Goal: Task Accomplishment & Management: Manage account settings

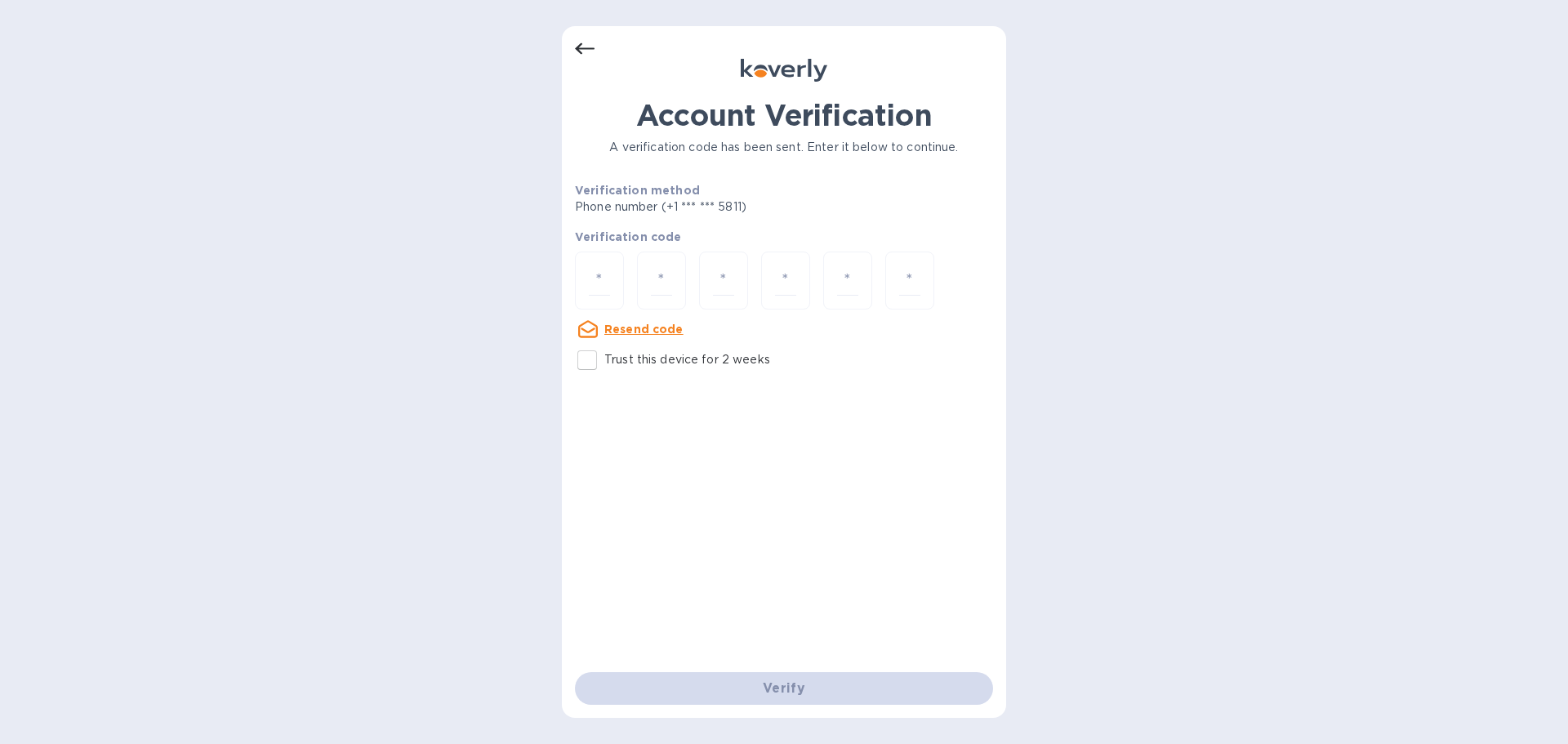
click at [581, 54] on icon at bounding box center [585, 49] width 20 height 12
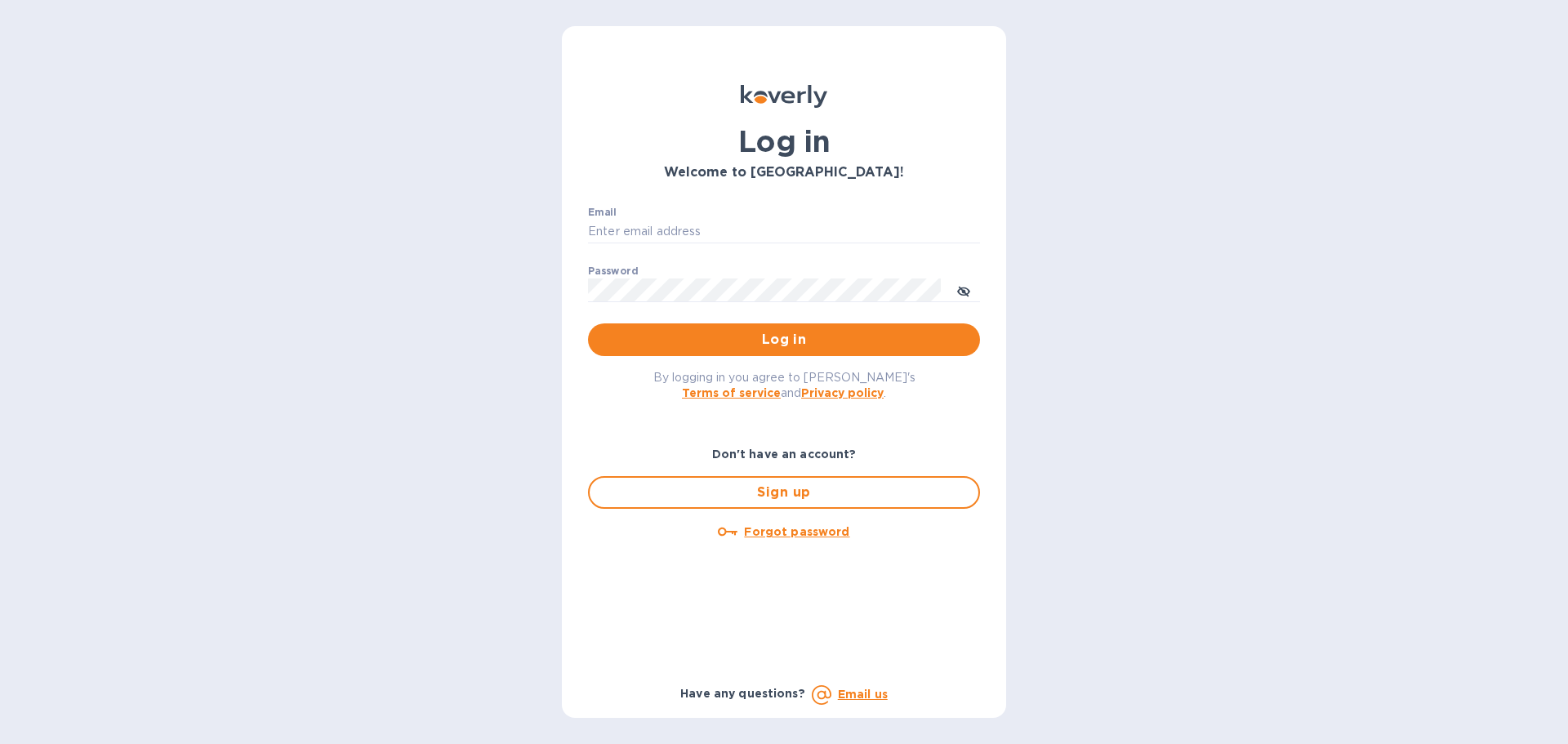
click at [683, 213] on div "Email ​" at bounding box center [784, 235] width 392 height 59
click at [685, 223] on input "Email" at bounding box center [784, 232] width 392 height 25
type input "pranjal@sweetrobo.com"
click at [739, 343] on span "Log in" at bounding box center [784, 340] width 366 height 20
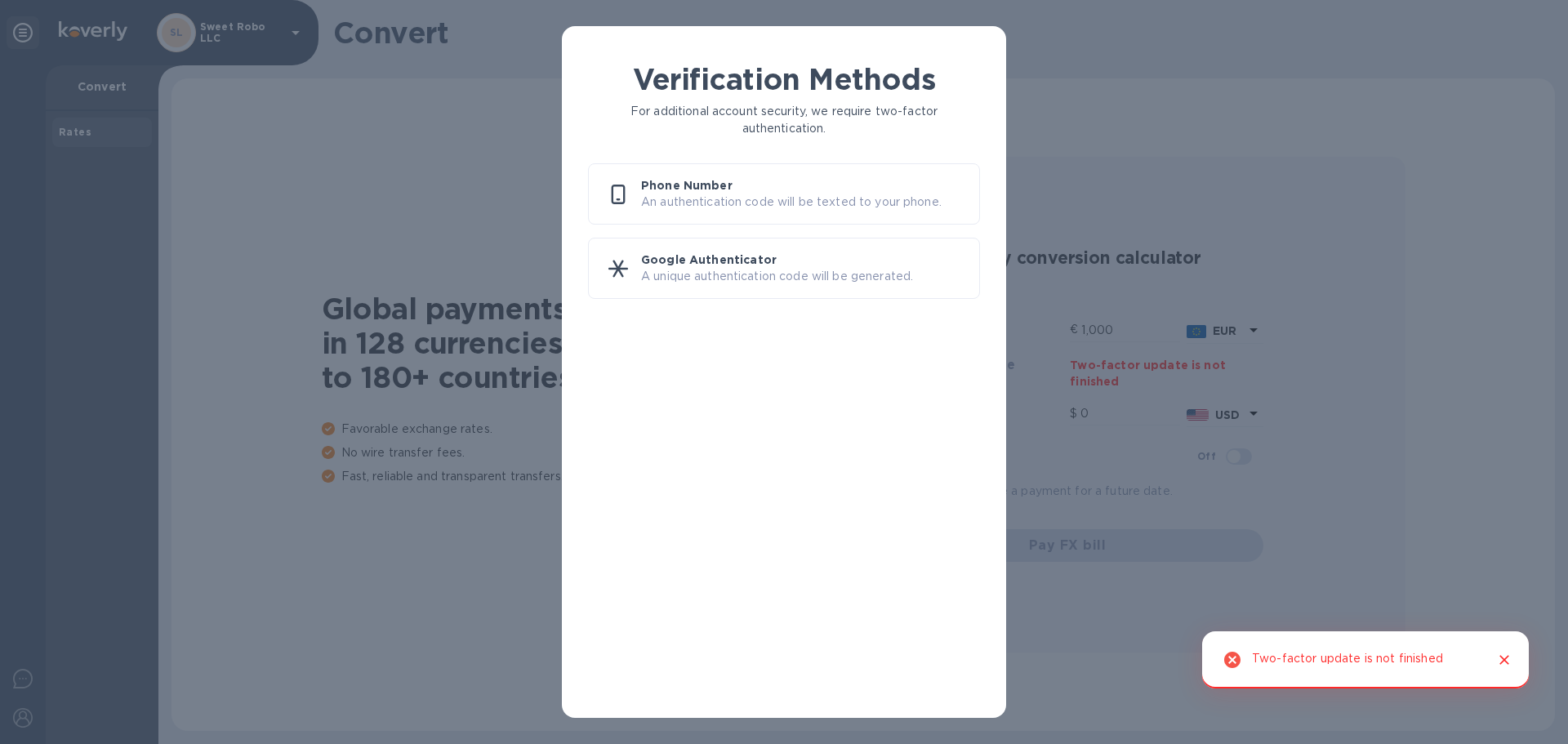
click at [746, 199] on p "An authentication code will be texted to your phone." at bounding box center [804, 202] width 325 height 17
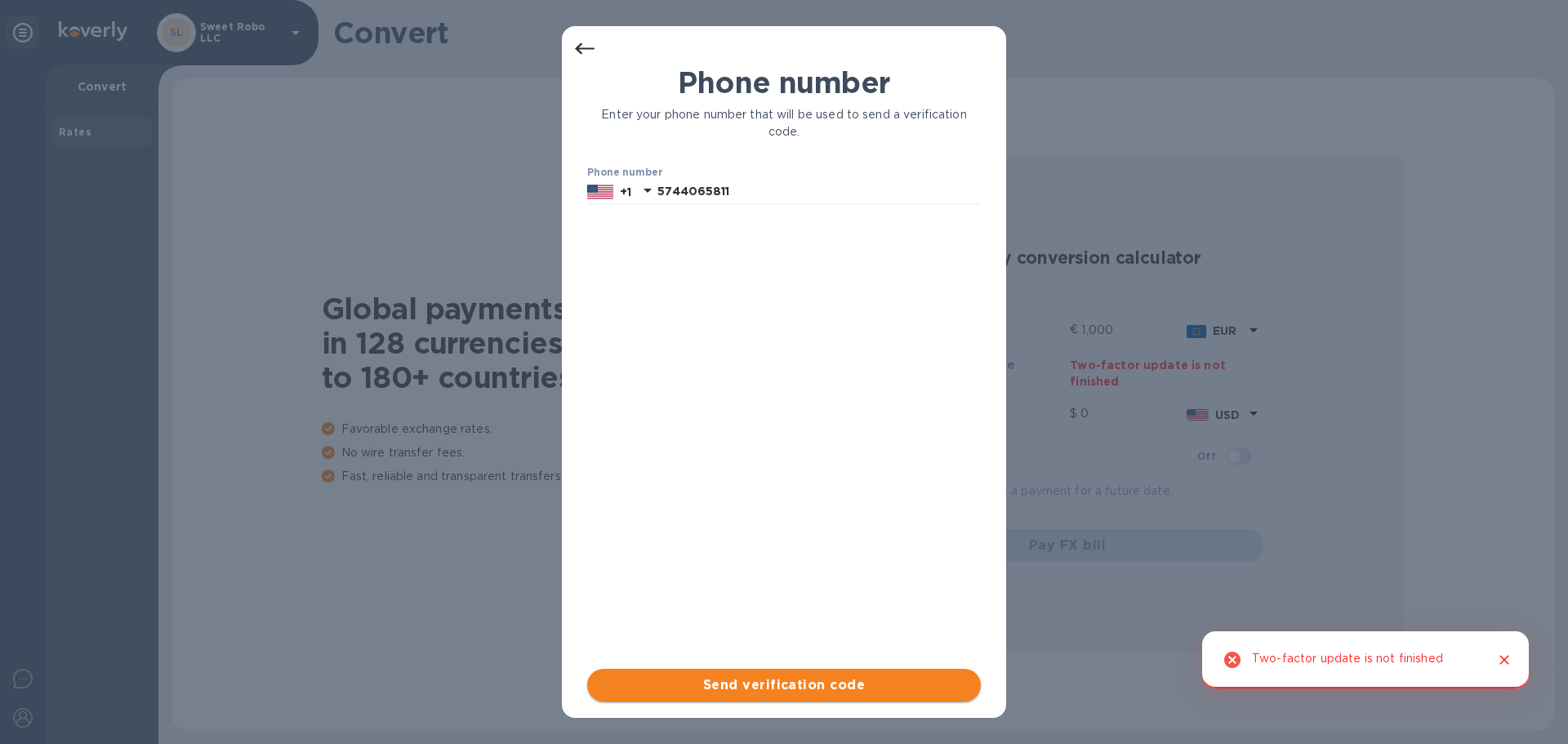
click at [825, 682] on span "Send verification code" at bounding box center [784, 685] width 368 height 20
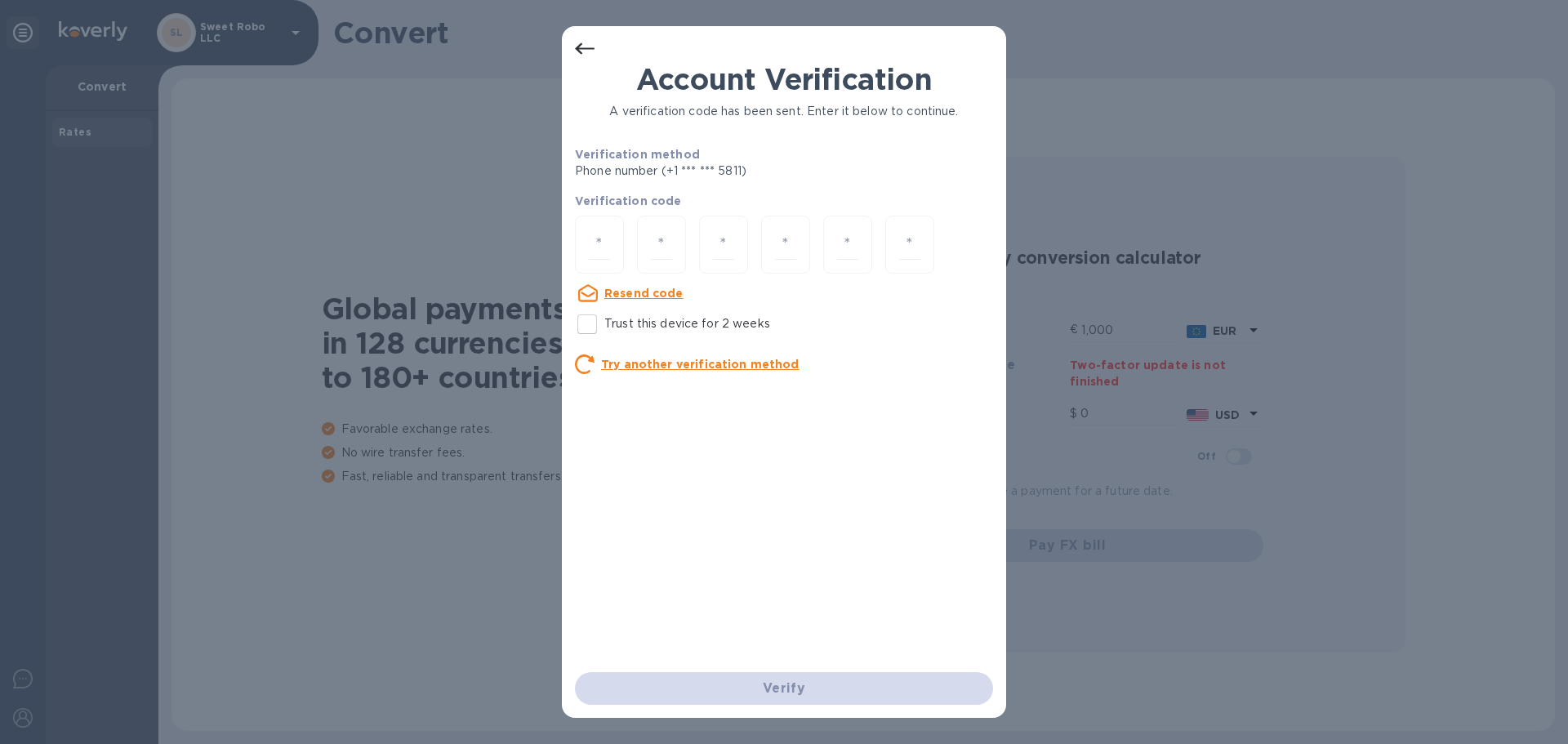
click at [644, 287] on u "Resend code" at bounding box center [643, 293] width 79 height 13
click at [588, 53] on icon at bounding box center [585, 49] width 20 height 20
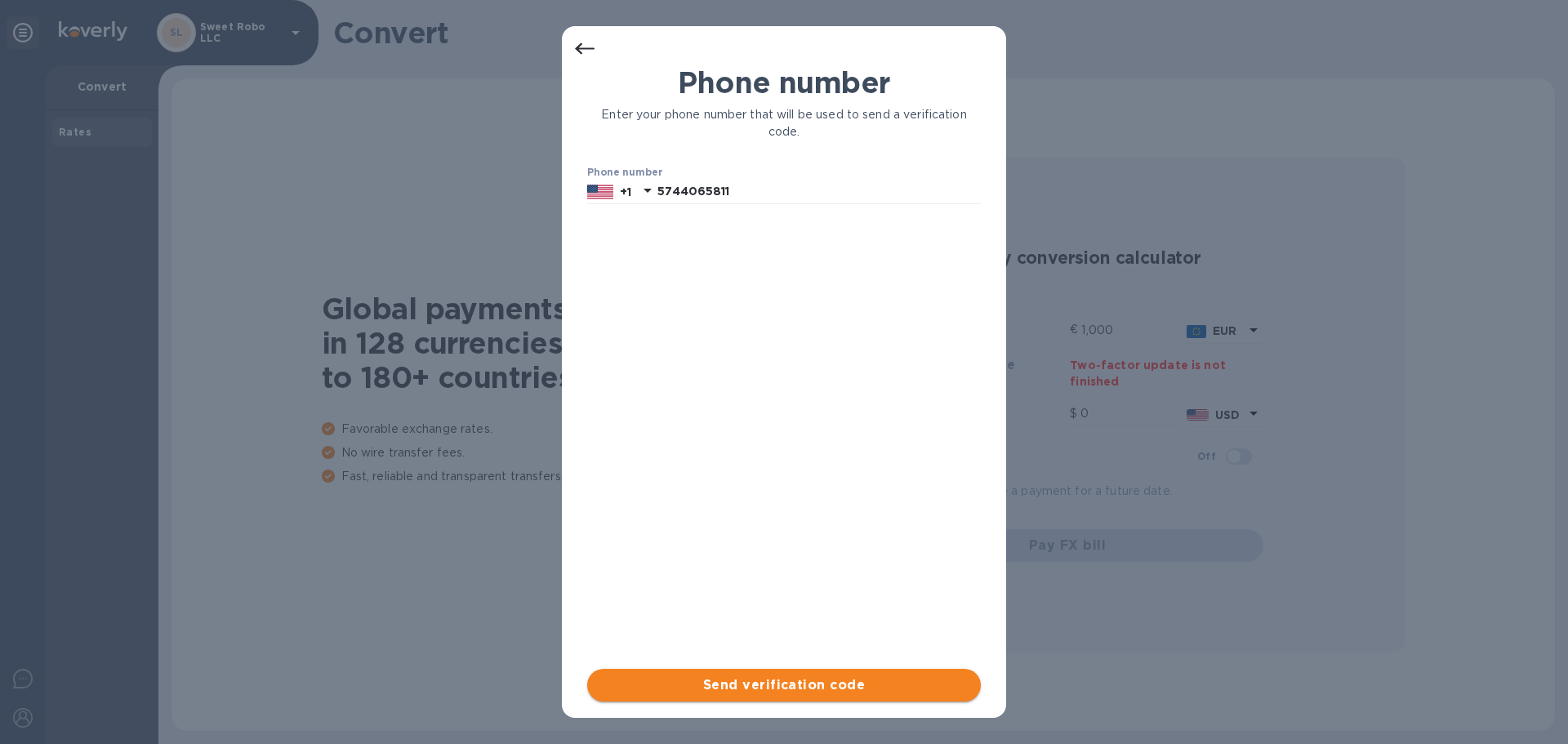
click at [818, 673] on button "Send verification code" at bounding box center [783, 685] width 393 height 33
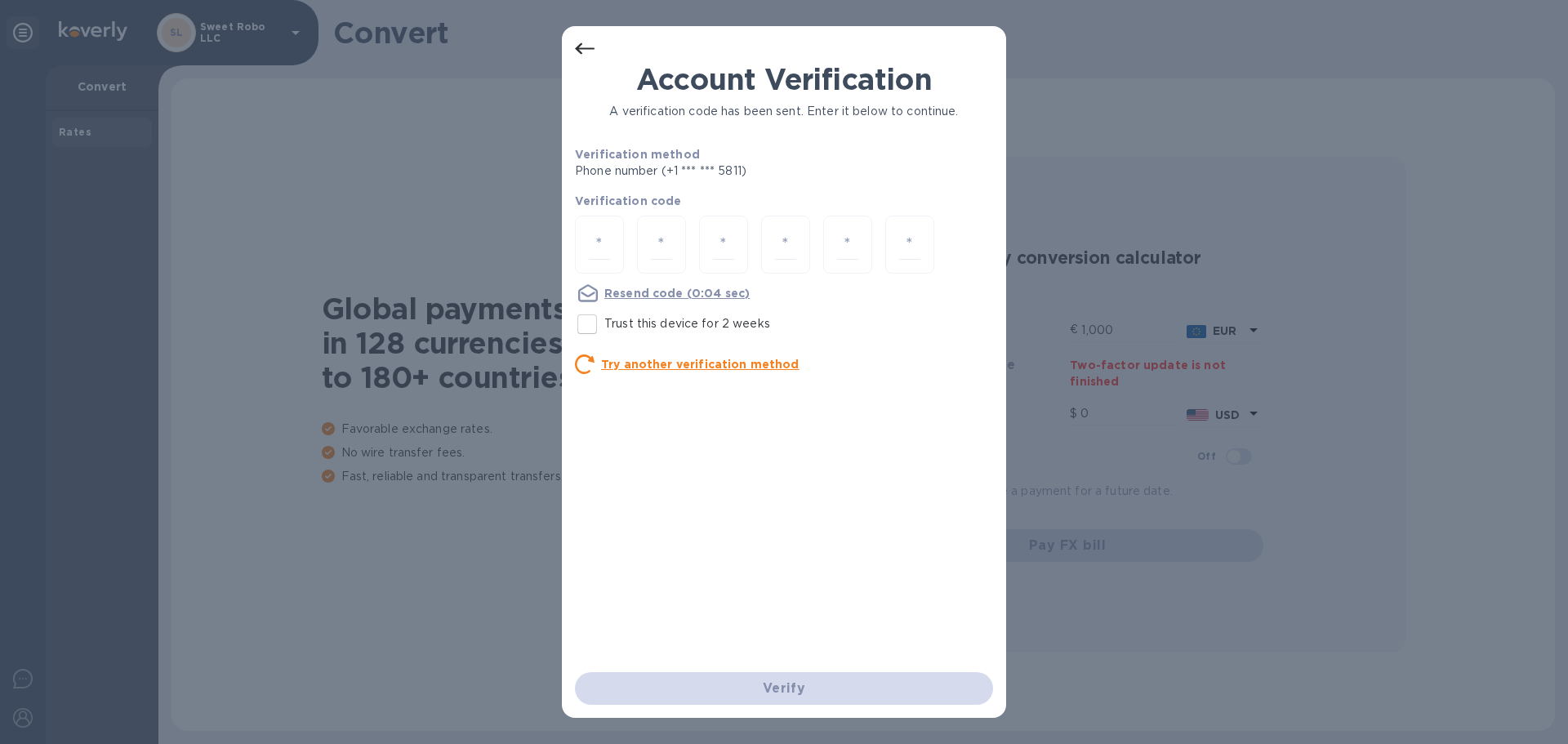
click at [683, 367] on u "Try another verification method" at bounding box center [700, 364] width 198 height 13
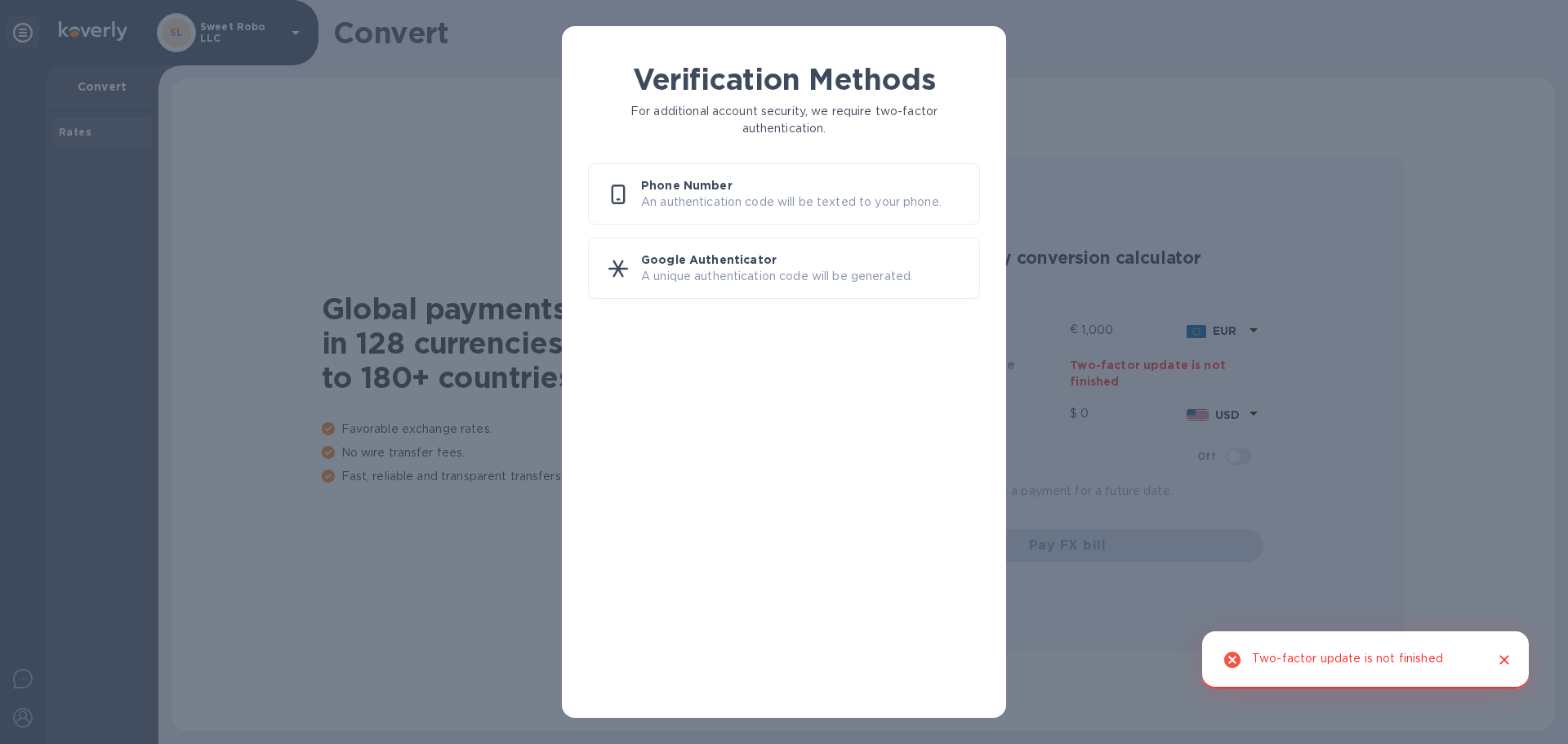
click at [733, 272] on p "A unique authentication code will be generated." at bounding box center [804, 276] width 325 height 17
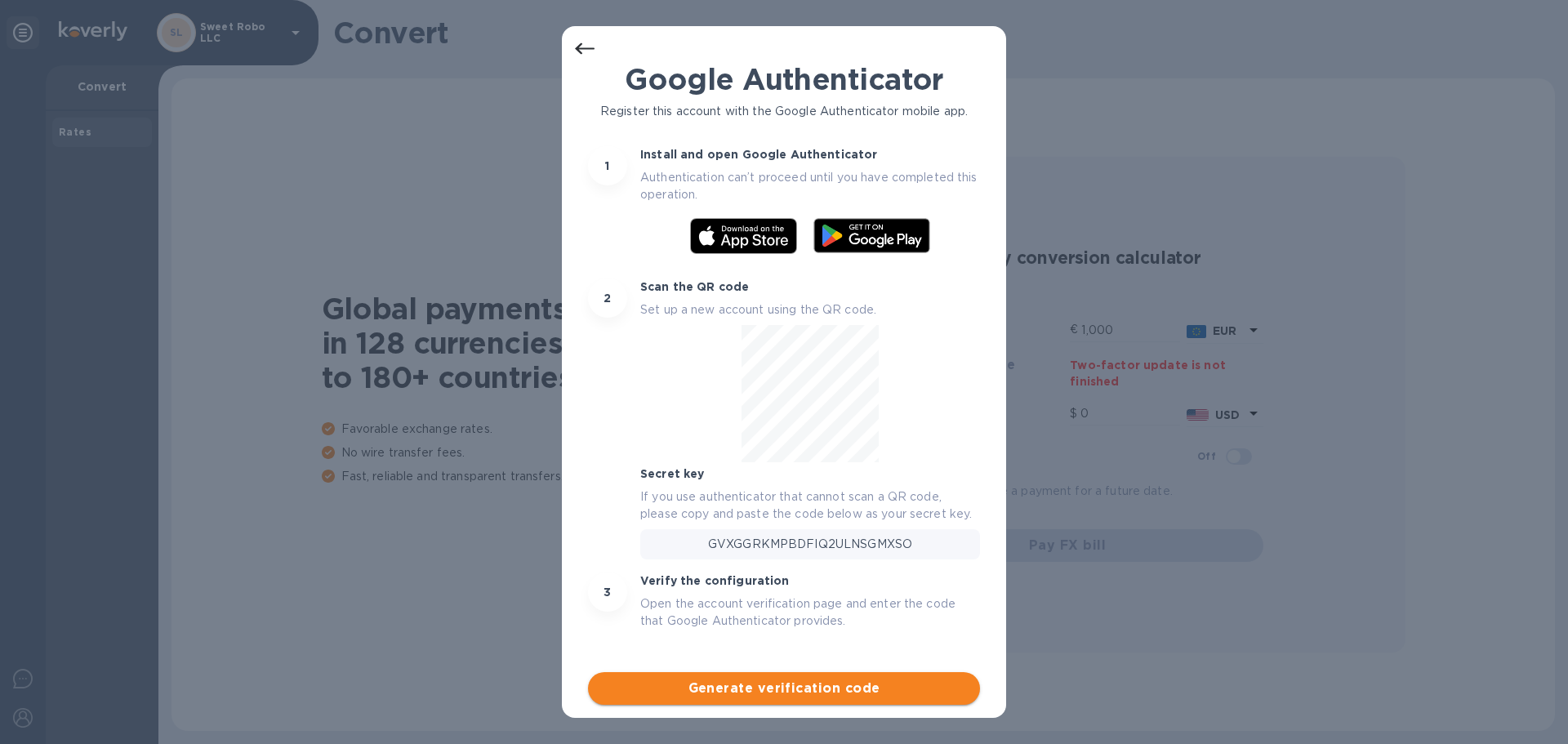
click at [804, 686] on span "Generate verification code" at bounding box center [784, 689] width 366 height 20
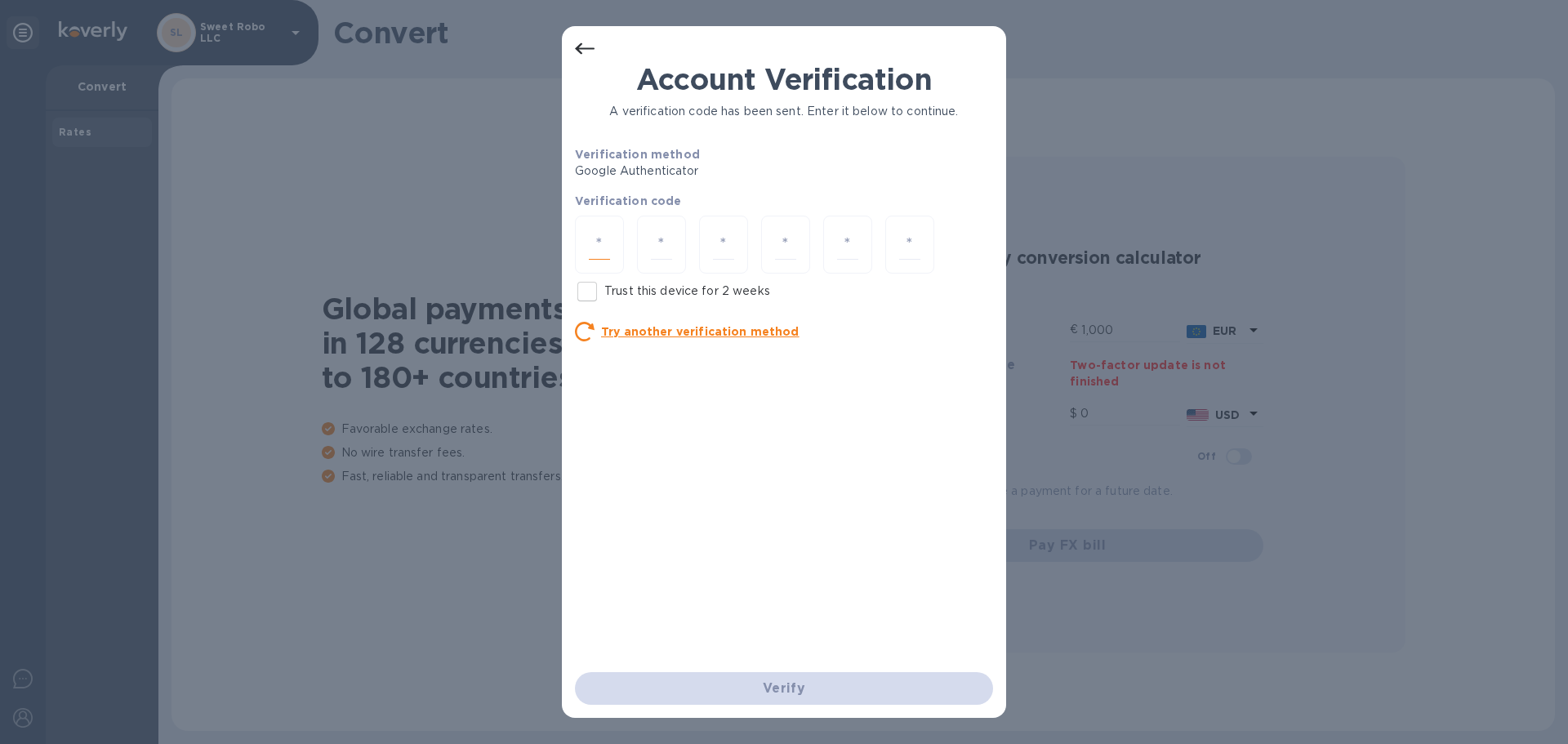
click at [602, 242] on input "number" at bounding box center [599, 244] width 21 height 30
type input "7"
type input "8"
type input "2"
type input "8"
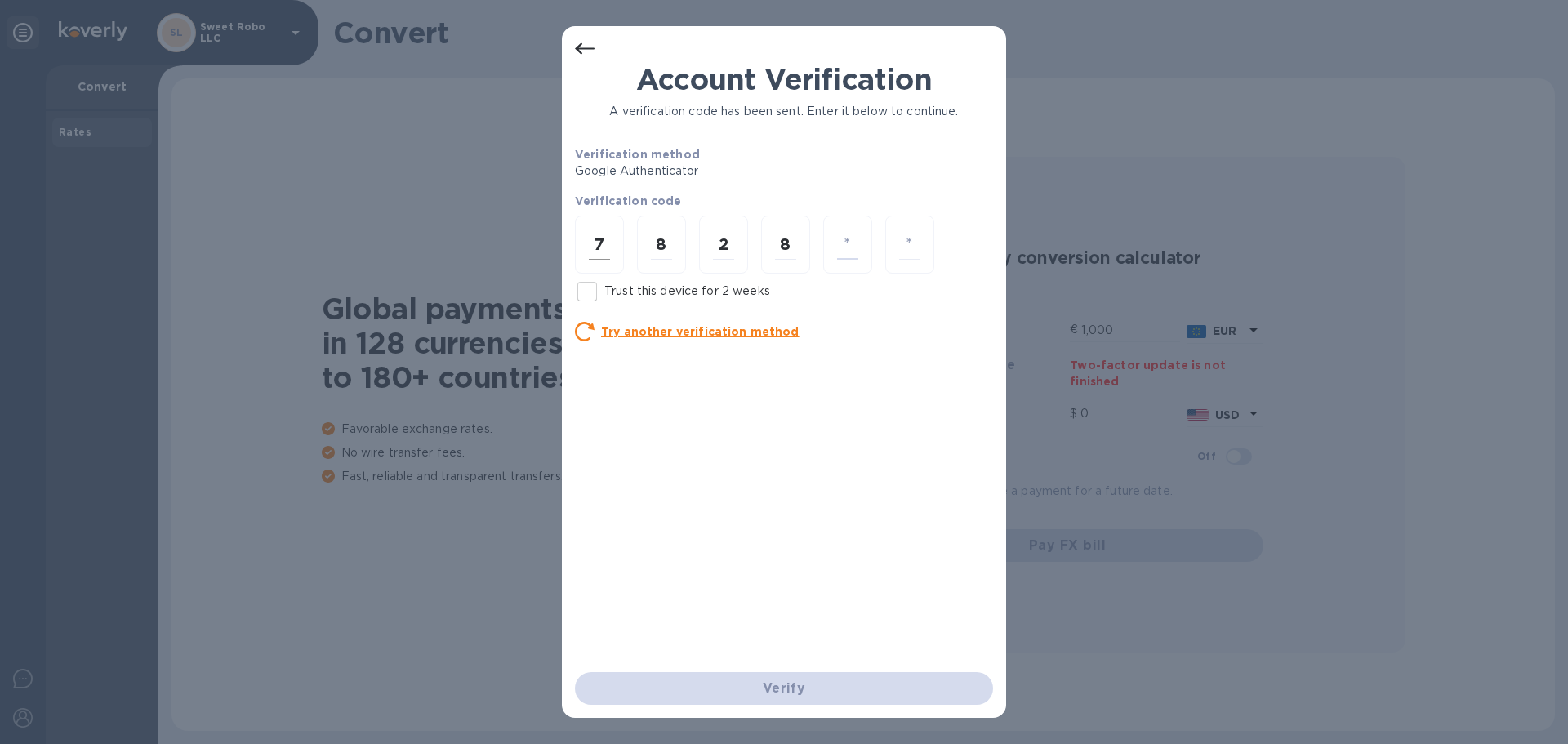
type input "5"
type input "6"
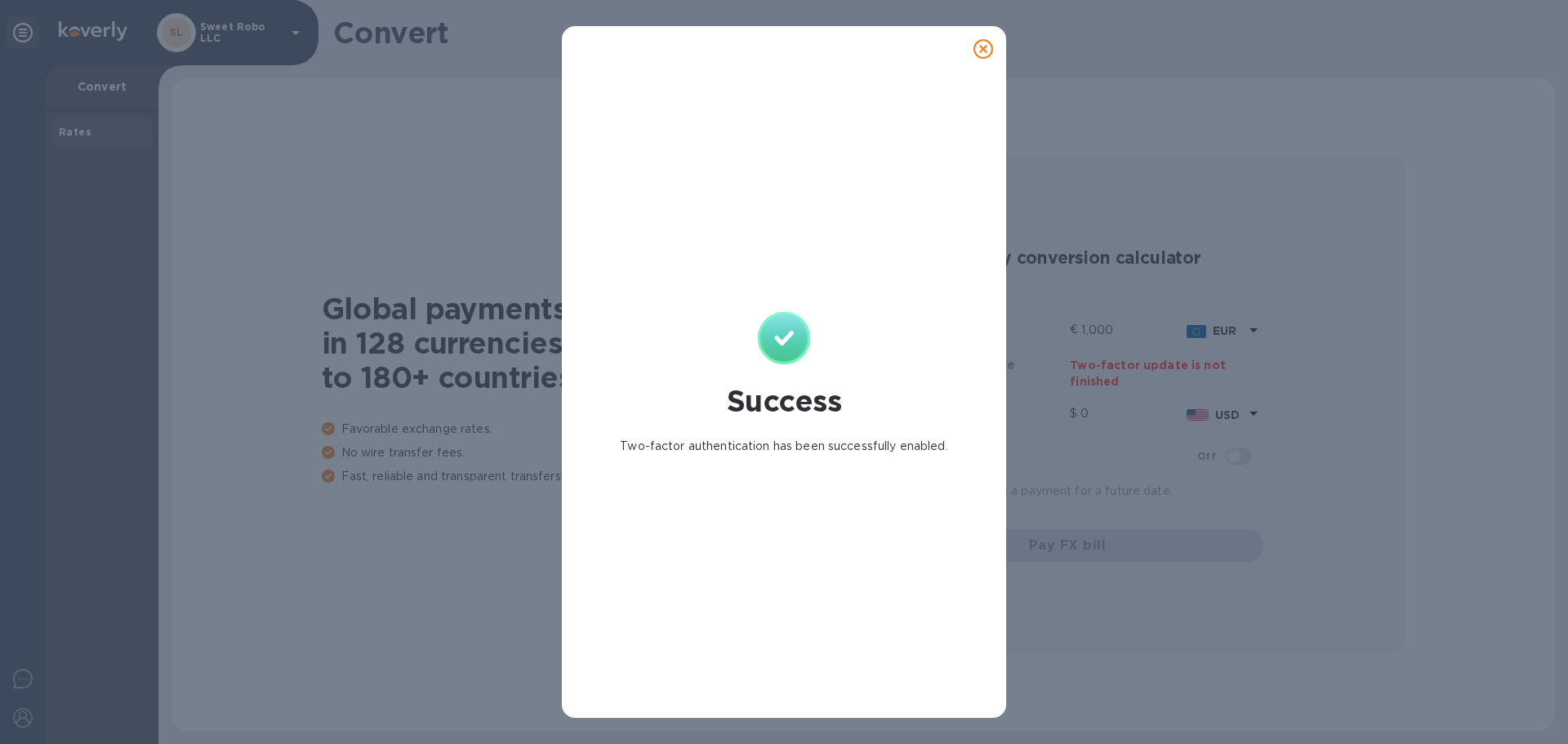
click at [982, 51] on icon at bounding box center [984, 49] width 20 height 20
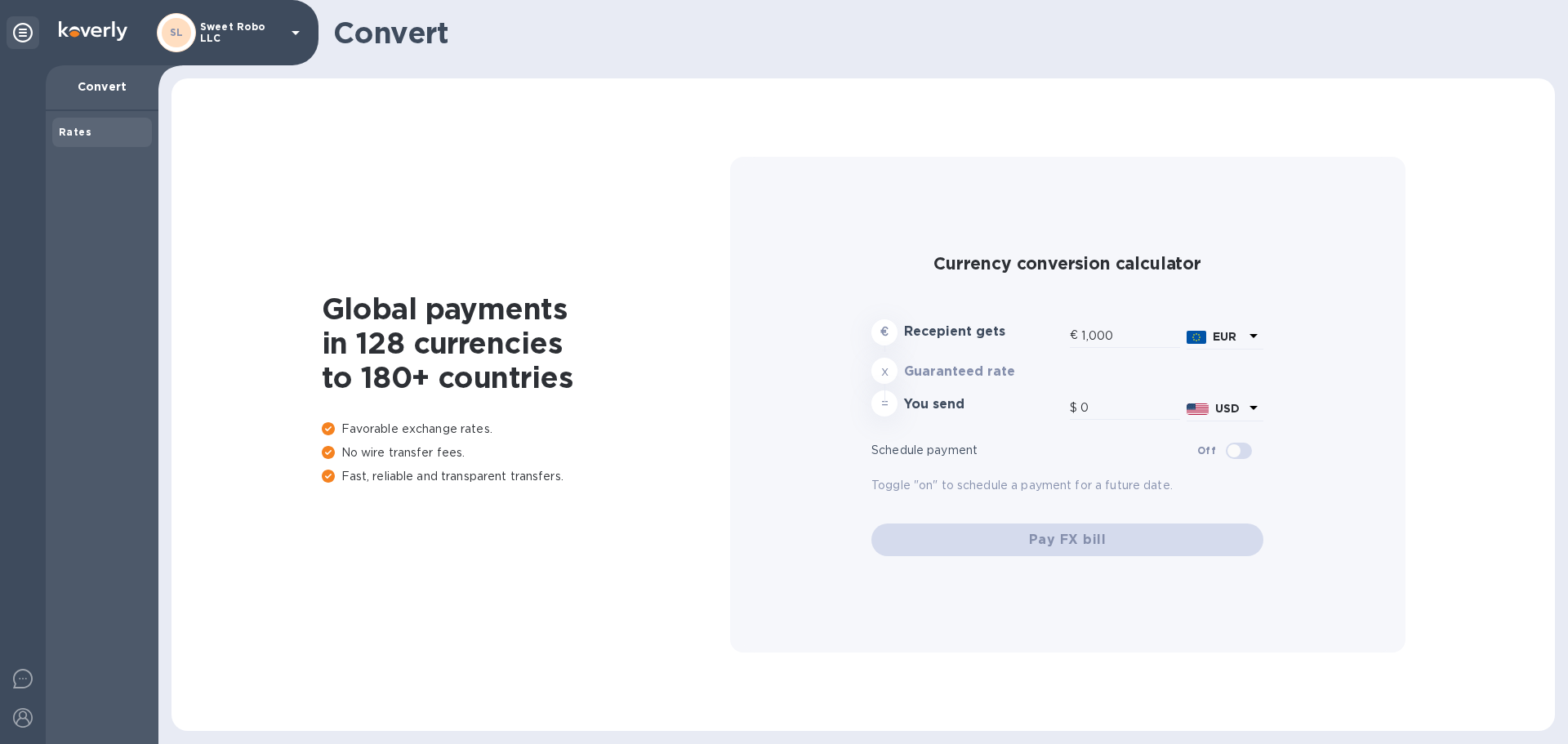
type input "1,167.21"
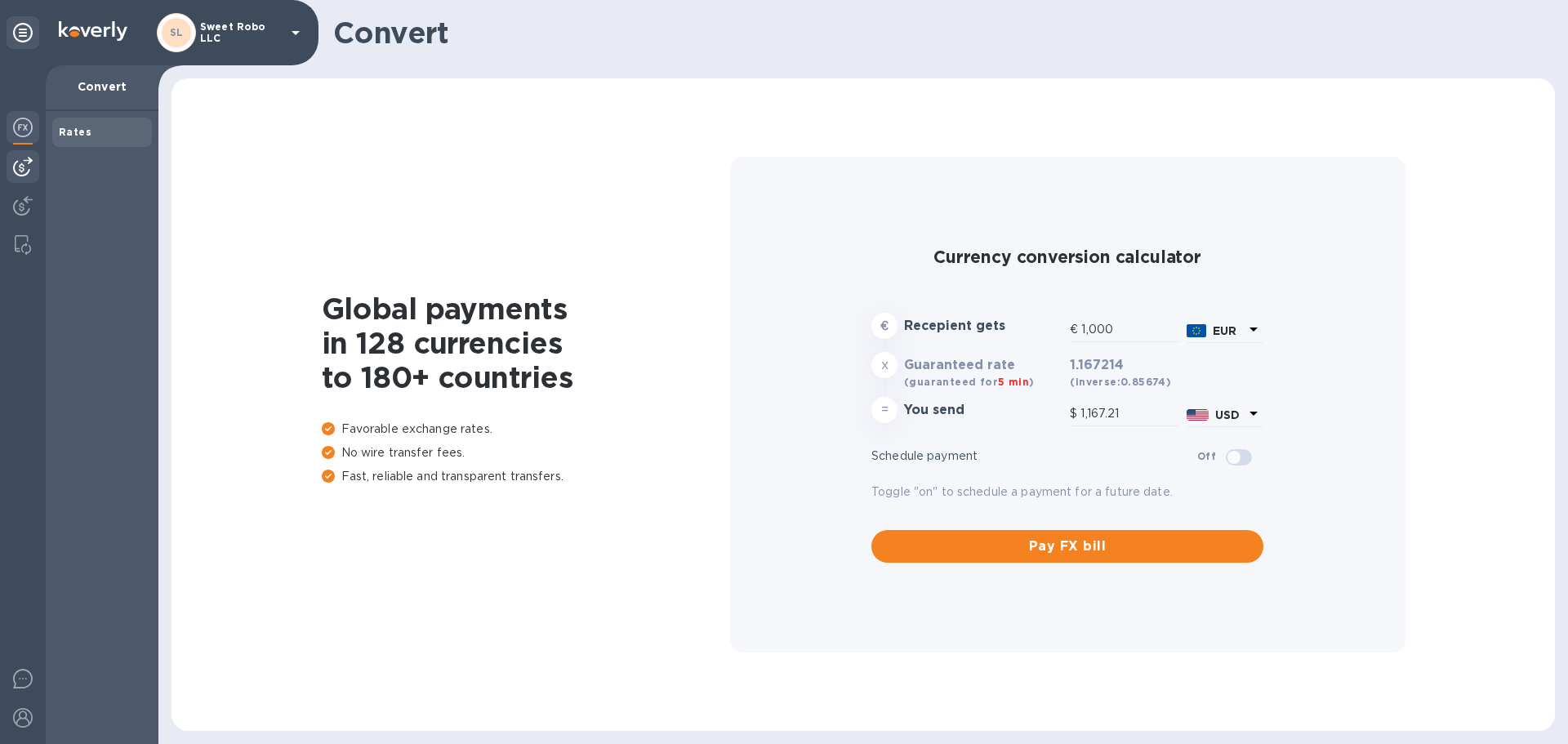
click at [25, 167] on img at bounding box center [23, 167] width 20 height 20
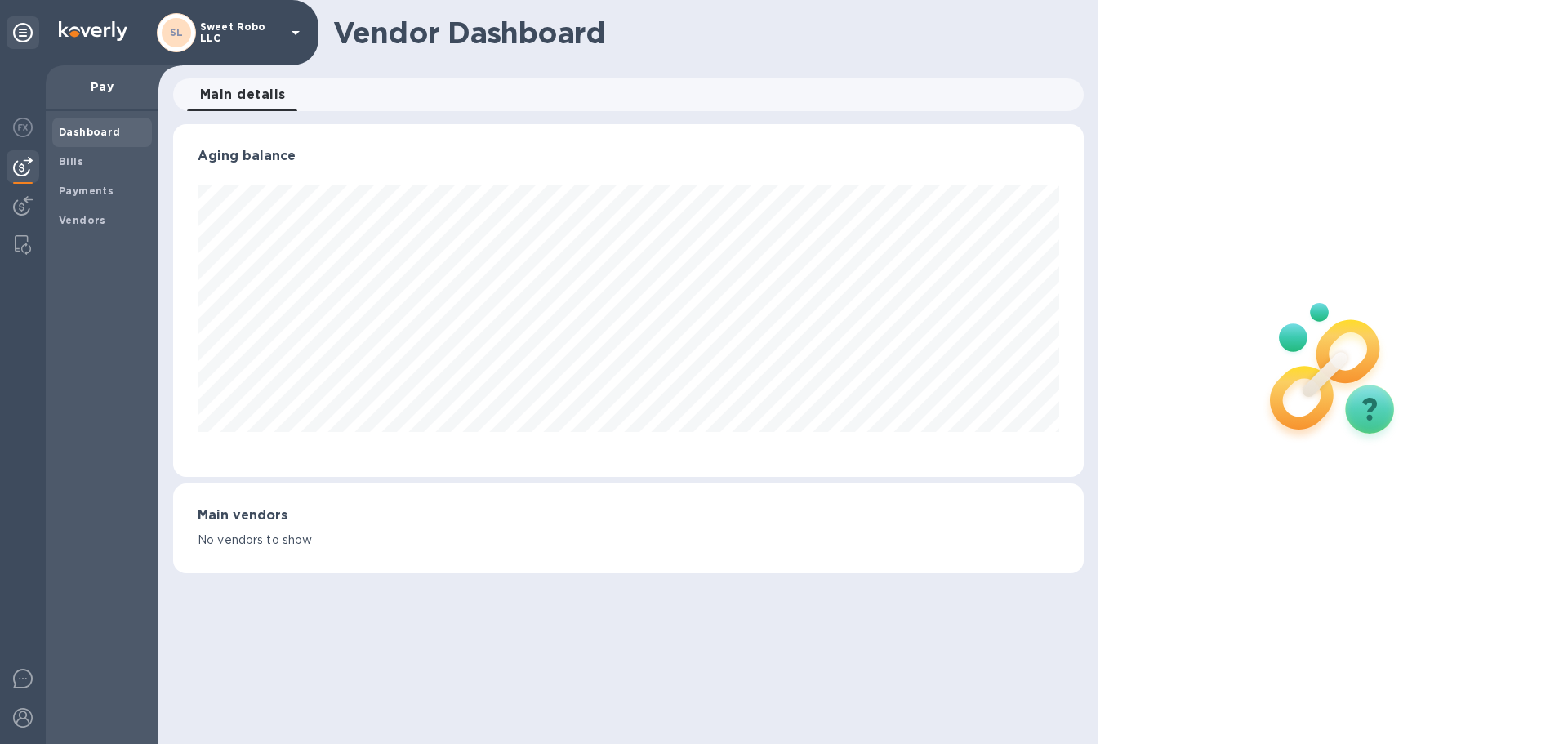
scroll to position [352, 909]
click at [85, 183] on span "Payments" at bounding box center [86, 191] width 55 height 16
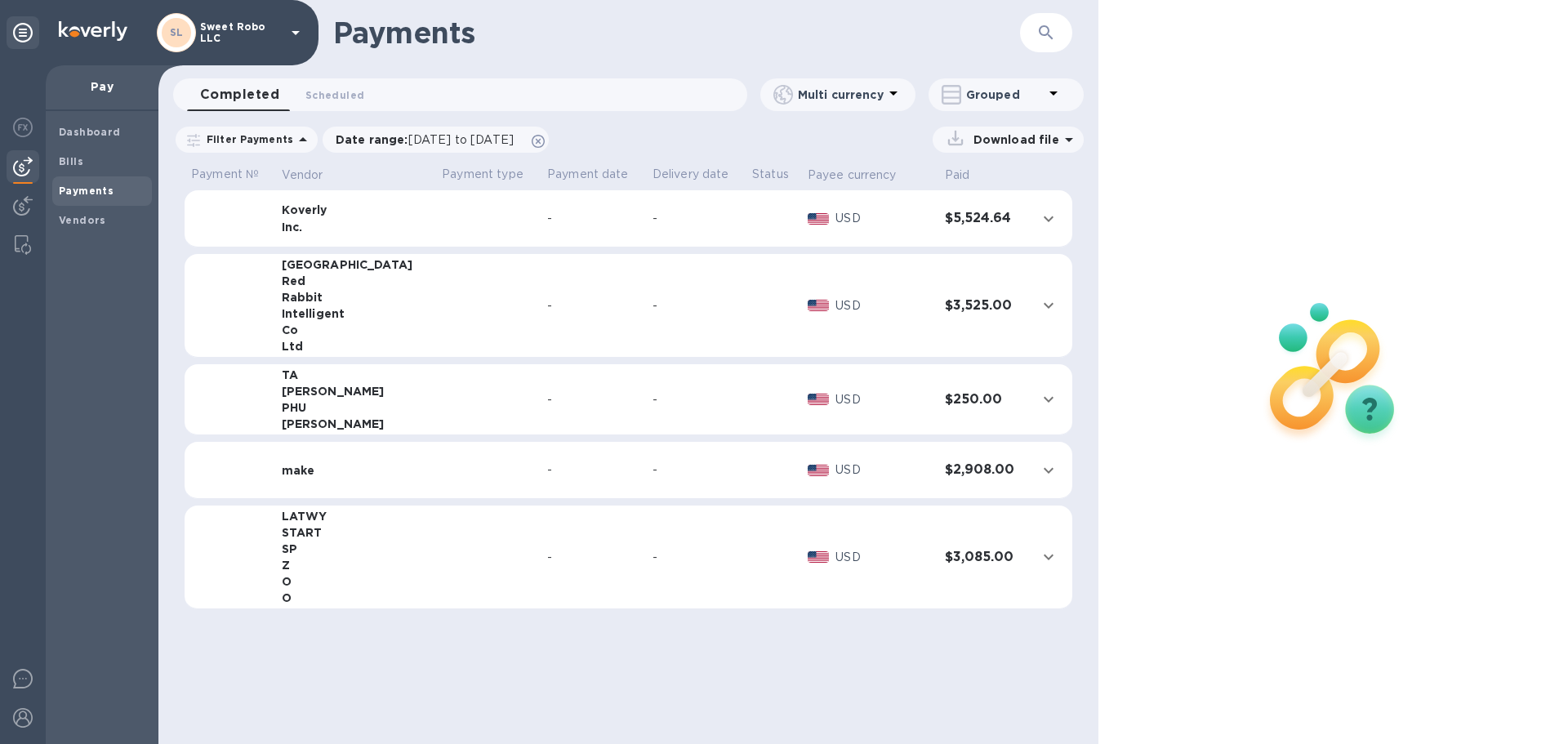
click at [435, 545] on td at bounding box center [488, 557] width 105 height 104
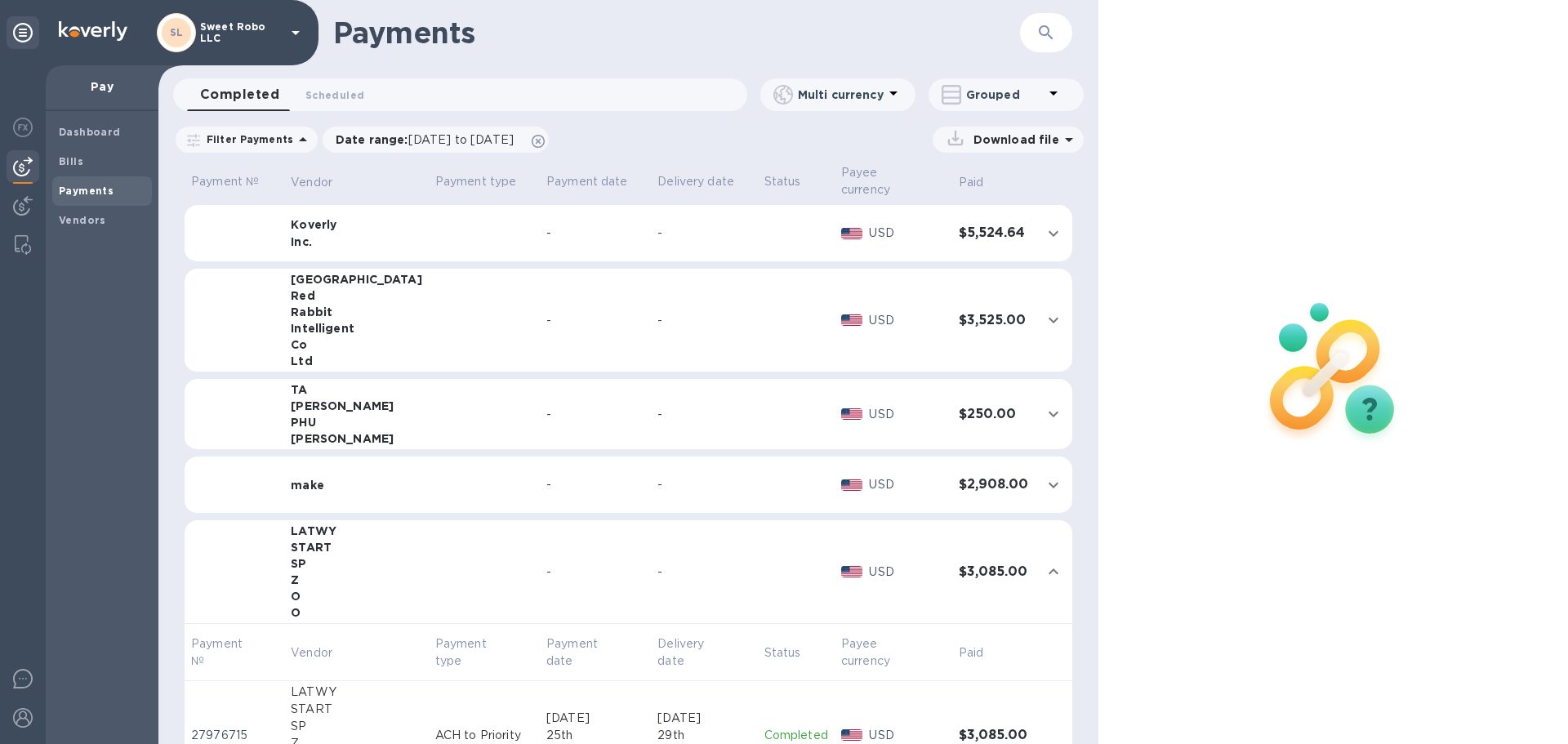
scroll to position [45, 0]
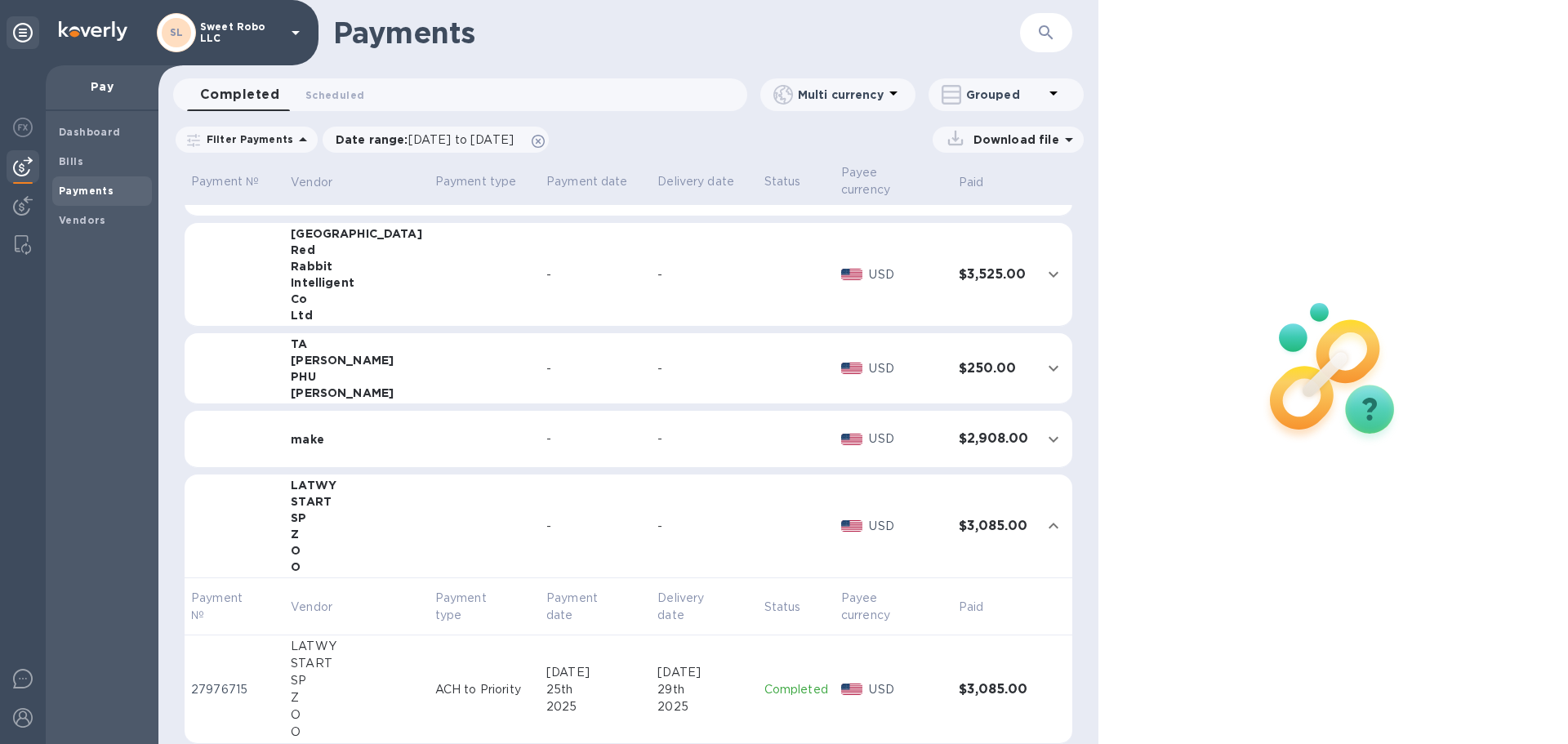
click at [990, 519] on h3 "$3,085.00" at bounding box center [993, 526] width 69 height 15
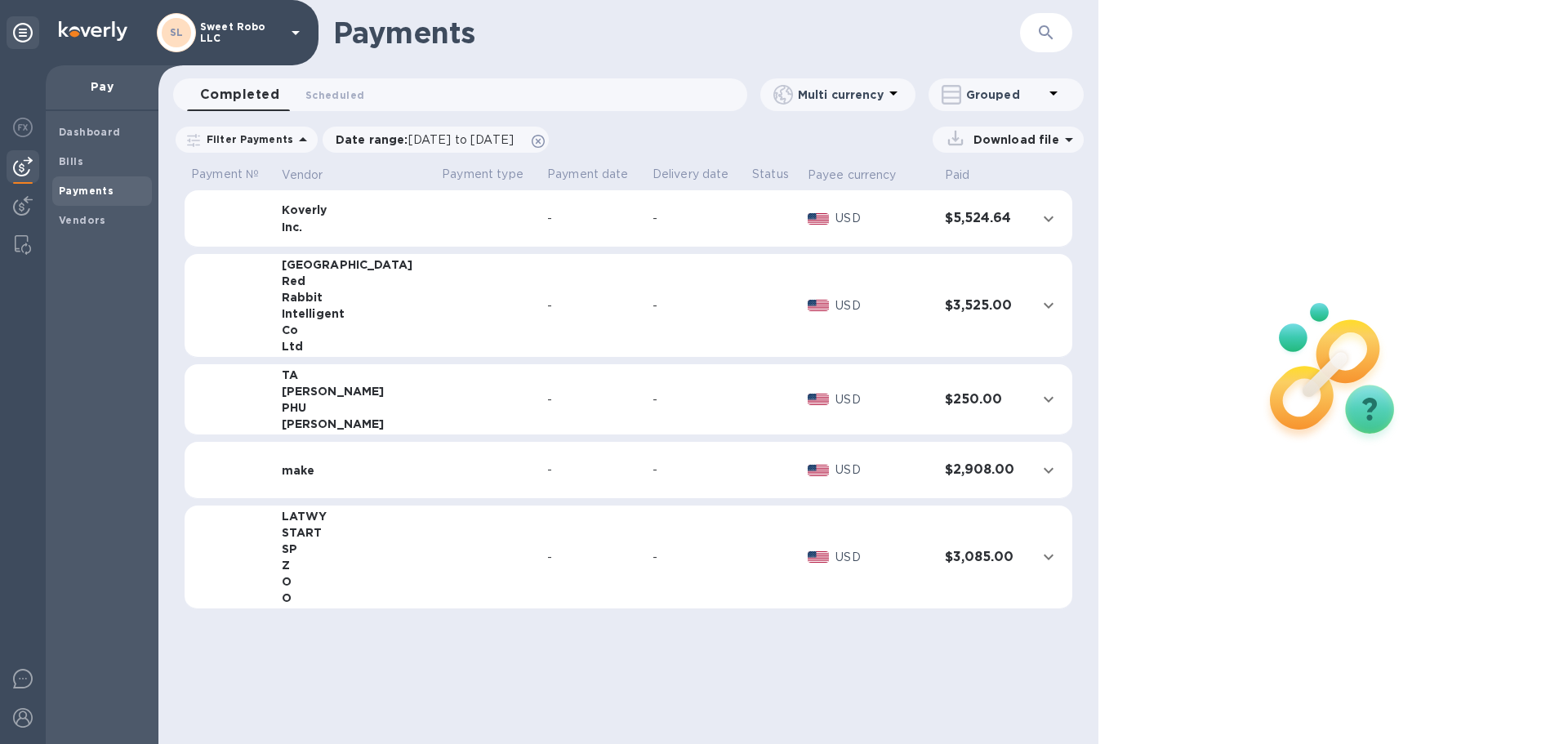
scroll to position [0, 0]
click at [89, 223] on b "Vendors" at bounding box center [83, 220] width 47 height 12
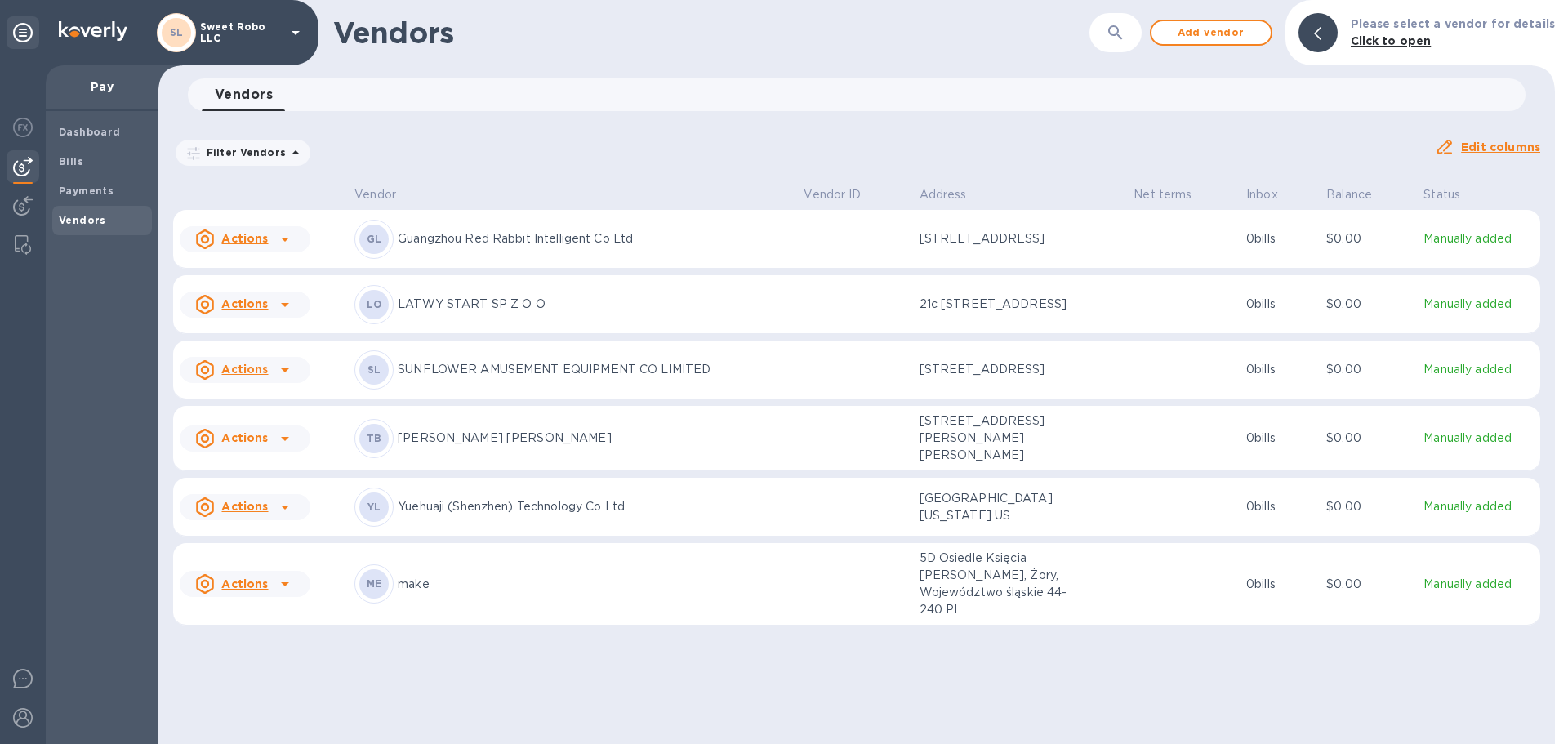
click at [600, 312] on p "LATWY START SP Z O O" at bounding box center [594, 303] width 392 height 17
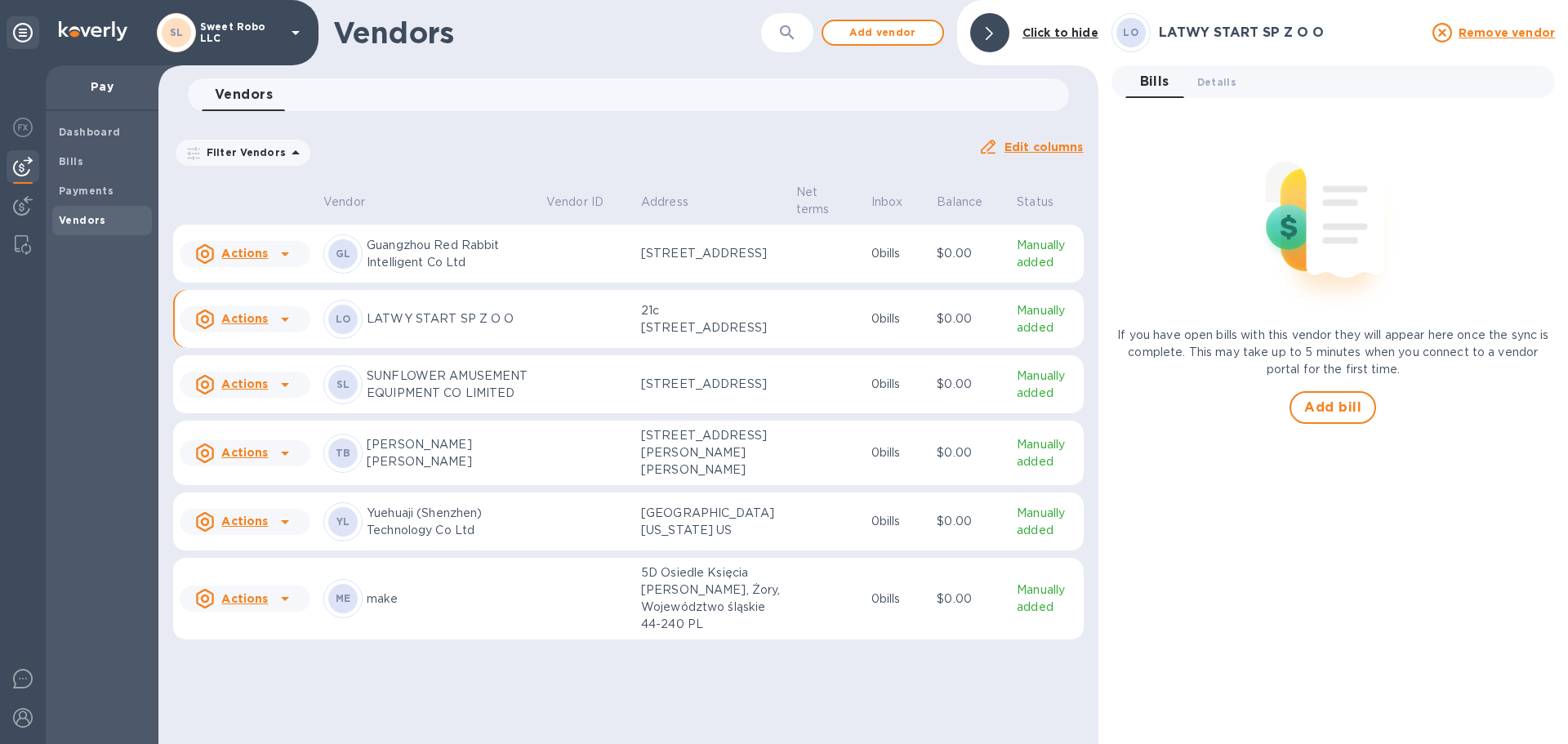
click at [1452, 35] on icon at bounding box center [1443, 33] width 20 height 20
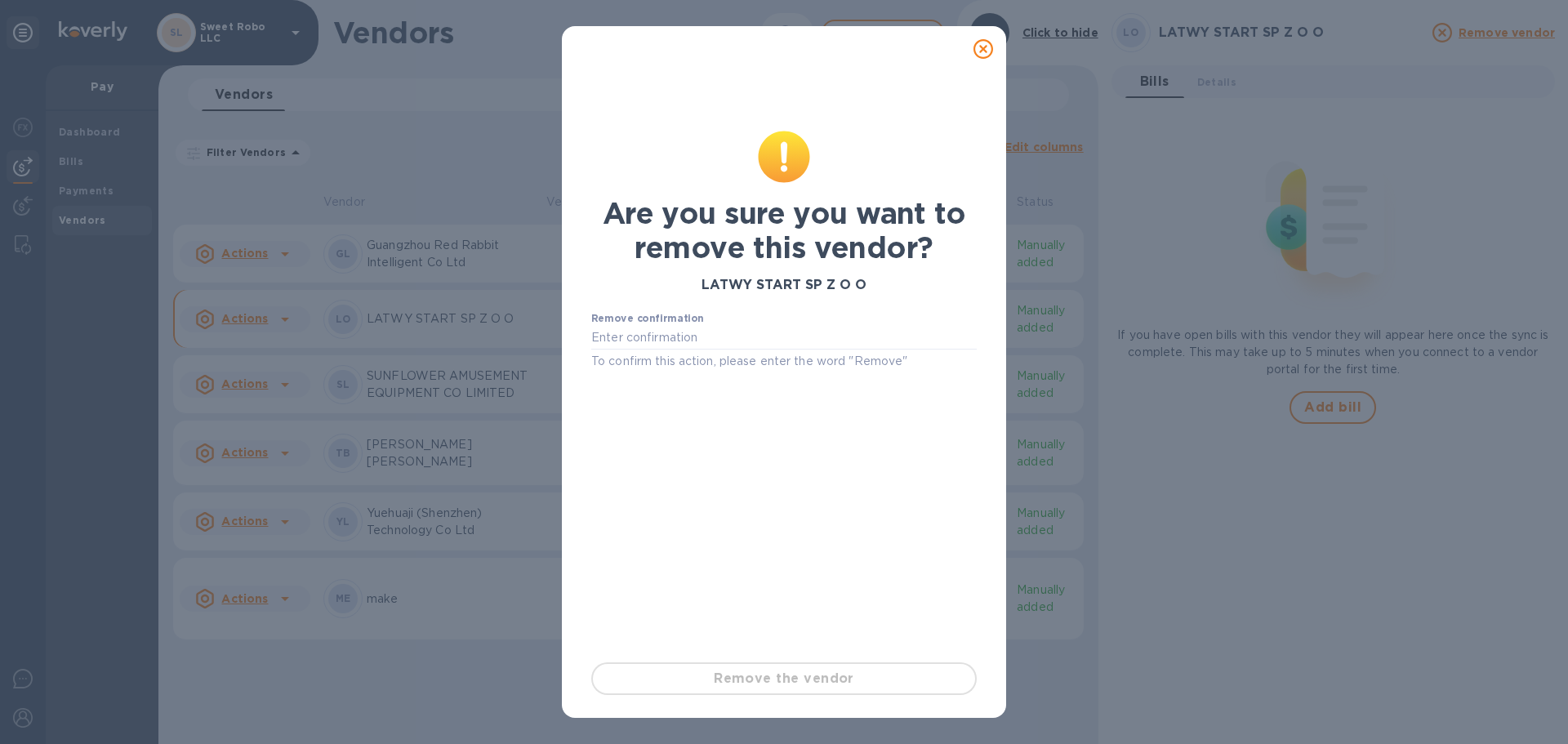
click at [986, 55] on icon at bounding box center [984, 49] width 20 height 20
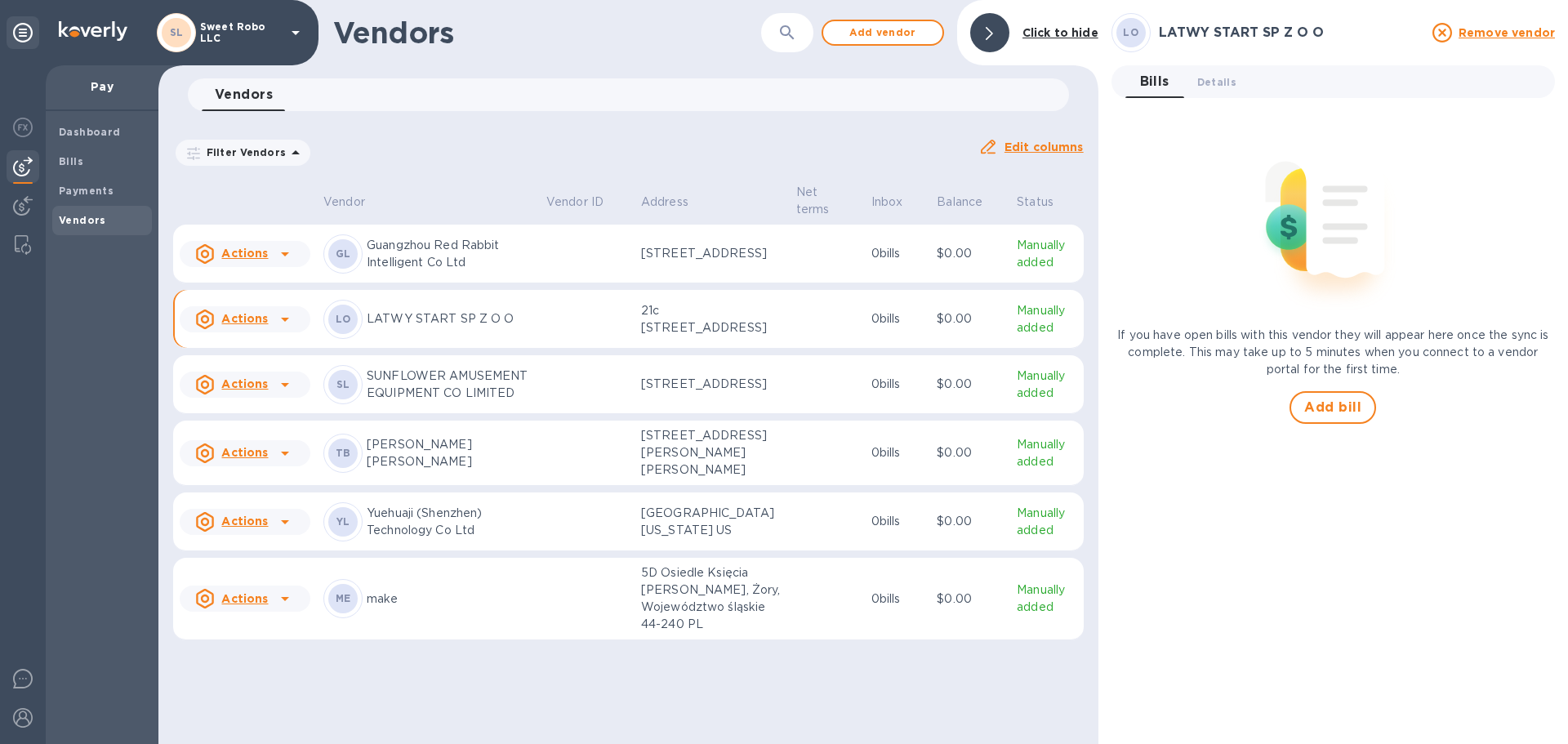
click at [710, 336] on p "21c [STREET_ADDRESS]" at bounding box center [712, 320] width 142 height 35
click at [280, 329] on icon at bounding box center [285, 320] width 20 height 20
click at [392, 381] on div at bounding box center [784, 372] width 1568 height 744
click at [392, 381] on div "Vendor actions Add new bill Remove vendor" at bounding box center [784, 372] width 1568 height 744
click at [339, 325] on b "LO" at bounding box center [342, 318] width 15 height 12
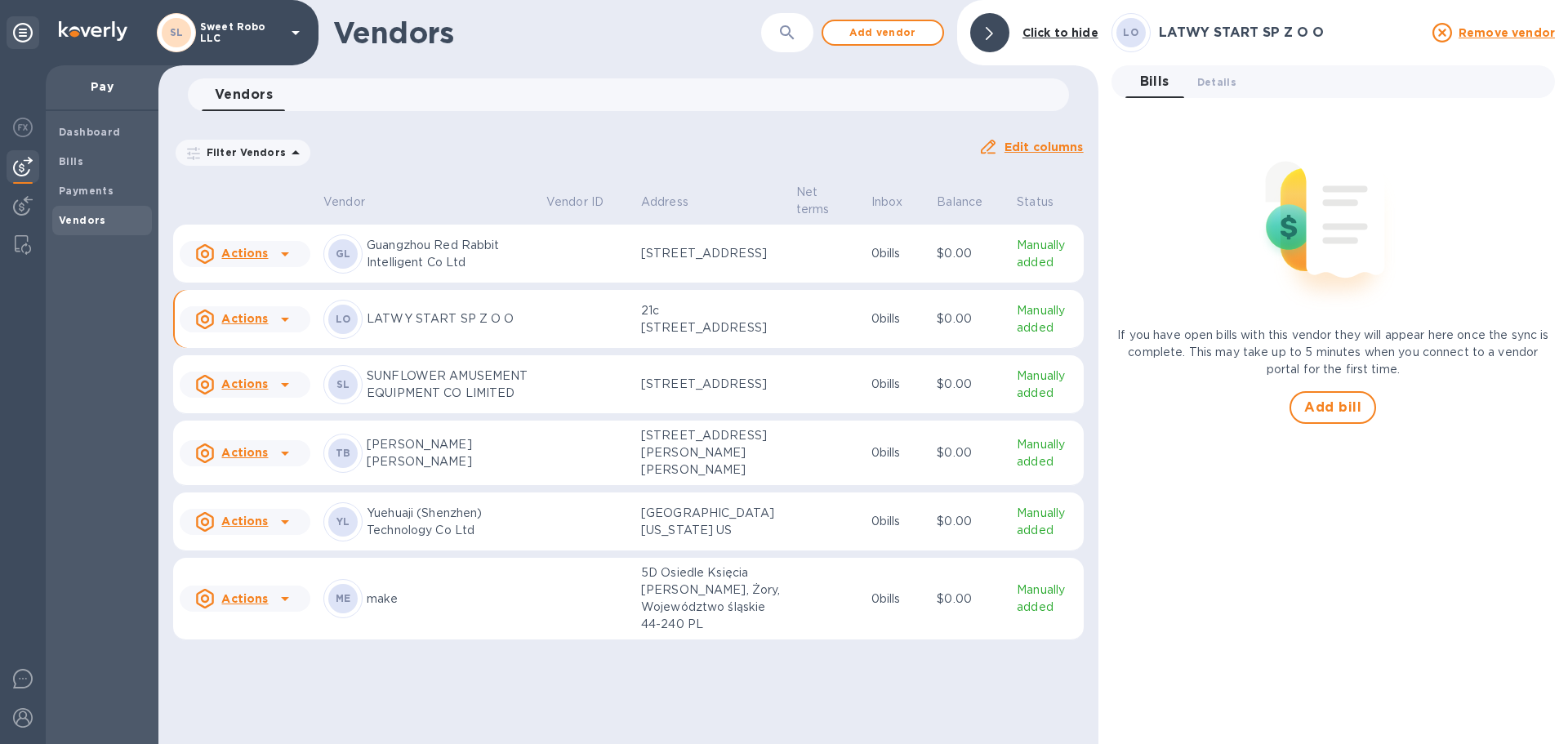
click at [339, 325] on b "LO" at bounding box center [342, 318] width 15 height 12
click at [399, 327] on p "LATWY START SP Z O O" at bounding box center [450, 319] width 166 height 17
click at [990, 30] on icon at bounding box center [989, 34] width 7 height 13
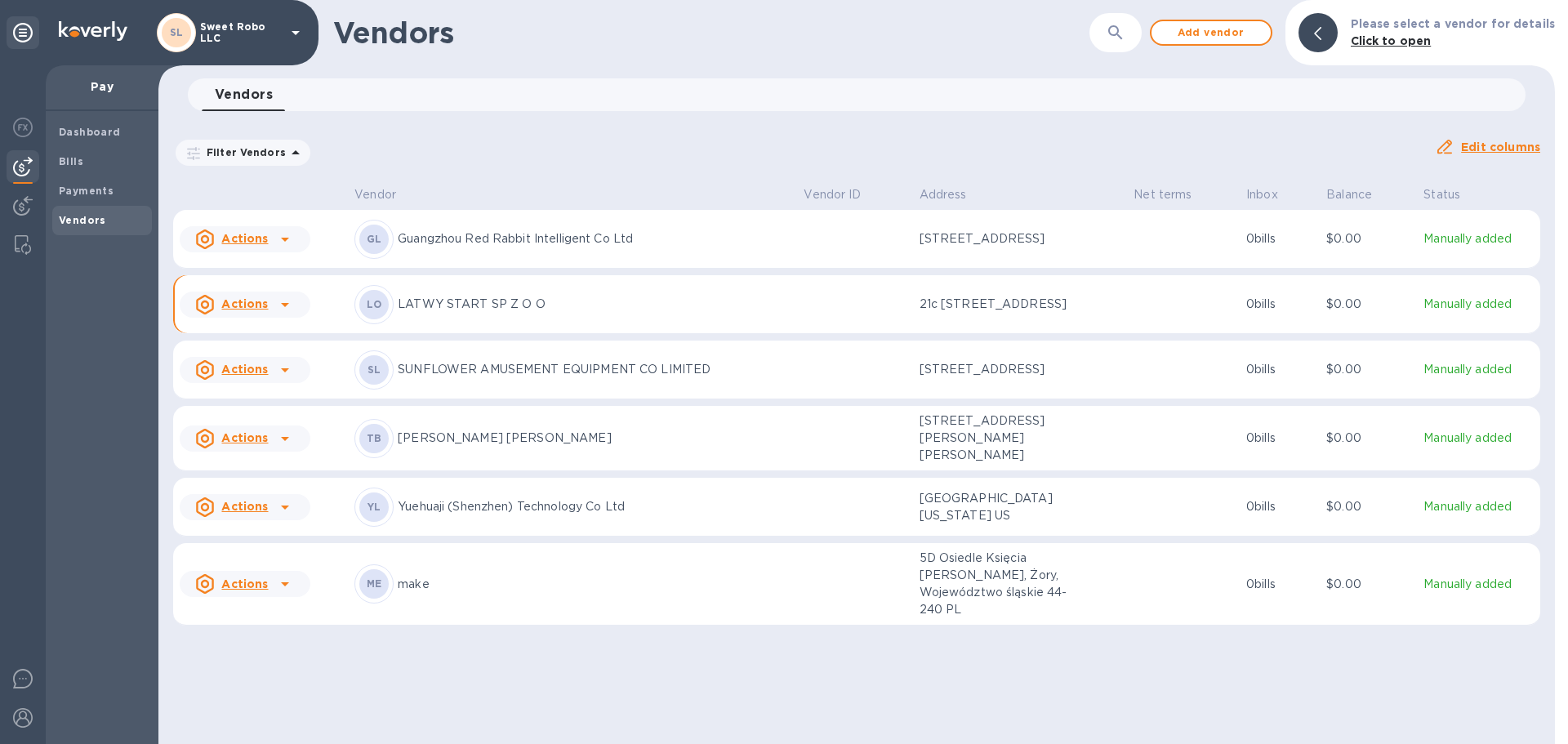
click at [1452, 312] on p "Manually added" at bounding box center [1478, 303] width 110 height 17
click at [432, 312] on p "LATWY START SP Z O O" at bounding box center [594, 303] width 392 height 17
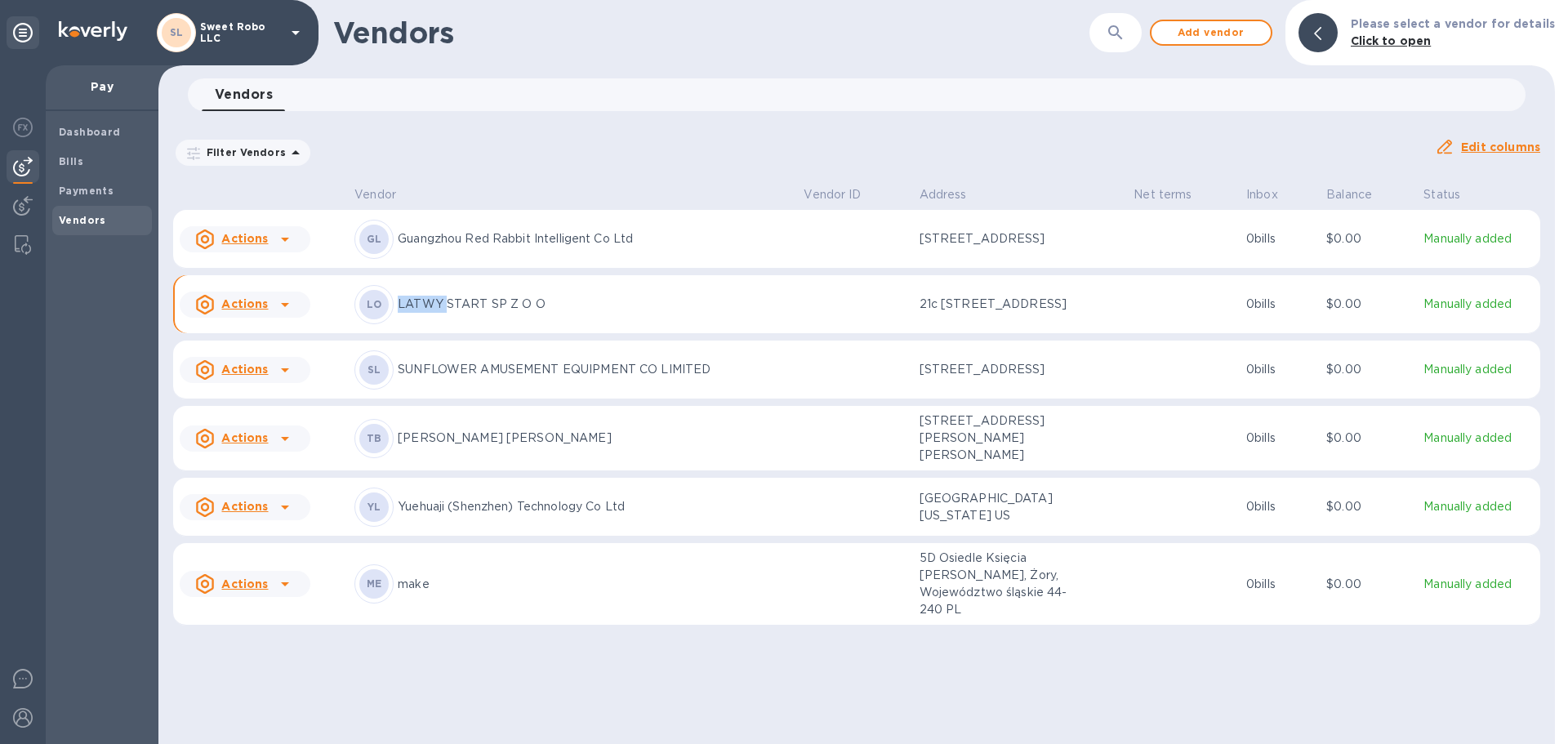
click at [281, 314] on icon at bounding box center [285, 305] width 20 height 20
click at [290, 413] on b "Add new bill" at bounding box center [263, 414] width 76 height 13
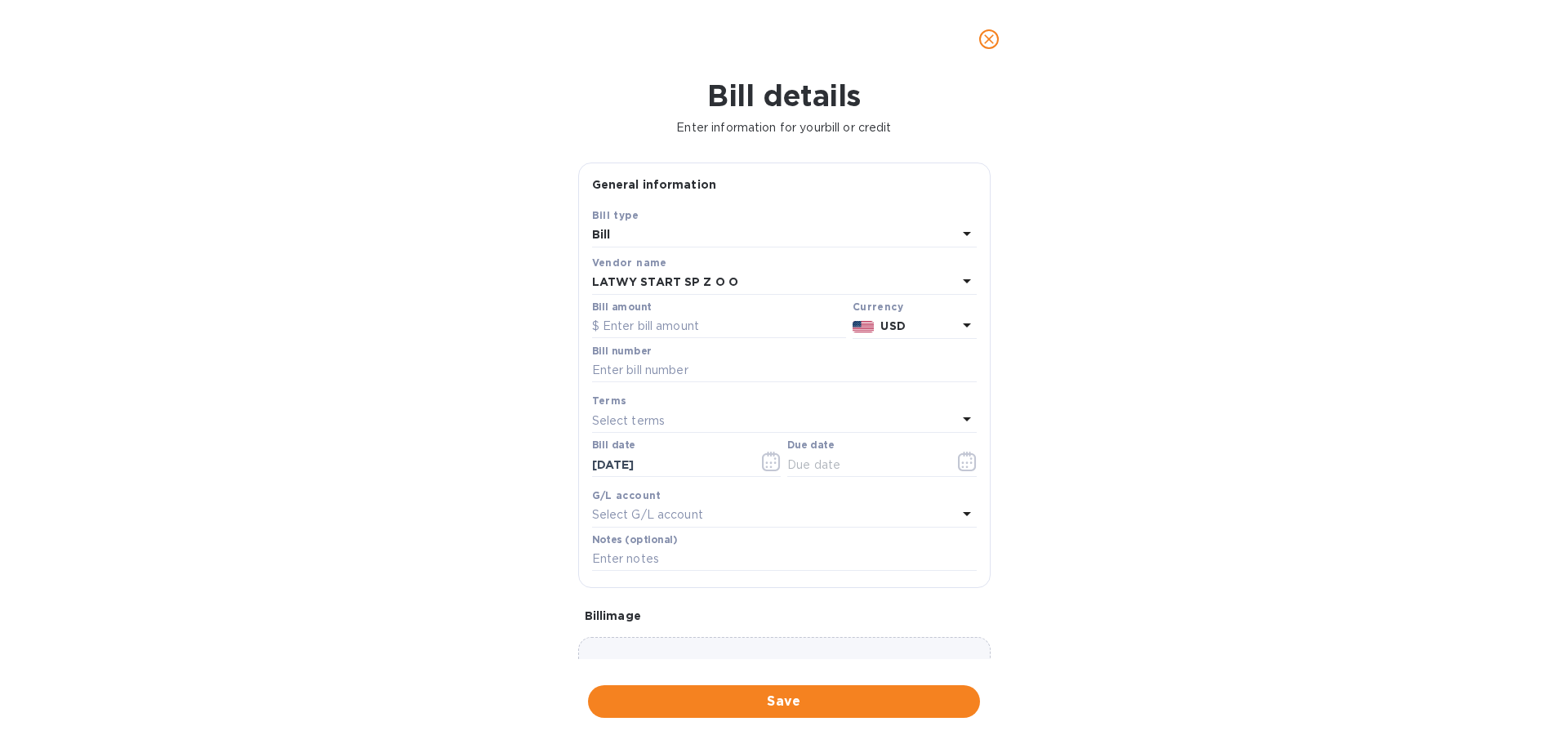
click at [764, 283] on div "LATWY START SP Z O O" at bounding box center [775, 282] width 365 height 23
click at [1063, 295] on div "Bill details Enter information for your bill or credit General information Save…" at bounding box center [784, 411] width 1568 height 666
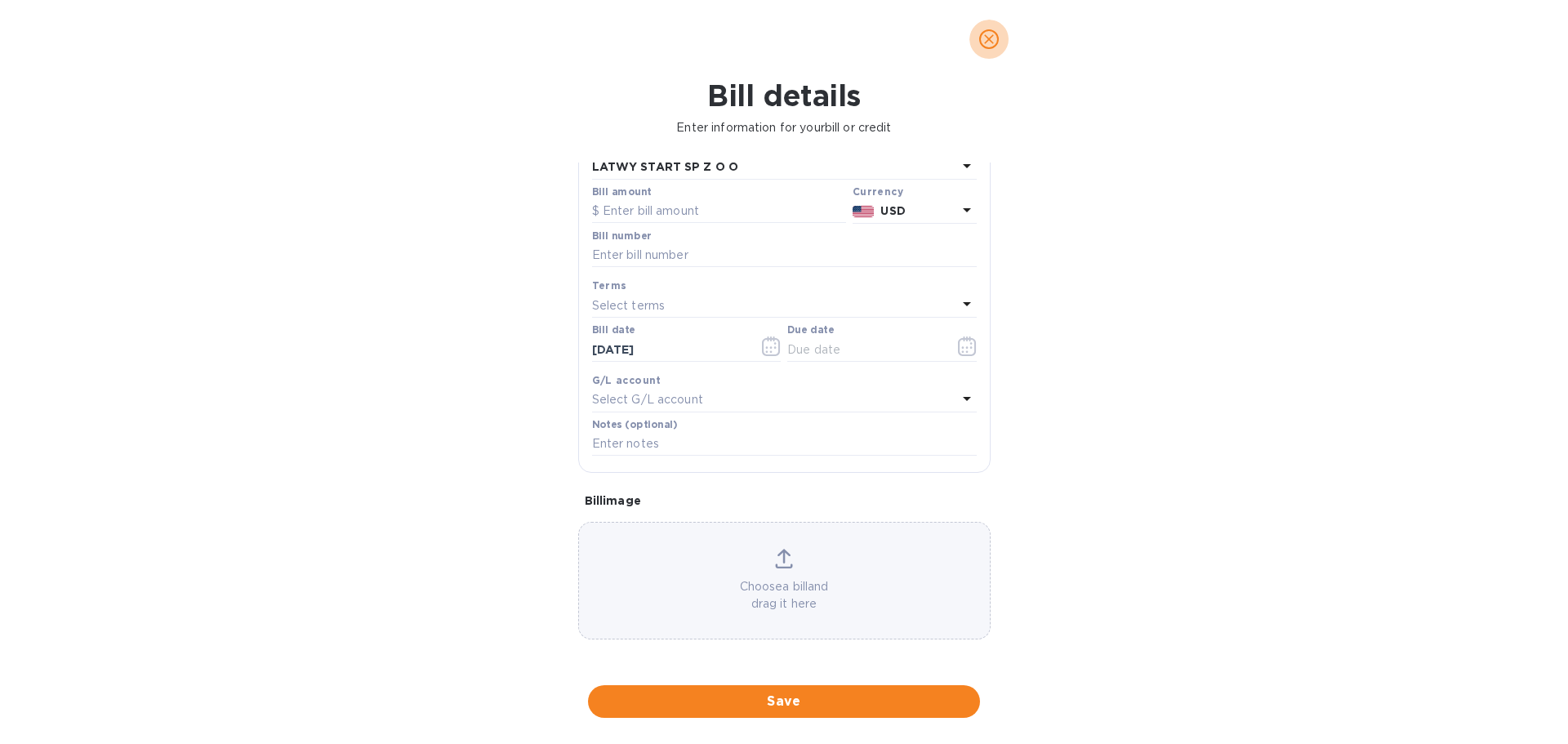
click at [985, 48] on span "close" at bounding box center [989, 39] width 20 height 20
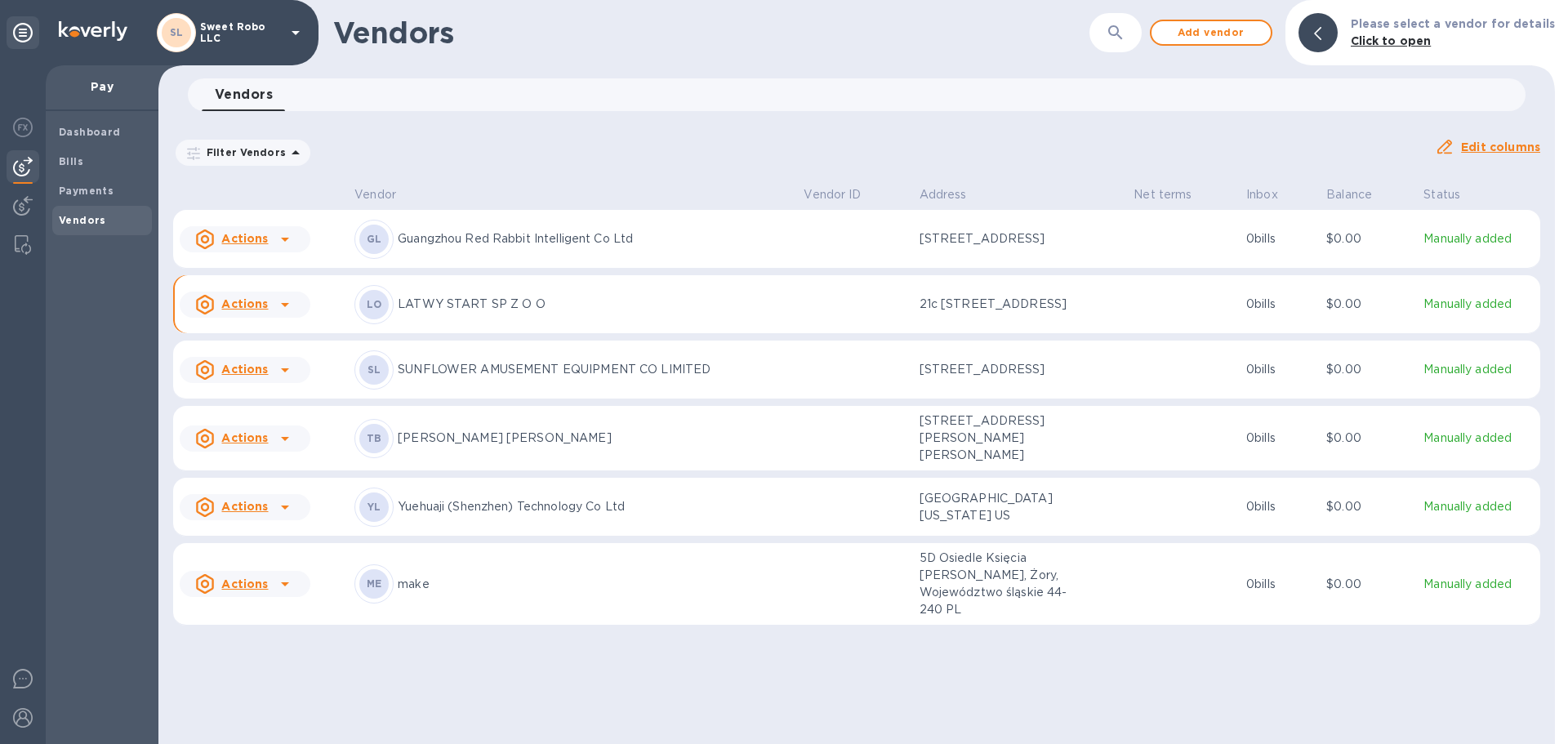
click at [1500, 142] on u "Edit columns" at bounding box center [1500, 147] width 79 height 13
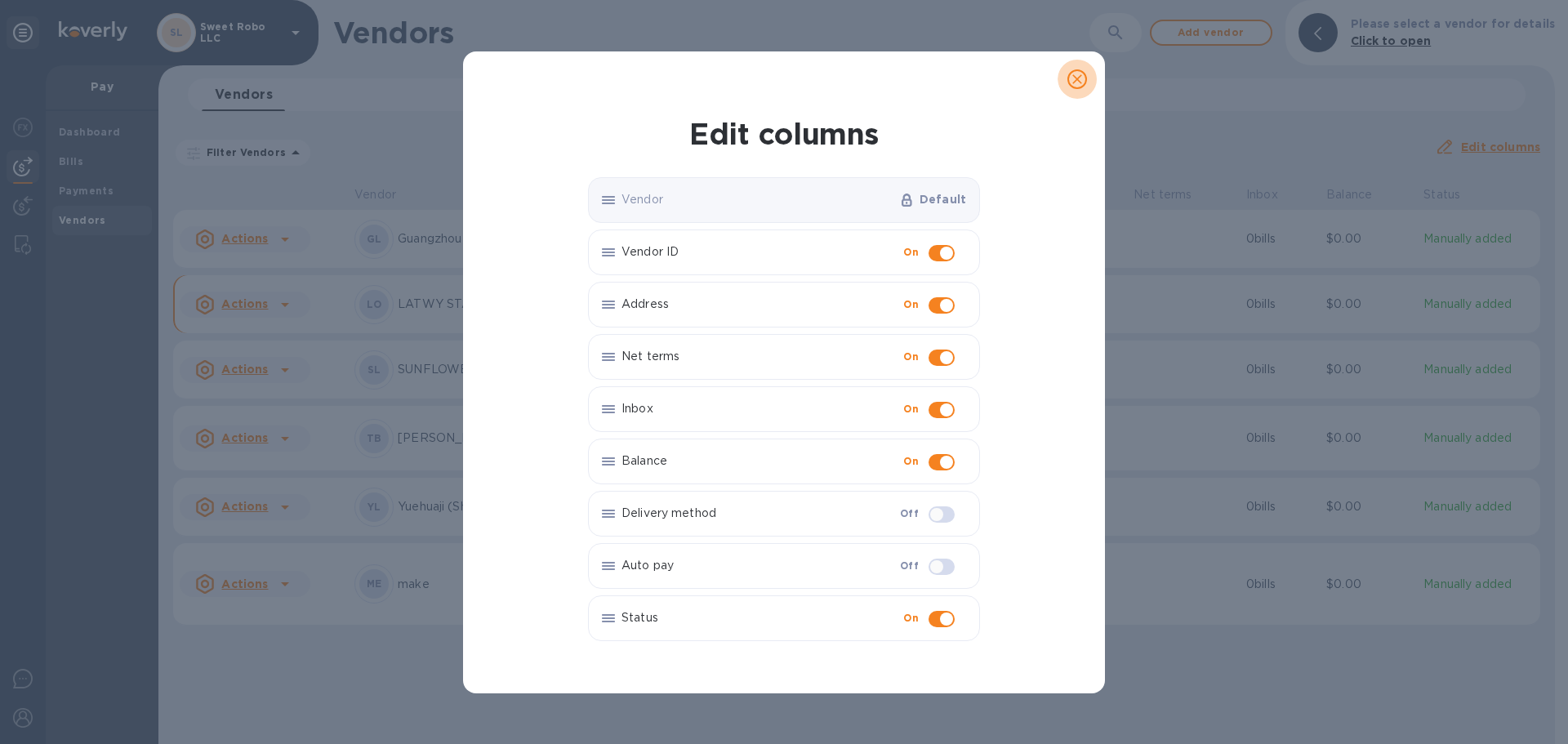
click at [1077, 74] on icon "close" at bounding box center [1077, 79] width 16 height 16
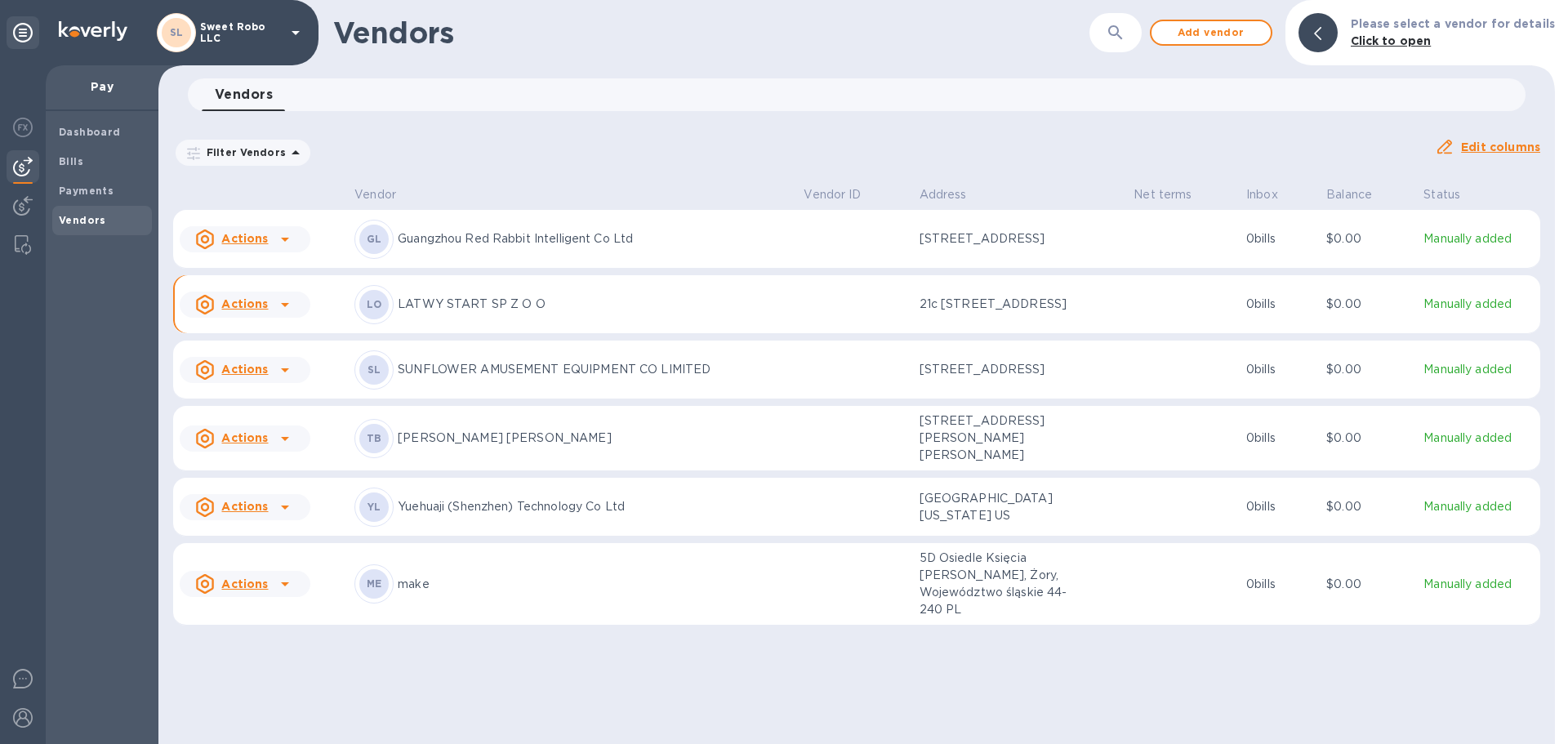
click at [378, 311] on b "LO" at bounding box center [374, 303] width 15 height 12
click at [415, 312] on p "LATWY START SP Z O O" at bounding box center [594, 303] width 392 height 17
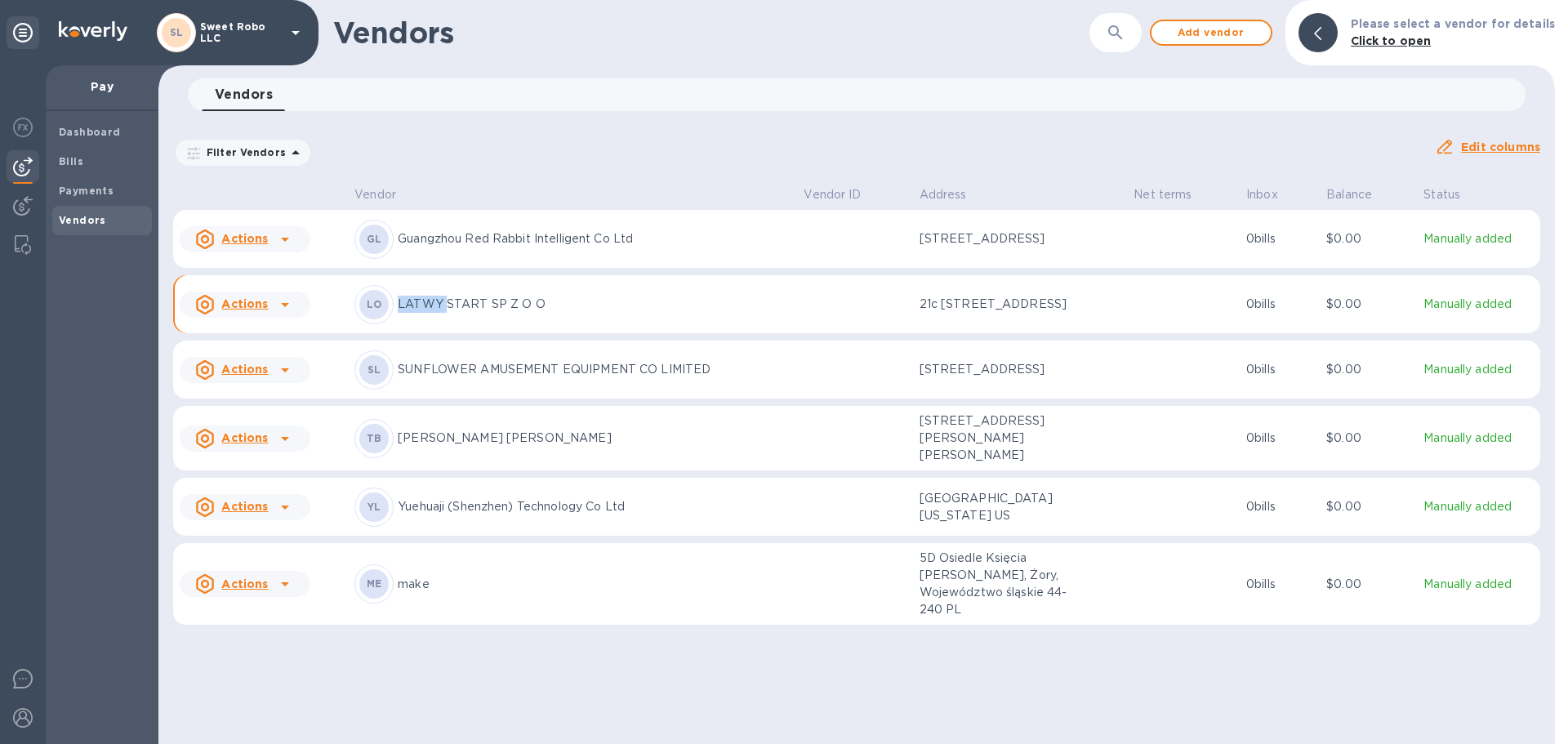
click at [415, 312] on p "LATWY START SP Z O O" at bounding box center [594, 303] width 392 height 17
click at [959, 312] on p "21c [STREET_ADDRESS]" at bounding box center [1001, 303] width 164 height 17
click at [1503, 142] on u "Edit columns" at bounding box center [1500, 147] width 79 height 13
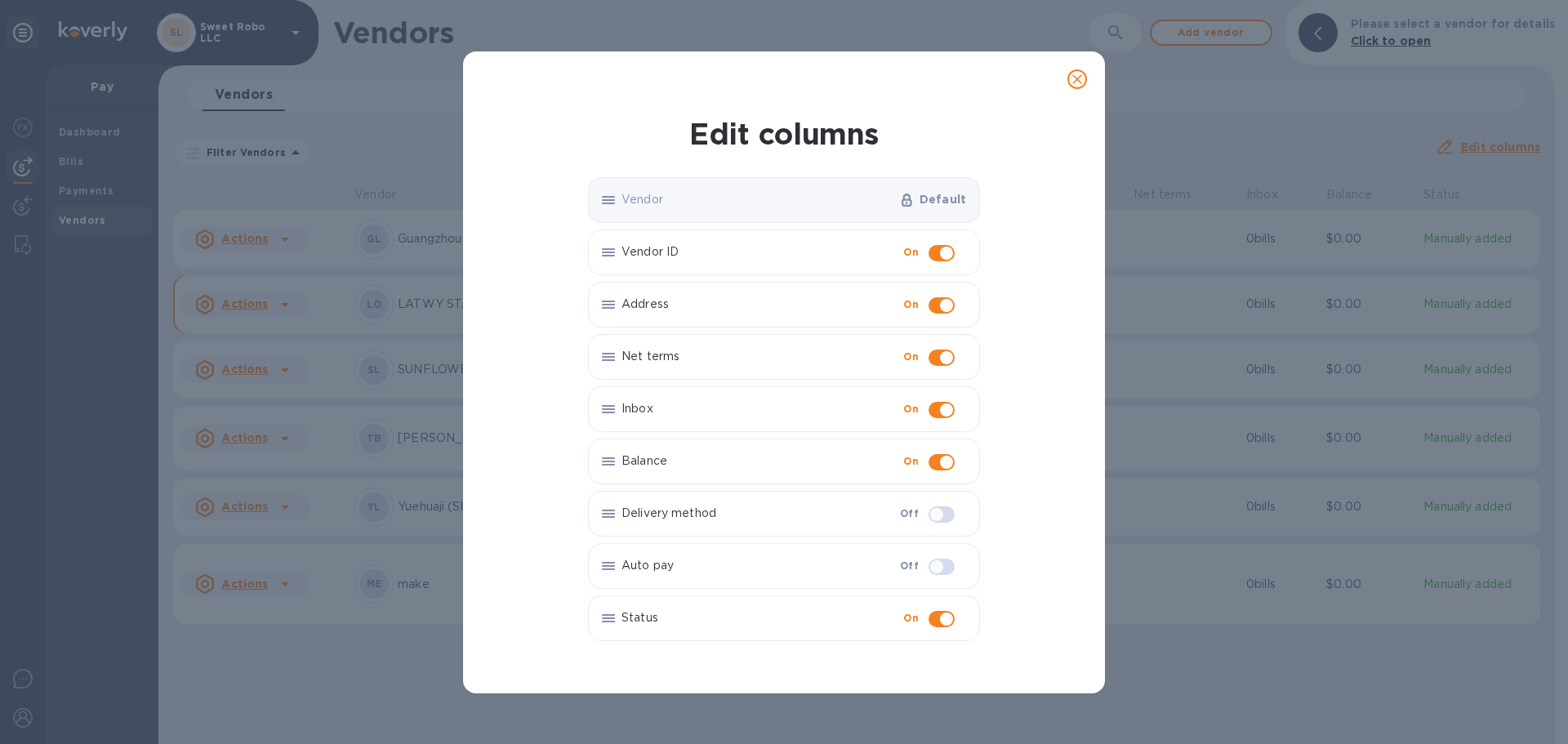
click at [939, 198] on p "Default" at bounding box center [942, 199] width 46 height 16
click at [1072, 79] on icon "close" at bounding box center [1077, 79] width 16 height 16
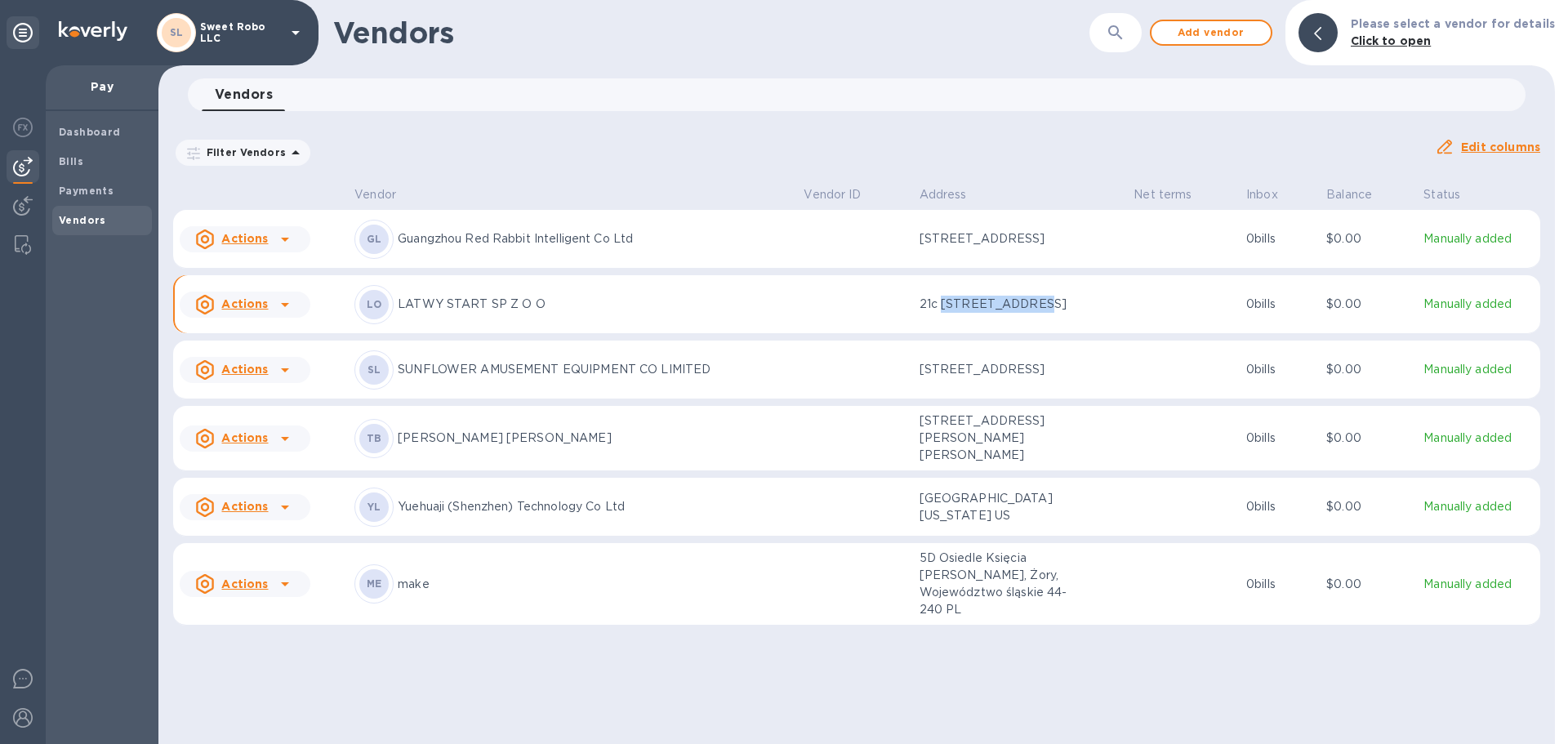
click at [27, 165] on img at bounding box center [23, 167] width 20 height 20
click at [25, 197] on img at bounding box center [23, 206] width 20 height 20
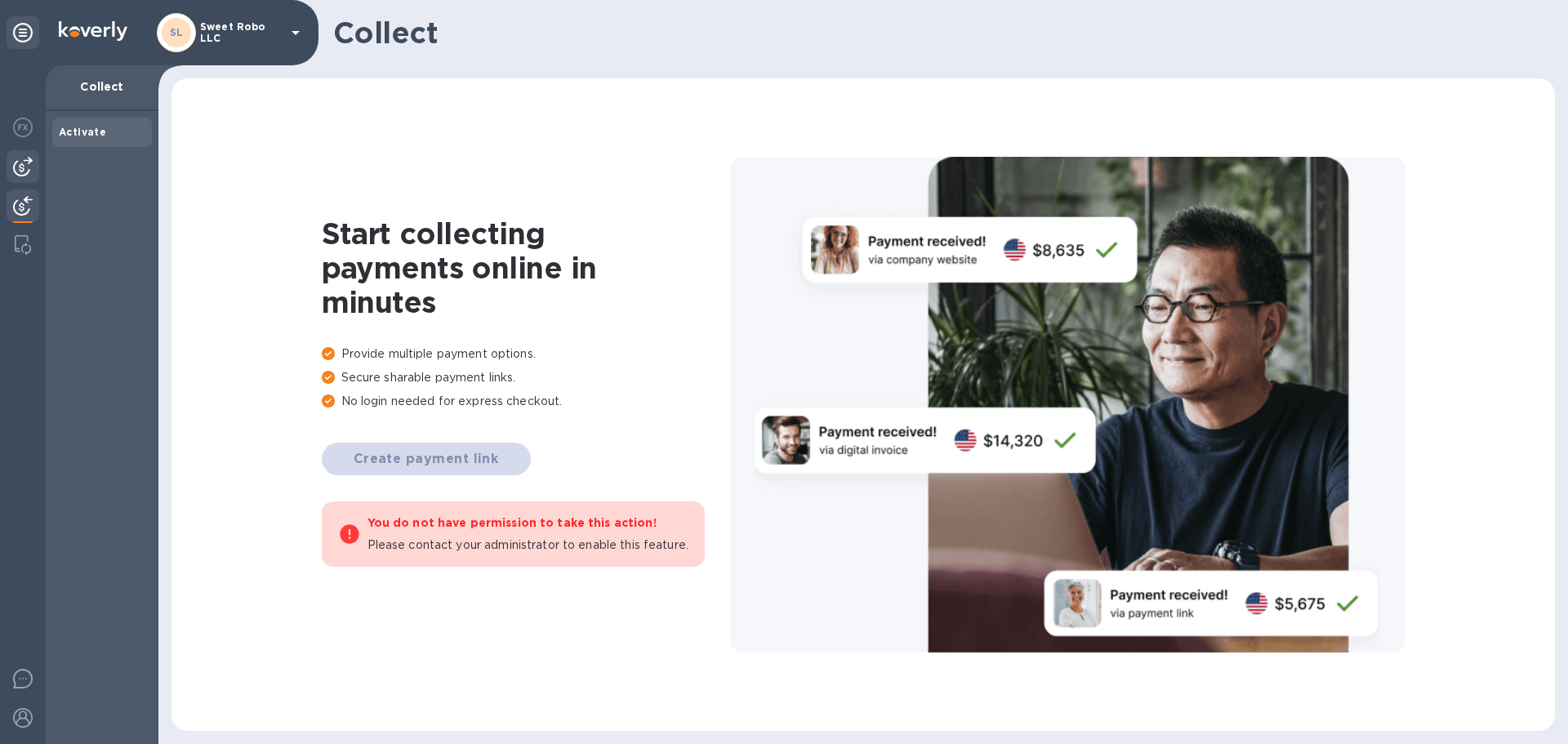
click at [28, 158] on img at bounding box center [23, 167] width 20 height 20
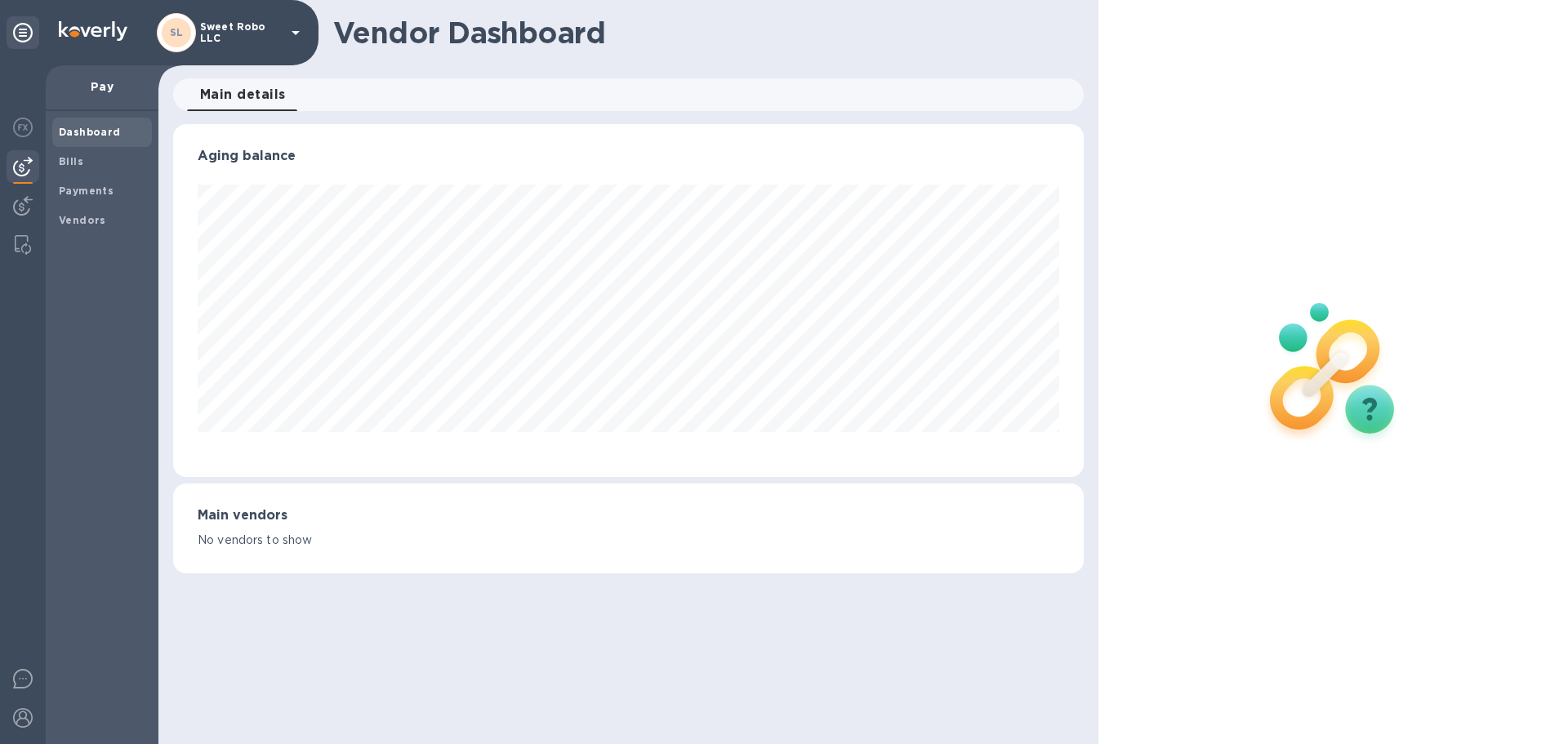
scroll to position [352, 909]
click at [64, 163] on b "Bills" at bounding box center [71, 161] width 25 height 12
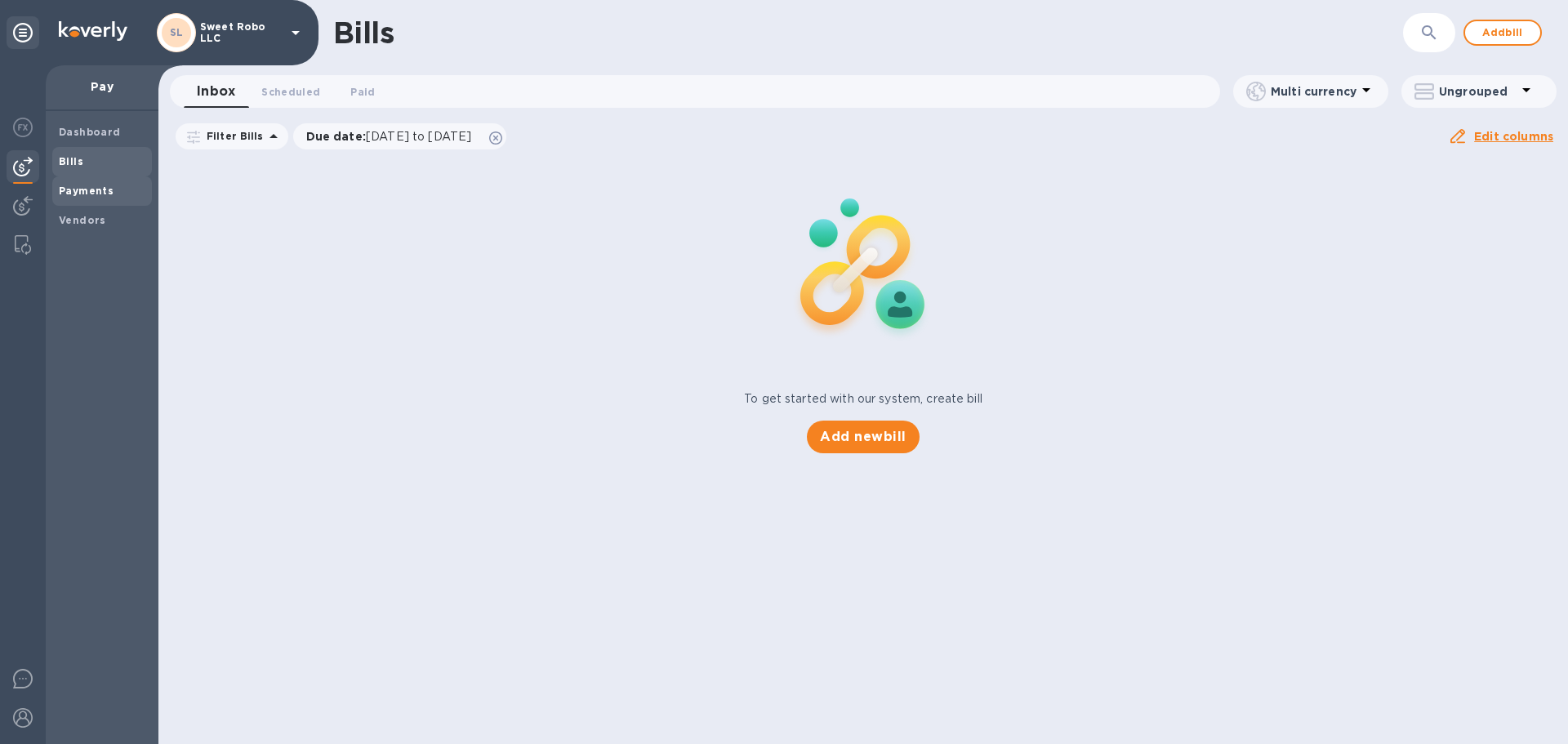
click at [85, 184] on b "Payments" at bounding box center [86, 190] width 55 height 12
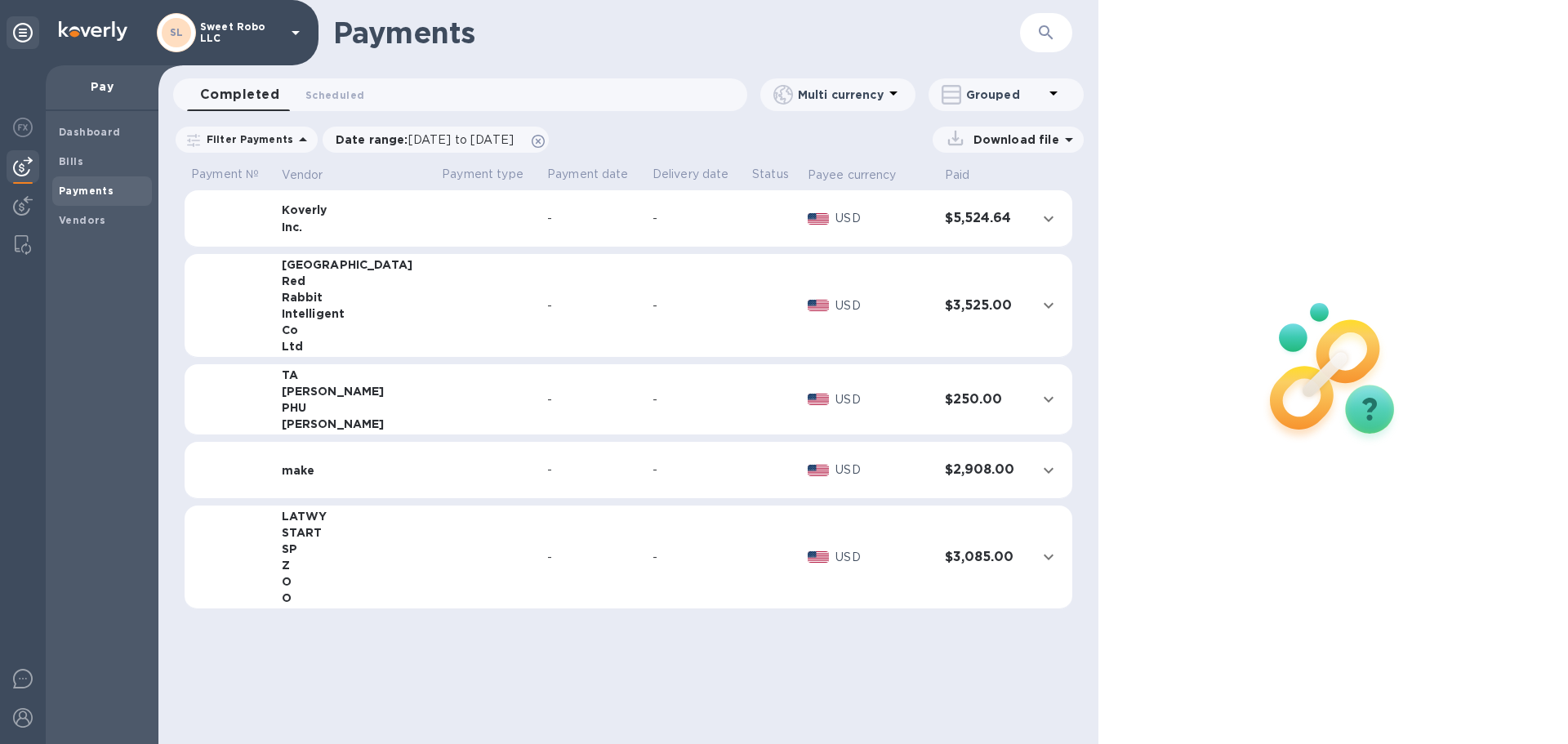
click at [1037, 546] on td at bounding box center [1051, 557] width 42 height 104
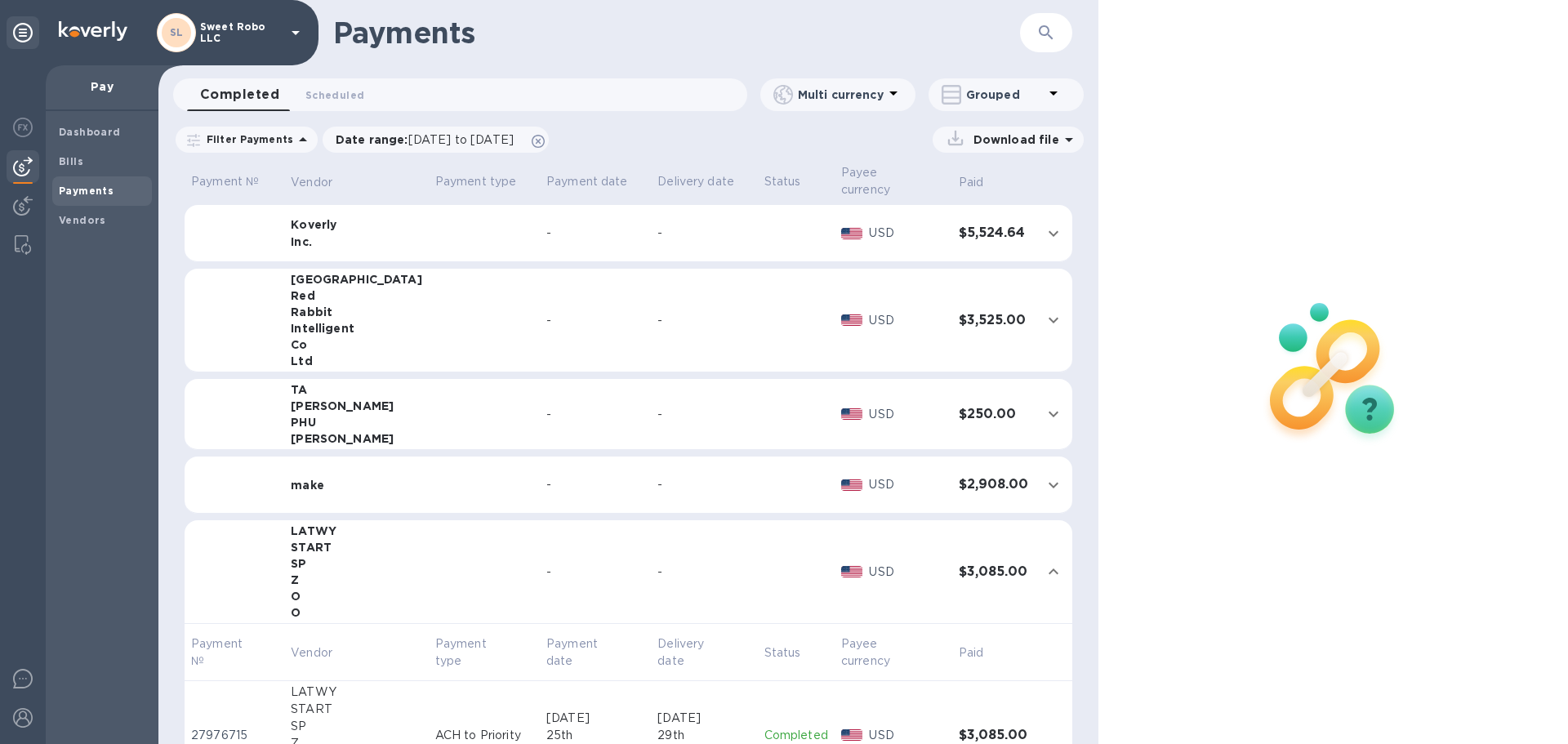
scroll to position [45, 0]
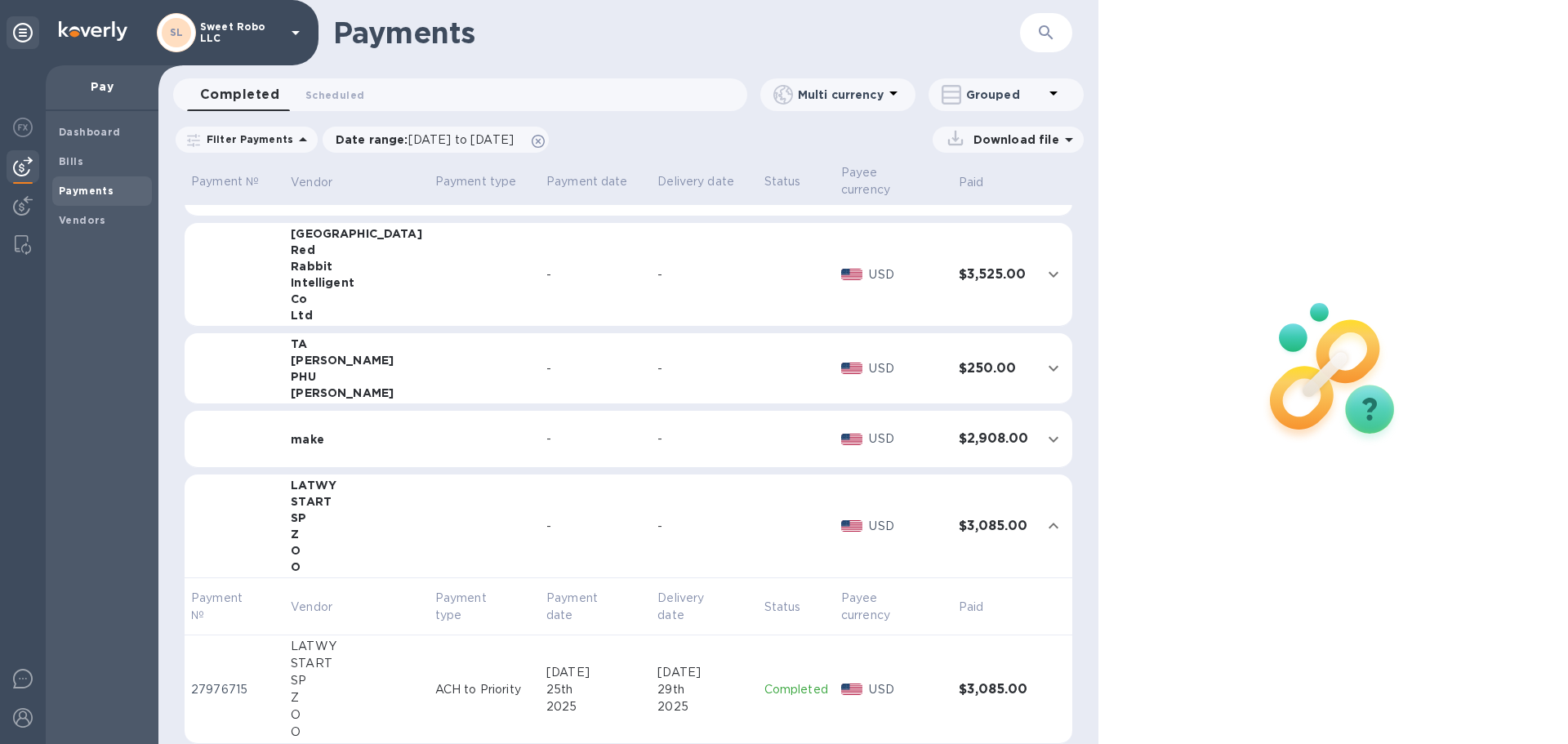
click at [1059, 134] on icon at bounding box center [1069, 140] width 20 height 20
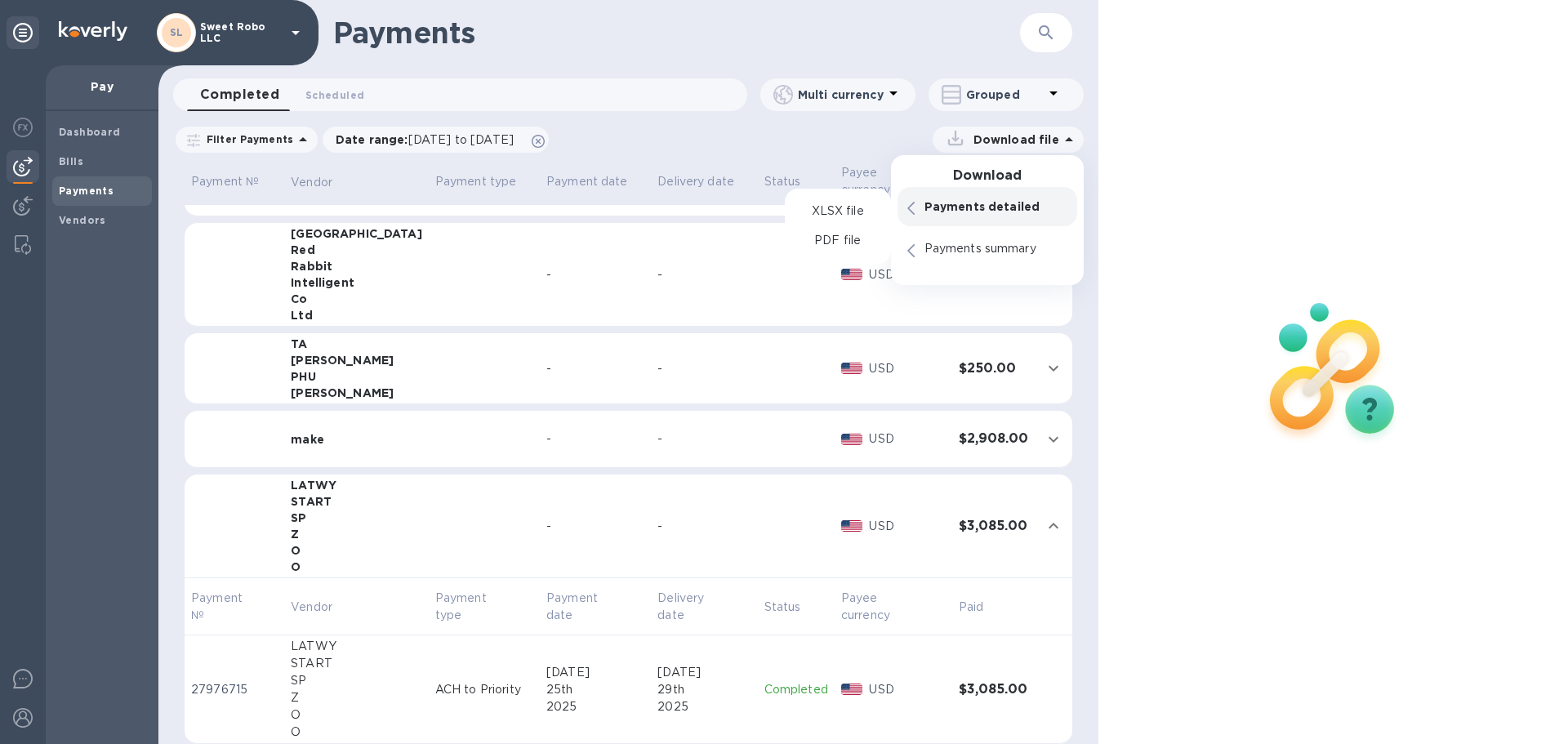
click at [1014, 203] on p "Payments detailed" at bounding box center [996, 206] width 143 height 16
click at [853, 220] on div "XLSX file" at bounding box center [838, 211] width 93 height 26
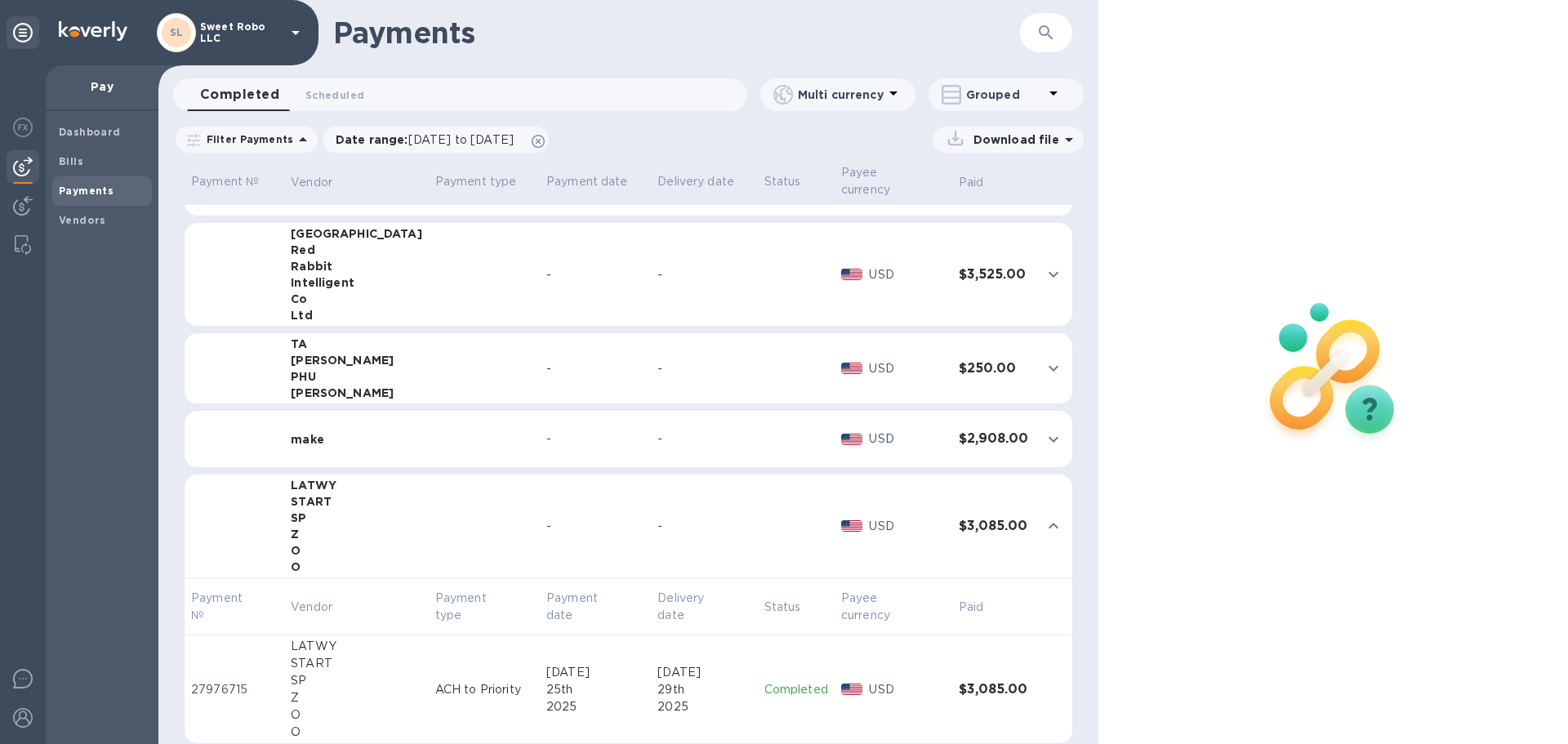
click at [791, 135] on div "Download file" at bounding box center [820, 139] width 526 height 26
click at [94, 134] on b "Dashboard" at bounding box center [90, 131] width 62 height 12
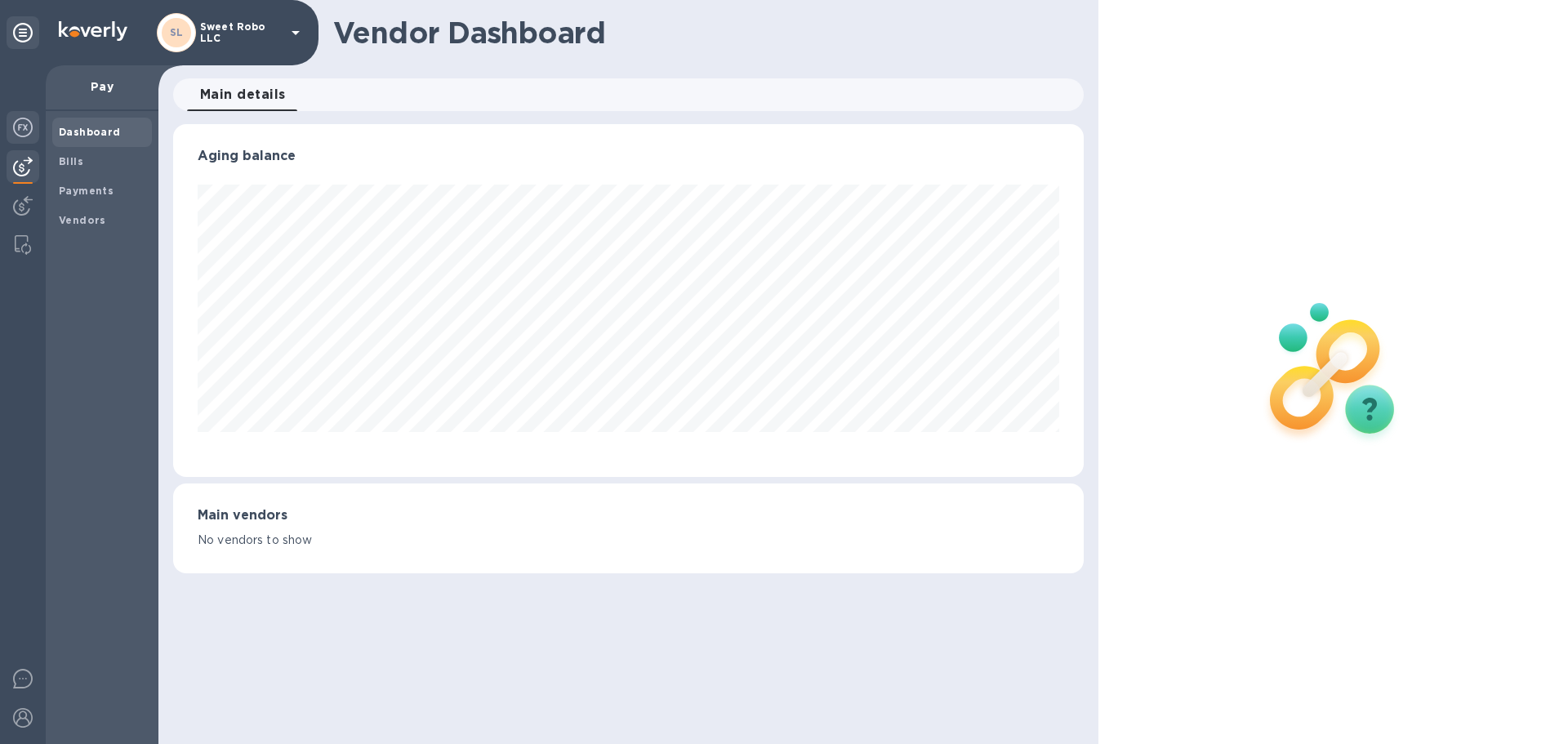
scroll to position [352, 909]
click at [24, 124] on img at bounding box center [23, 127] width 20 height 20
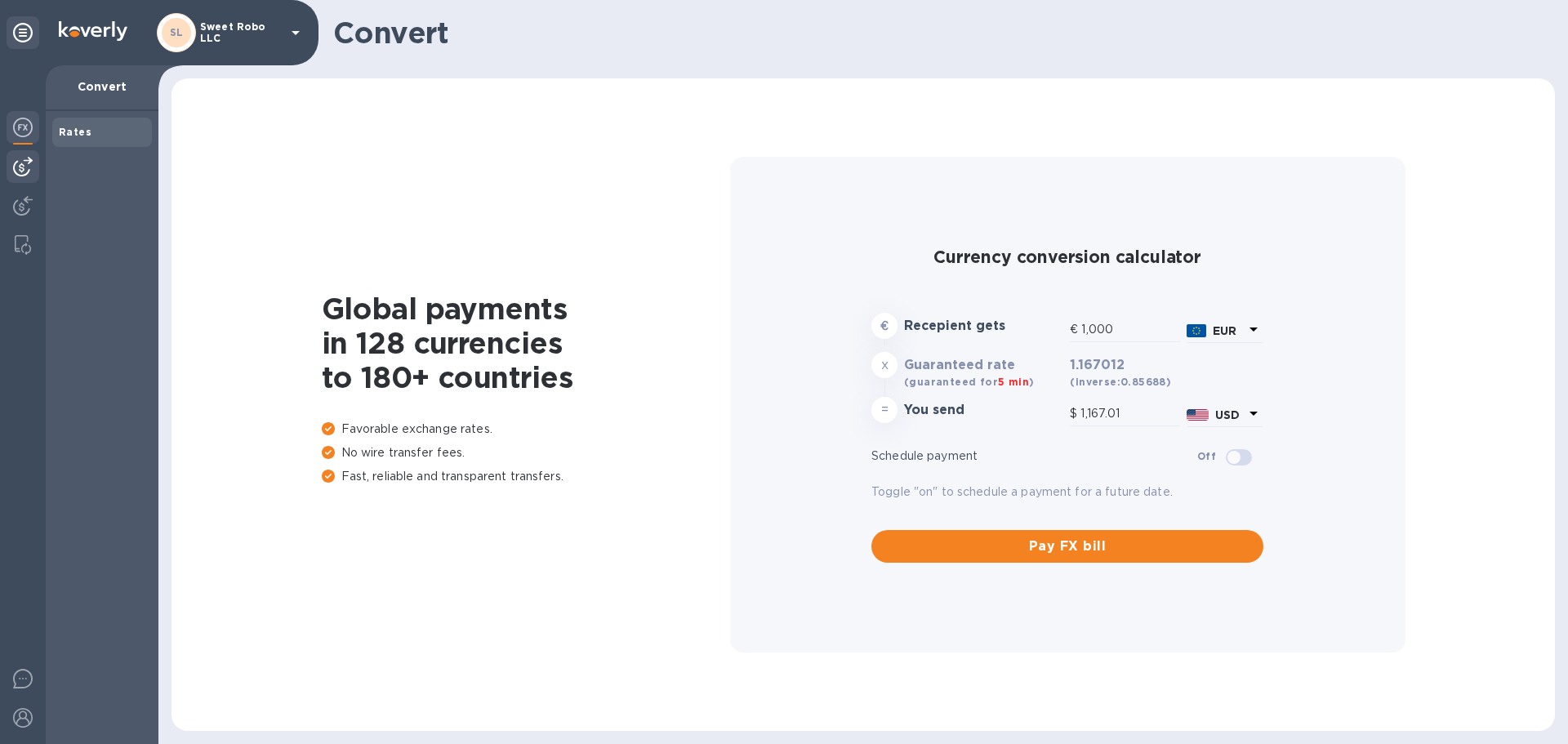
click at [25, 161] on img at bounding box center [23, 167] width 20 height 20
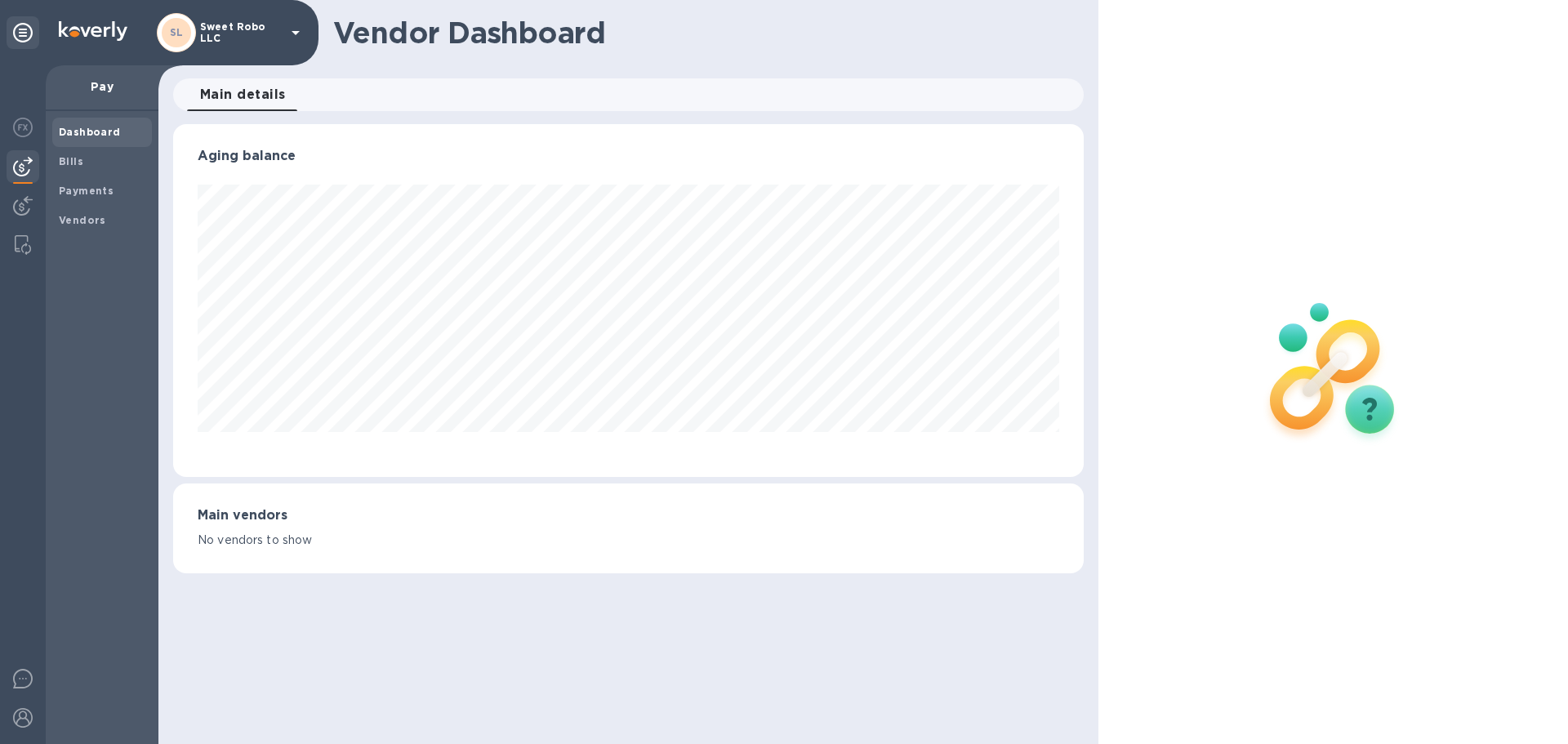
scroll to position [816320, 815792]
click at [27, 33] on icon at bounding box center [23, 33] width 20 height 20
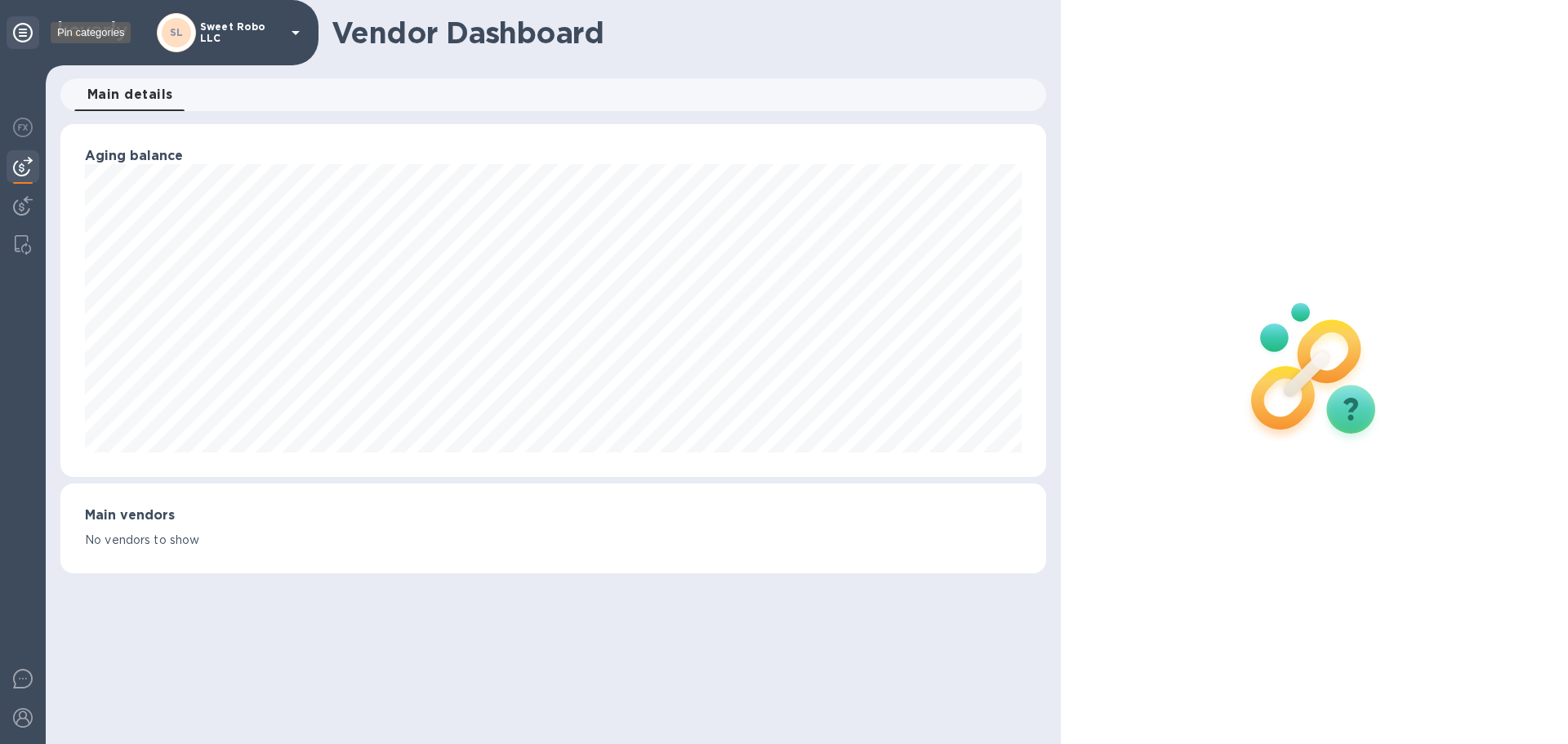
click at [27, 33] on icon at bounding box center [23, 33] width 20 height 20
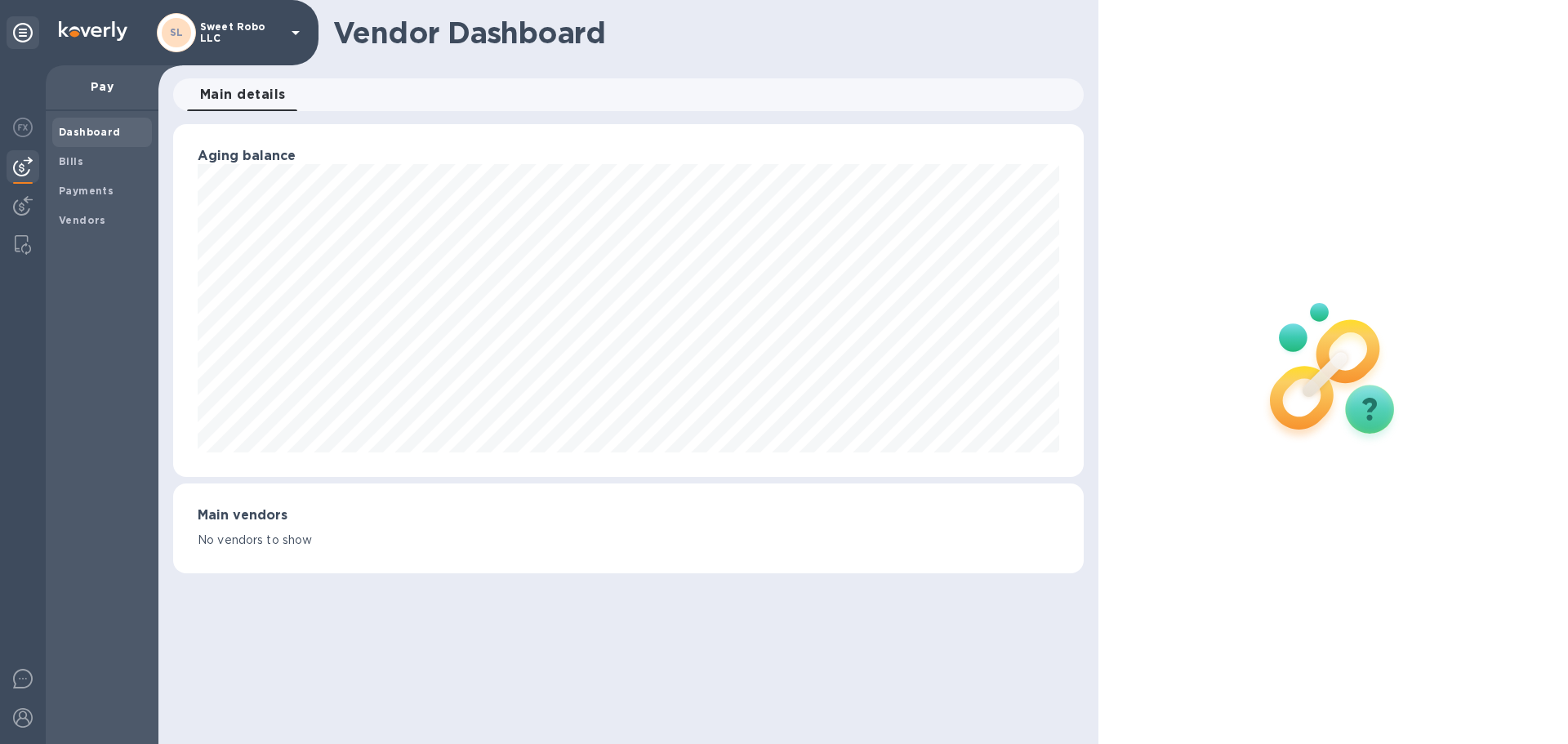
scroll to position [352, 909]
click at [93, 222] on b "Vendors" at bounding box center [83, 220] width 47 height 12
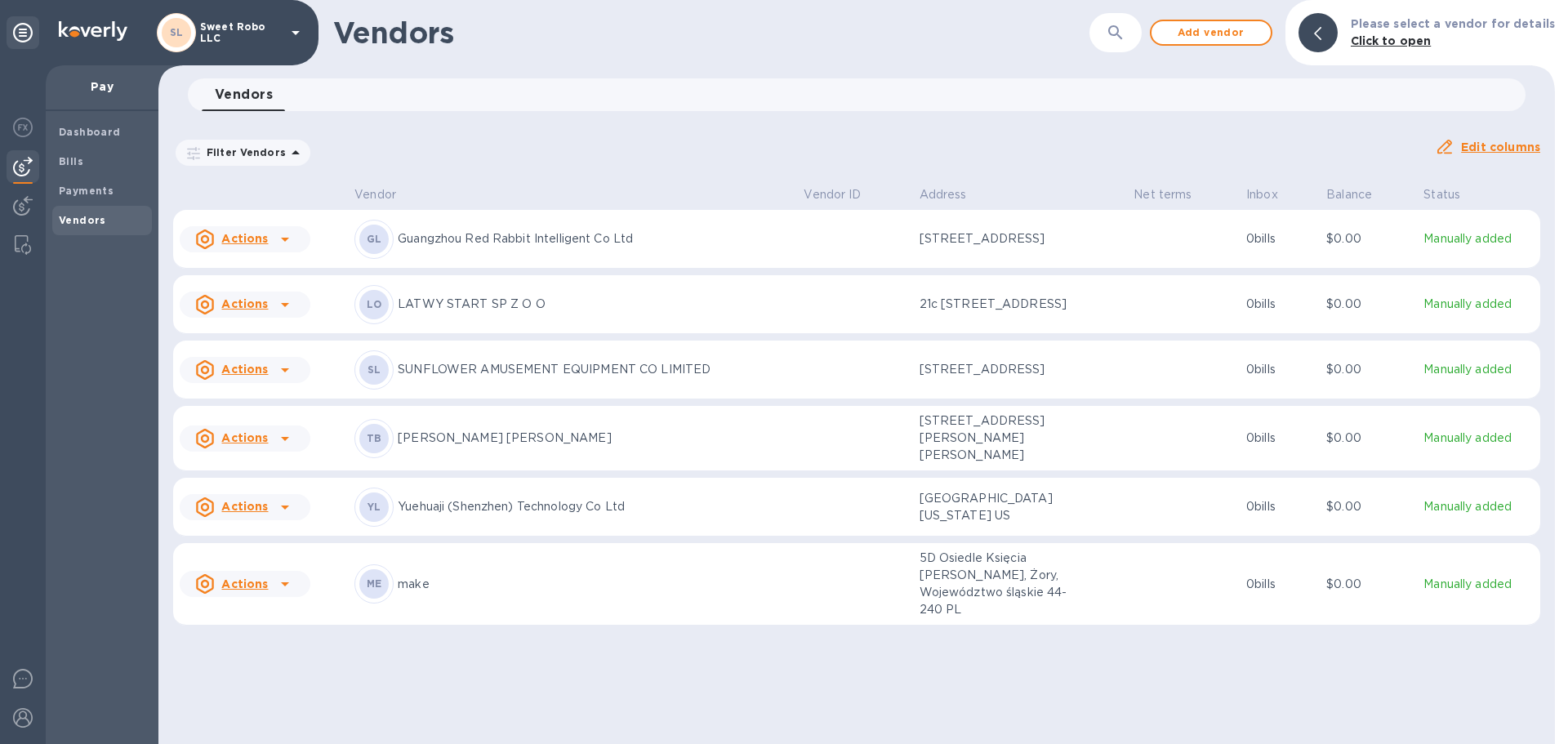
click at [288, 314] on icon at bounding box center [285, 305] width 20 height 20
click at [272, 423] on p "Add new bill" at bounding box center [263, 415] width 76 height 17
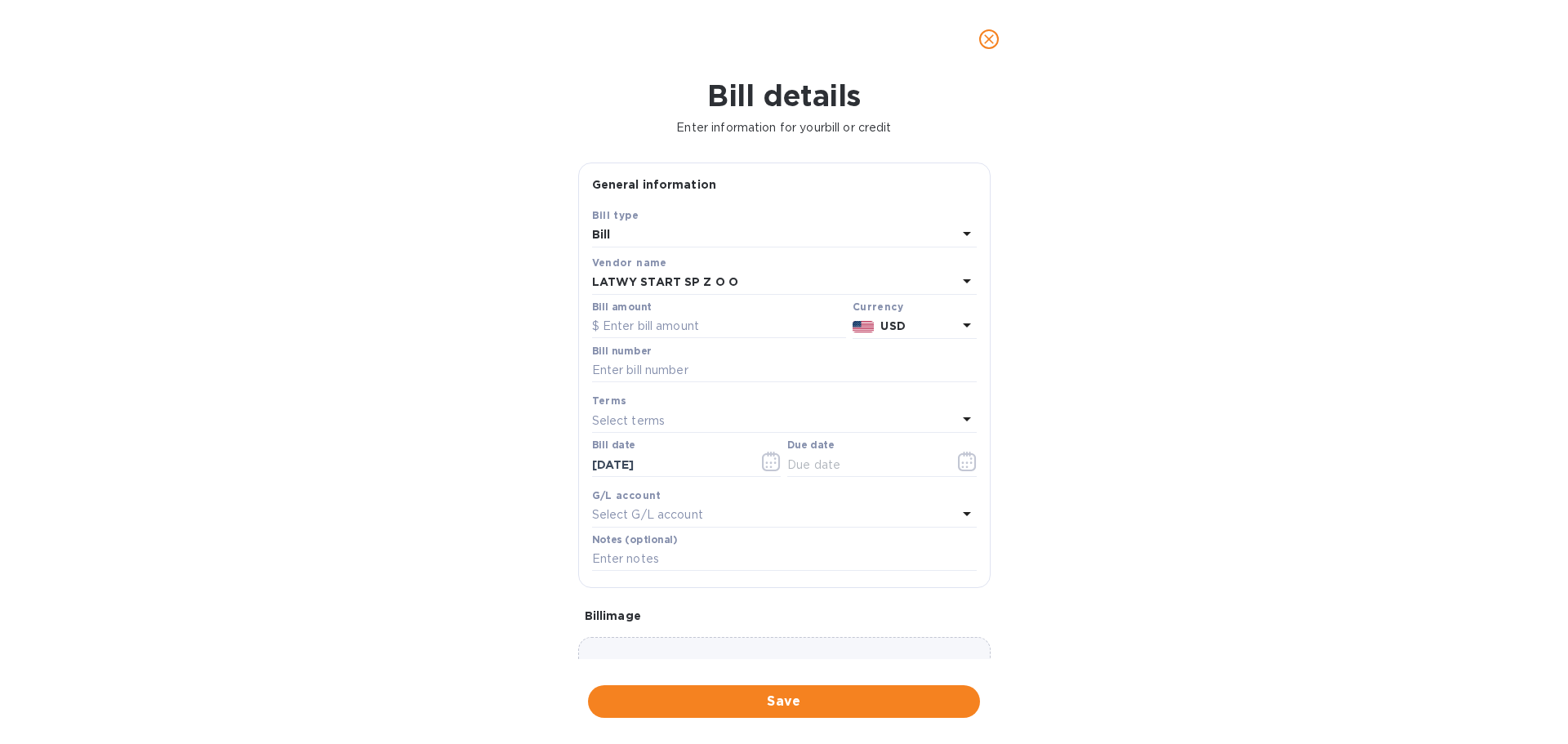
click at [958, 278] on icon at bounding box center [968, 281] width 20 height 20
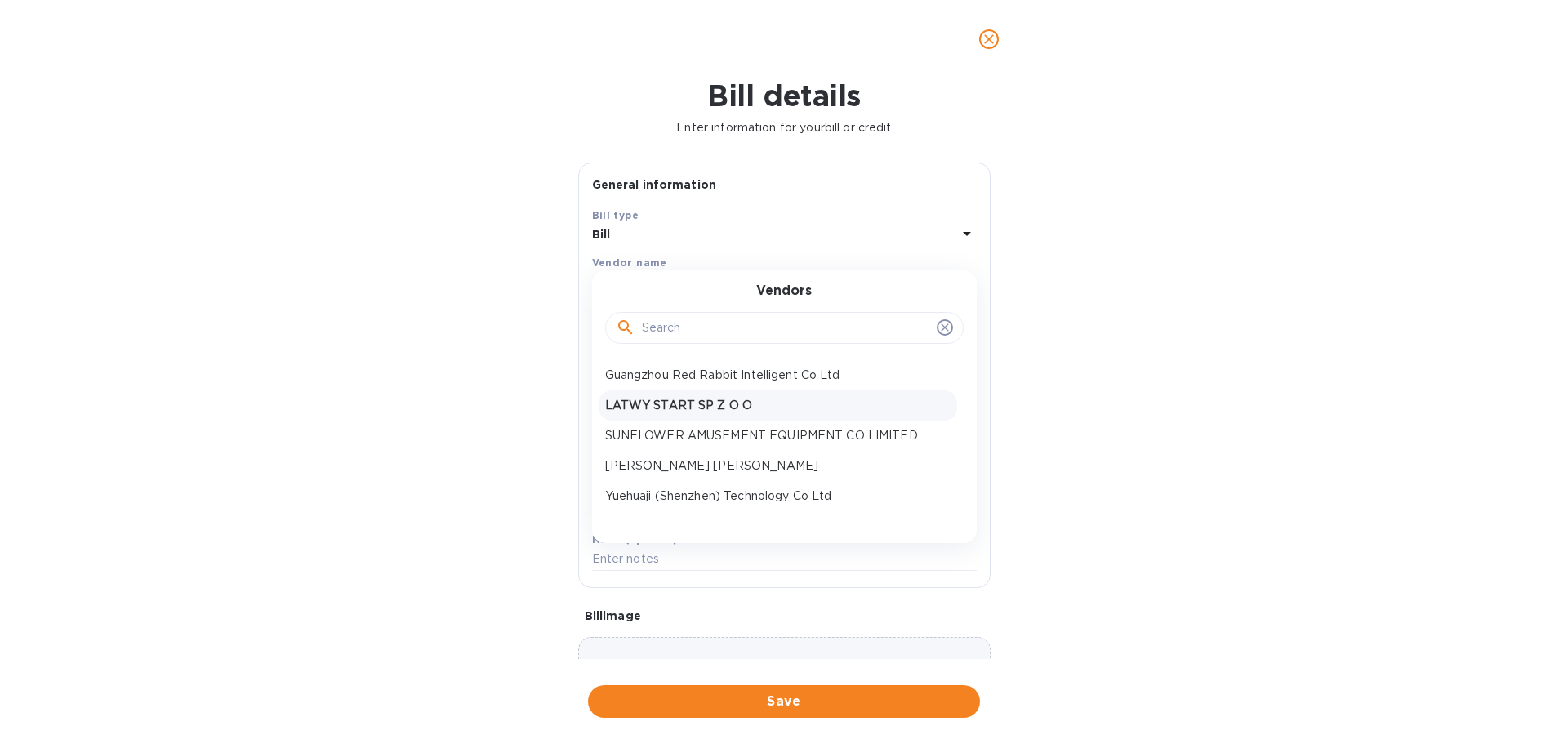
click at [1114, 318] on div "Bill details Enter information for your bill or credit General information Save…" at bounding box center [784, 411] width 1568 height 666
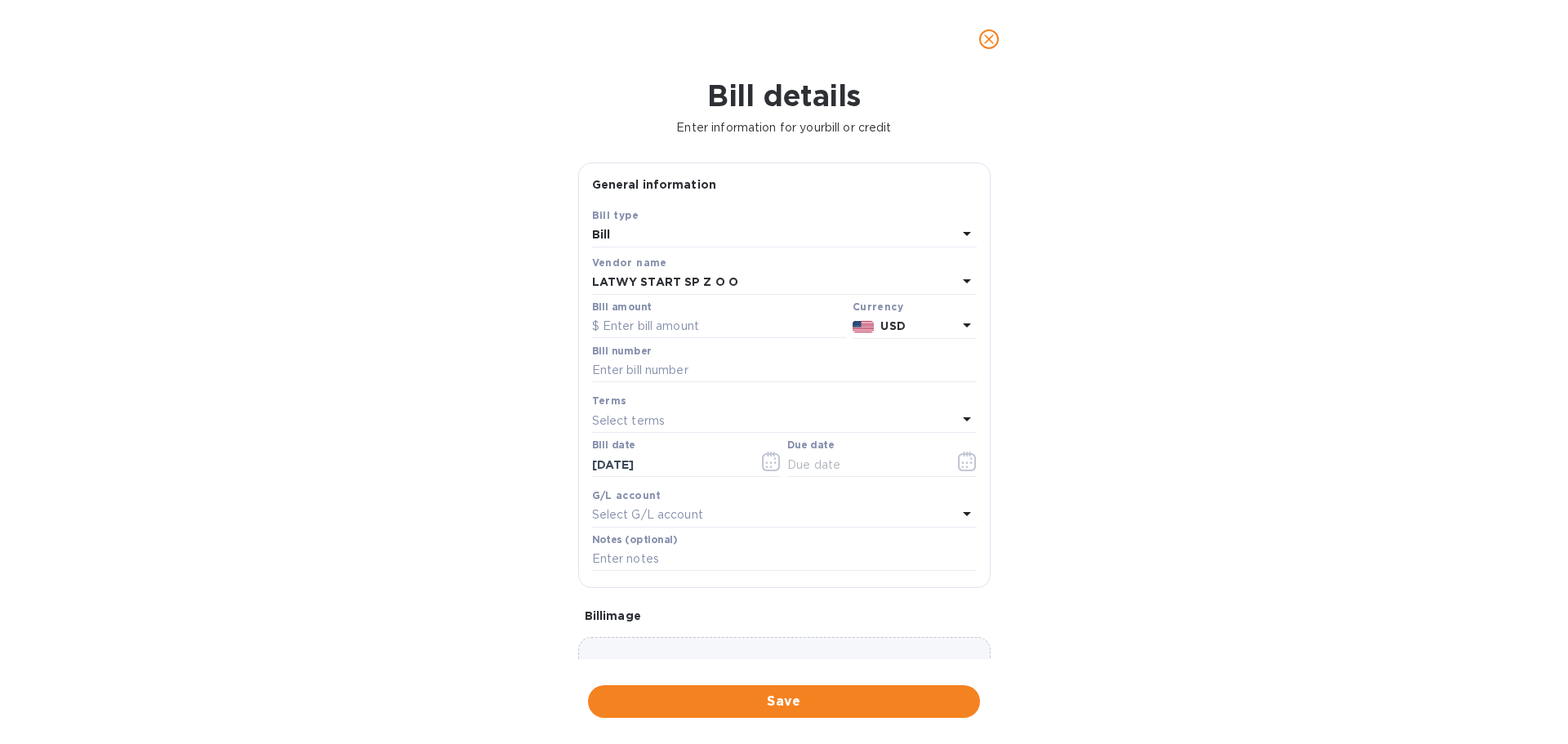
click at [937, 231] on div "Bill" at bounding box center [775, 234] width 365 height 23
click at [1133, 264] on div "Bill details Enter information for your bill or credit General information Save…" at bounding box center [784, 411] width 1568 height 666
click at [993, 41] on icon "close" at bounding box center [989, 39] width 16 height 16
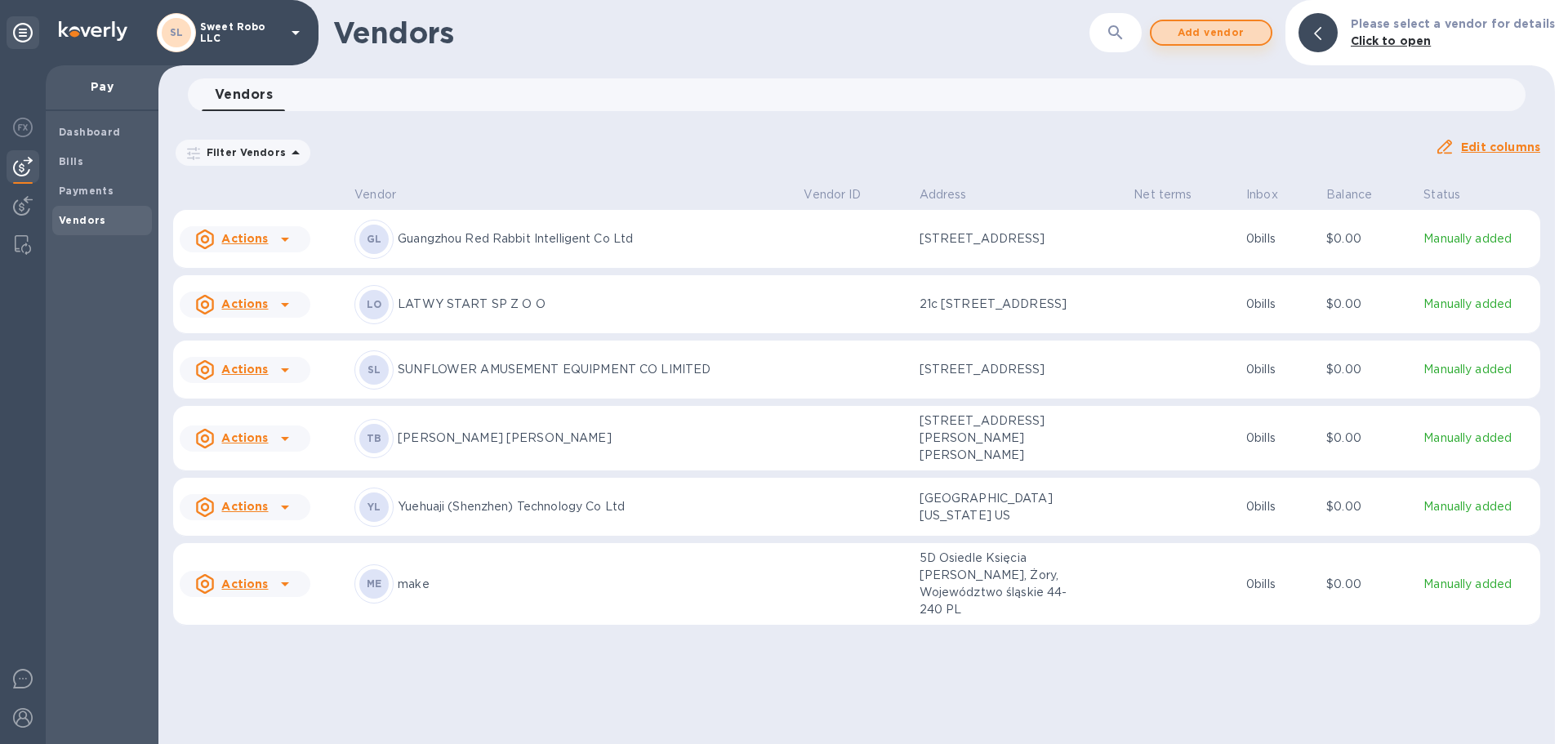
click at [1245, 29] on span "Add vendor" at bounding box center [1211, 33] width 93 height 20
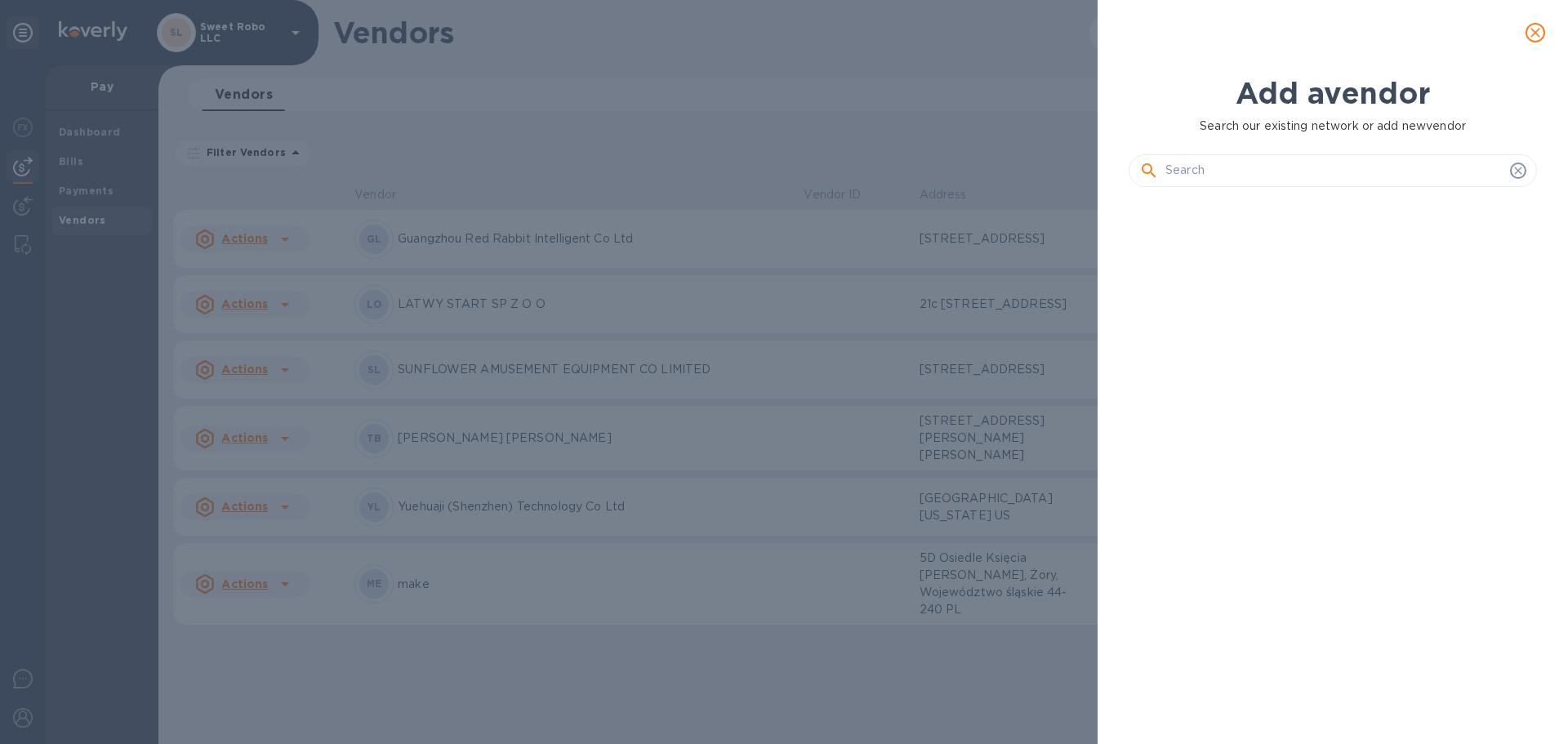
scroll to position [489, 415]
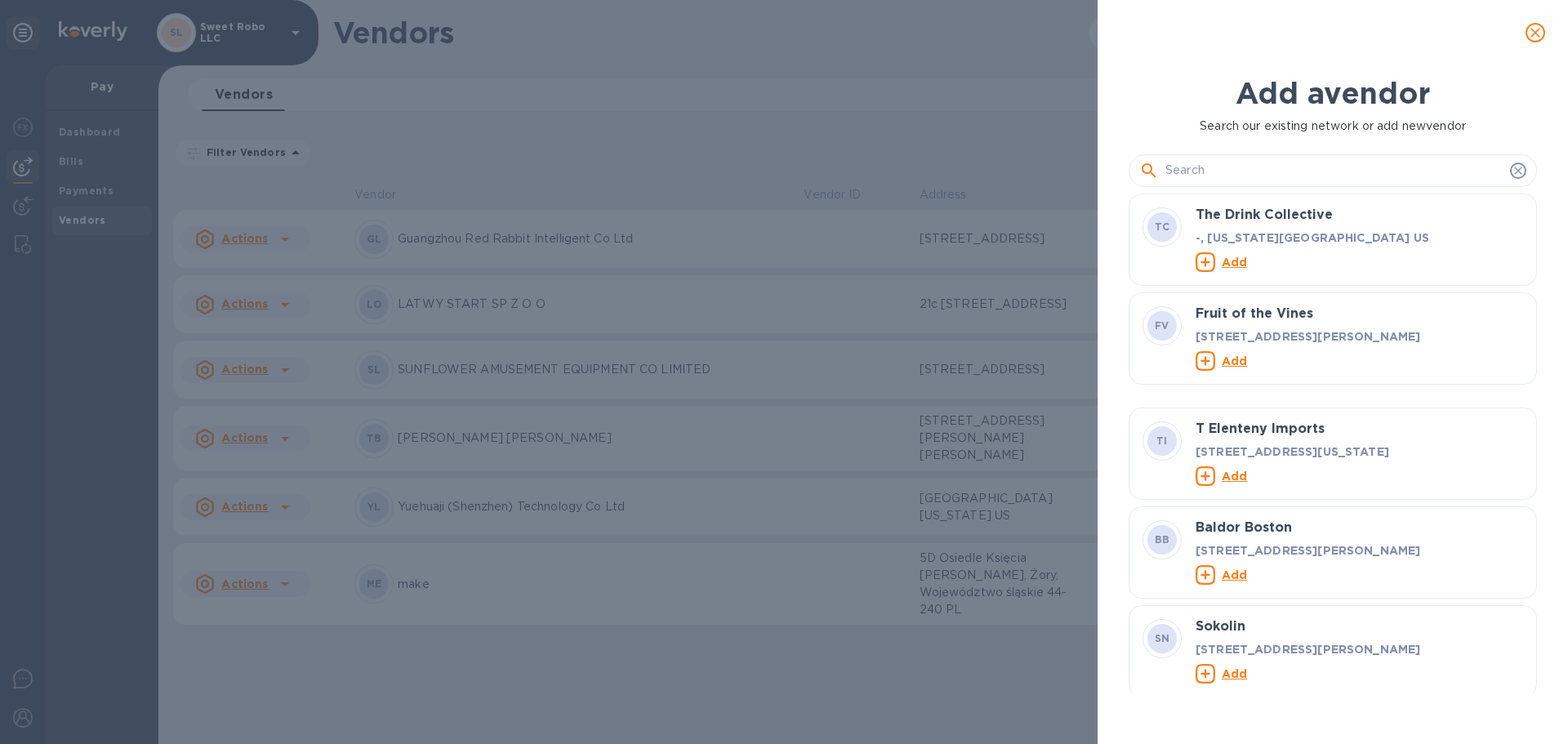
click at [1176, 174] on input "text" at bounding box center [1335, 170] width 338 height 25
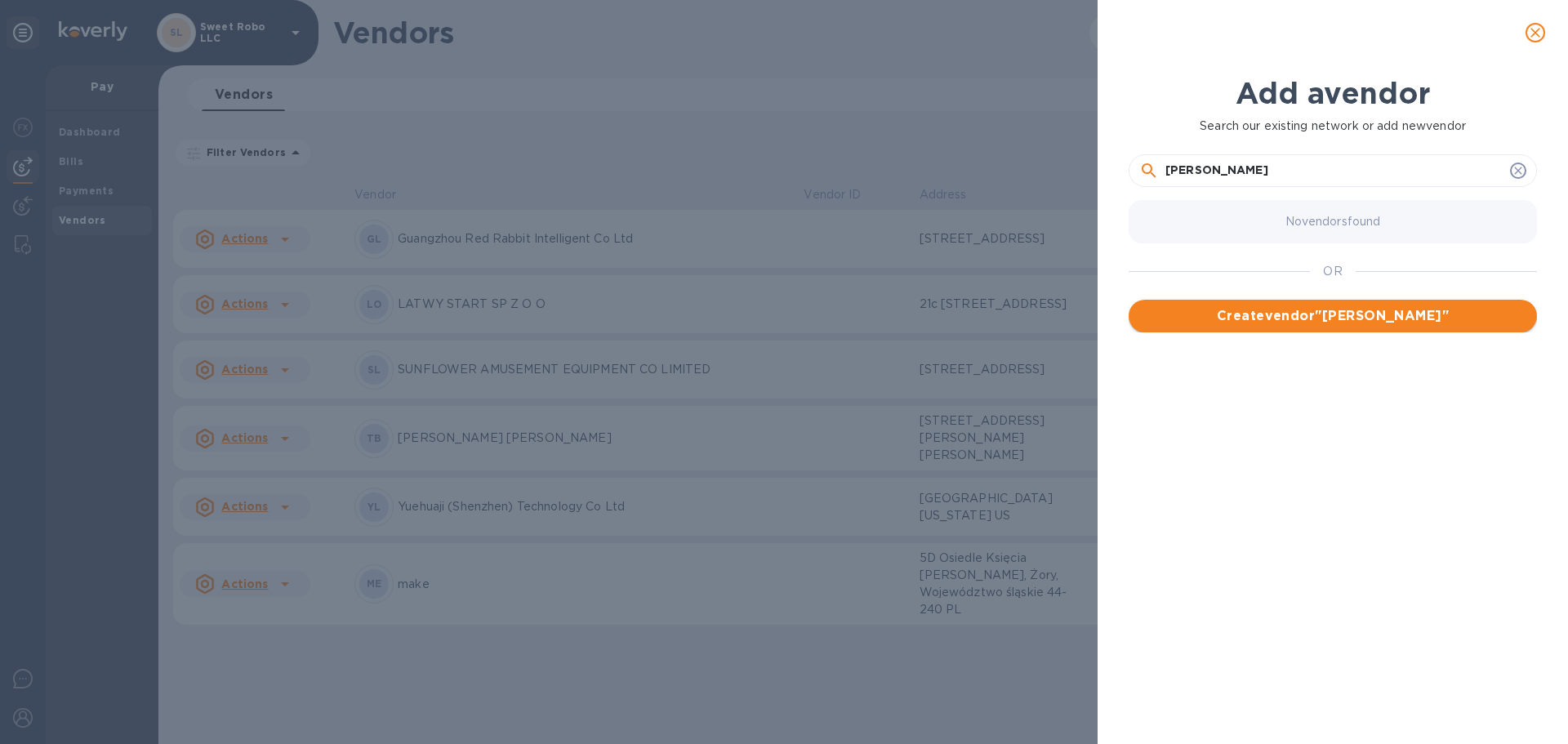
type input "[PERSON_NAME]"
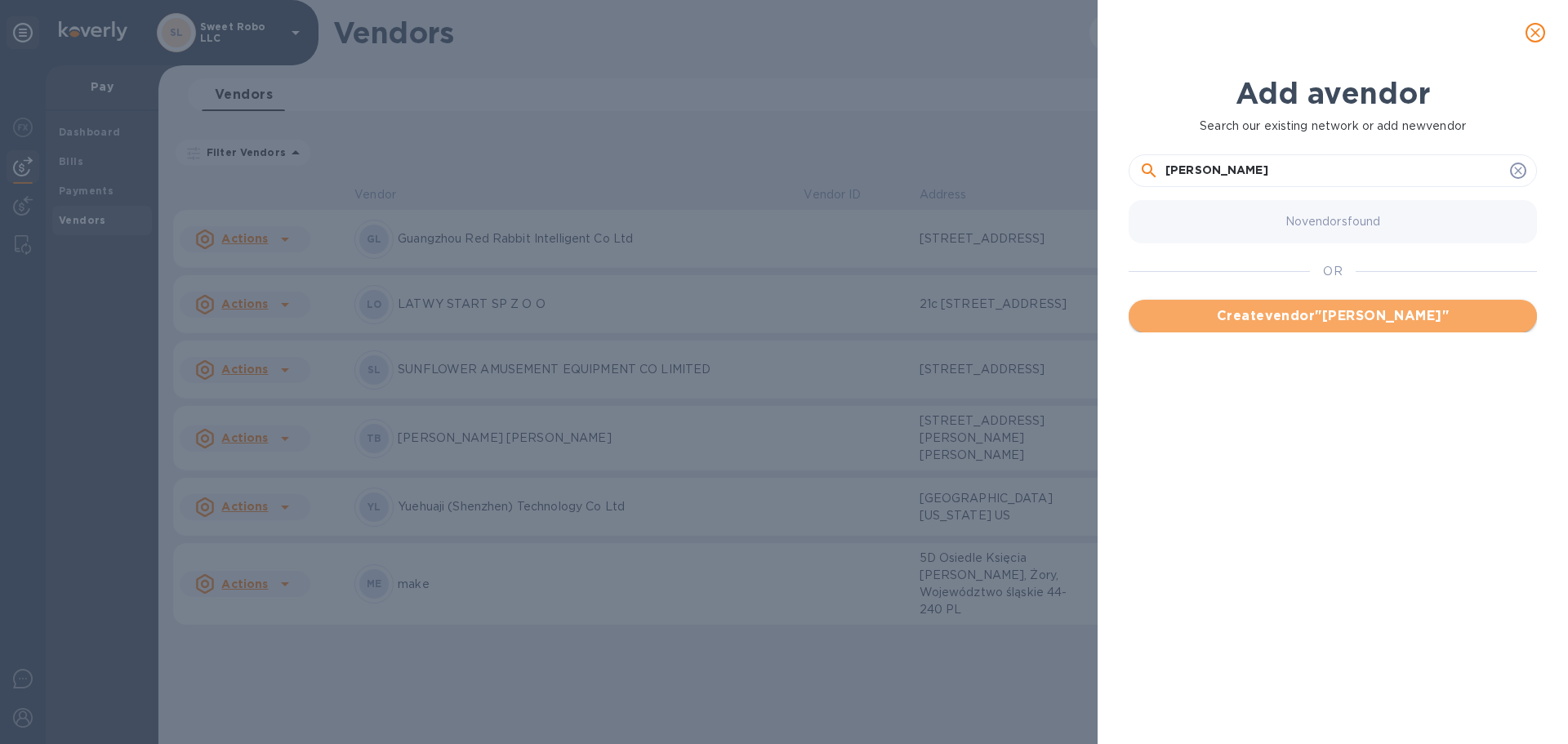
click at [1303, 317] on span "Create vendor " [PERSON_NAME] "" at bounding box center [1333, 316] width 382 height 20
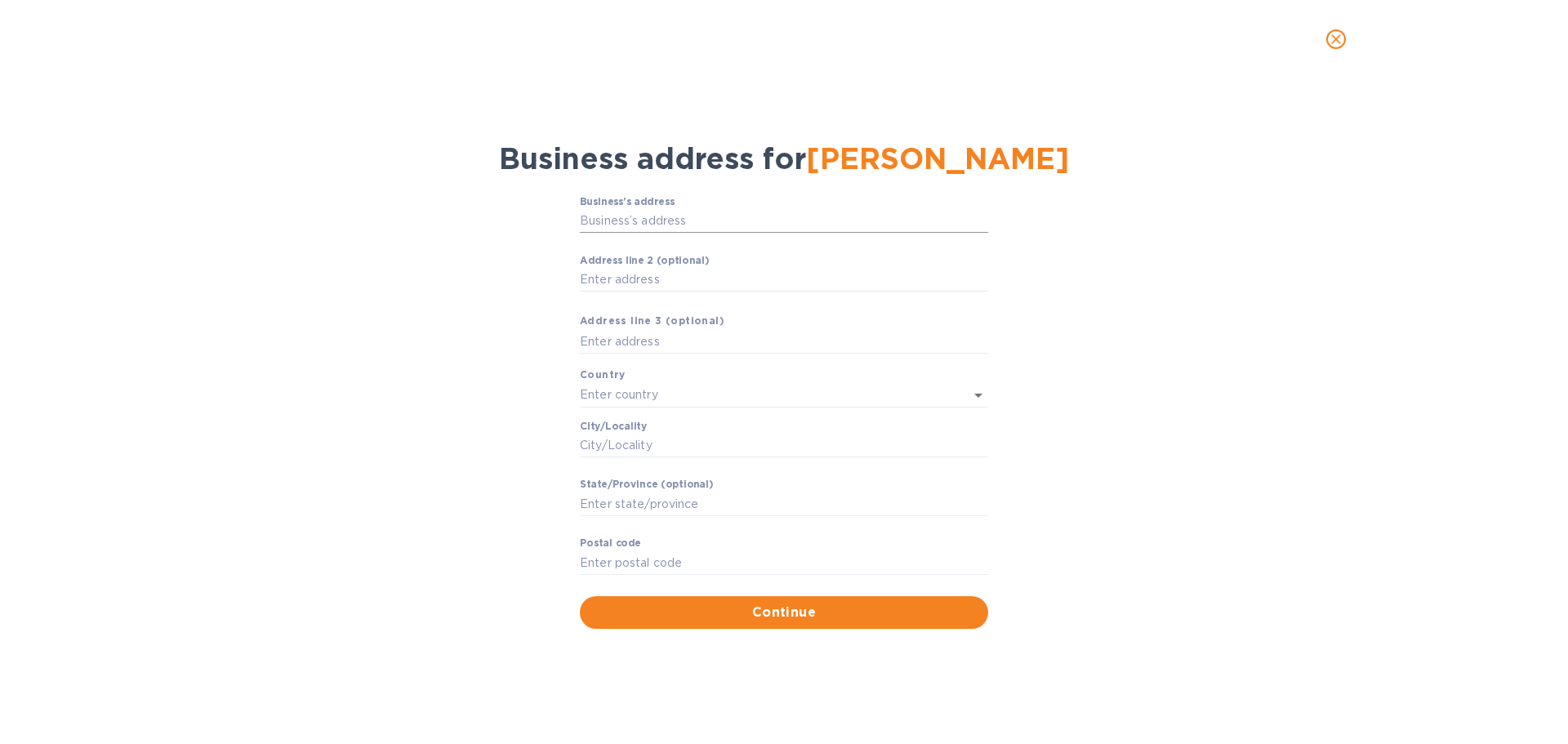
click at [638, 225] on input "Business’s аddress" at bounding box center [783, 221] width 408 height 25
paste input "ul. [STREET_ADDRESS]"
type input "5A [GEOGRAPHIC_DATA]"
type input "[GEOGRAPHIC_DATA]"
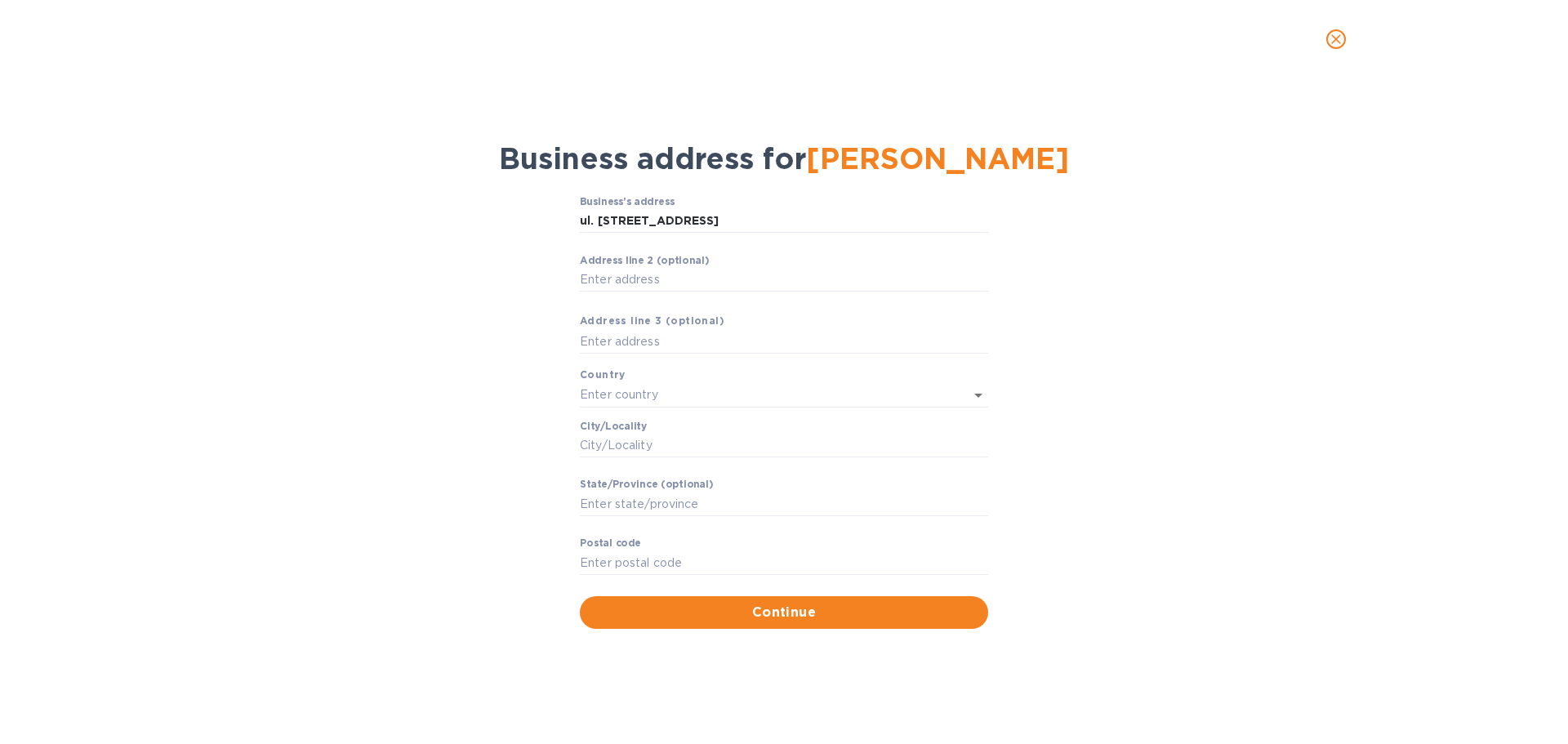
type input "Województwo mazowieckie"
type input "01-231"
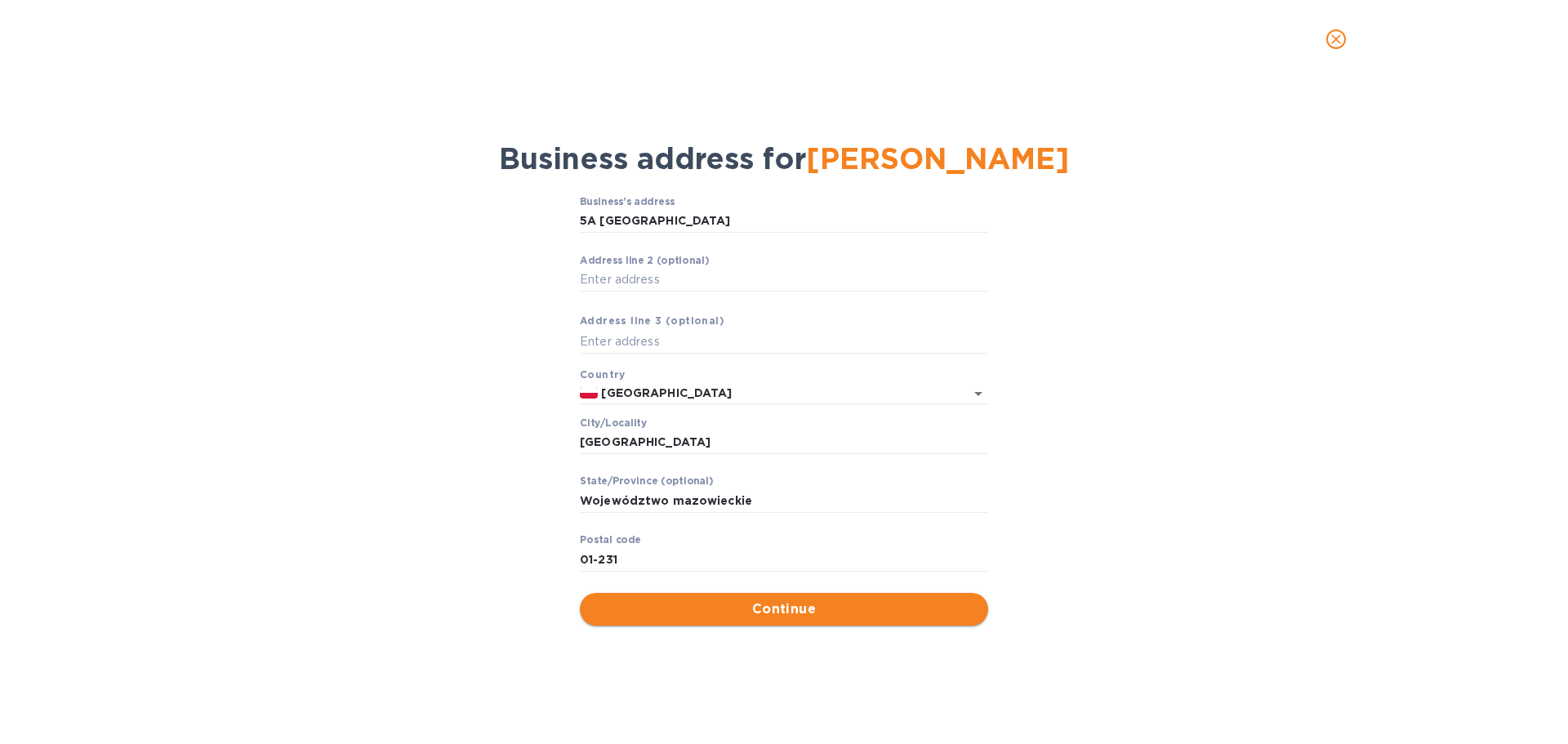
click at [742, 609] on span "Continue" at bounding box center [784, 610] width 382 height 20
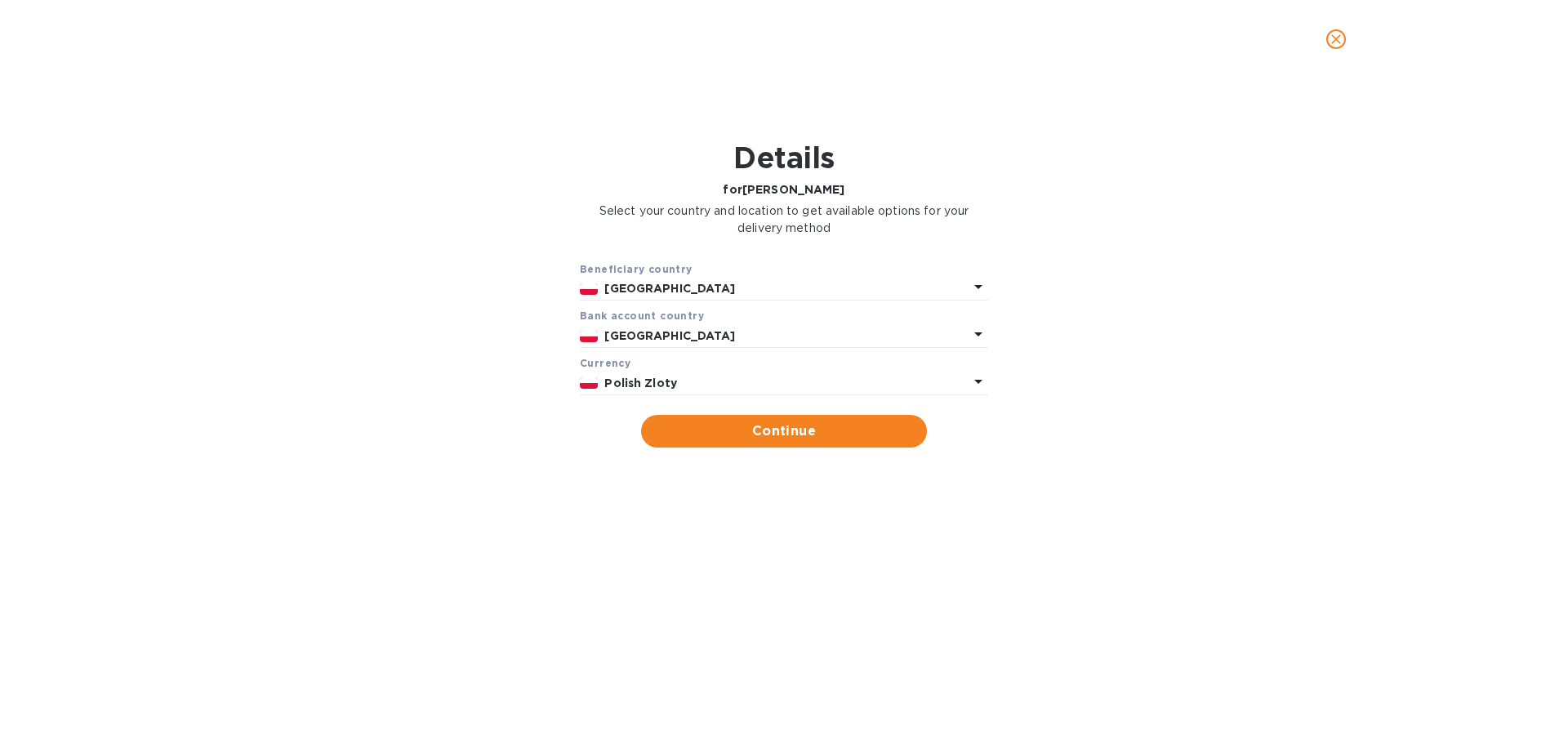
click at [864, 382] on p "Polish Zloty" at bounding box center [786, 383] width 364 height 17
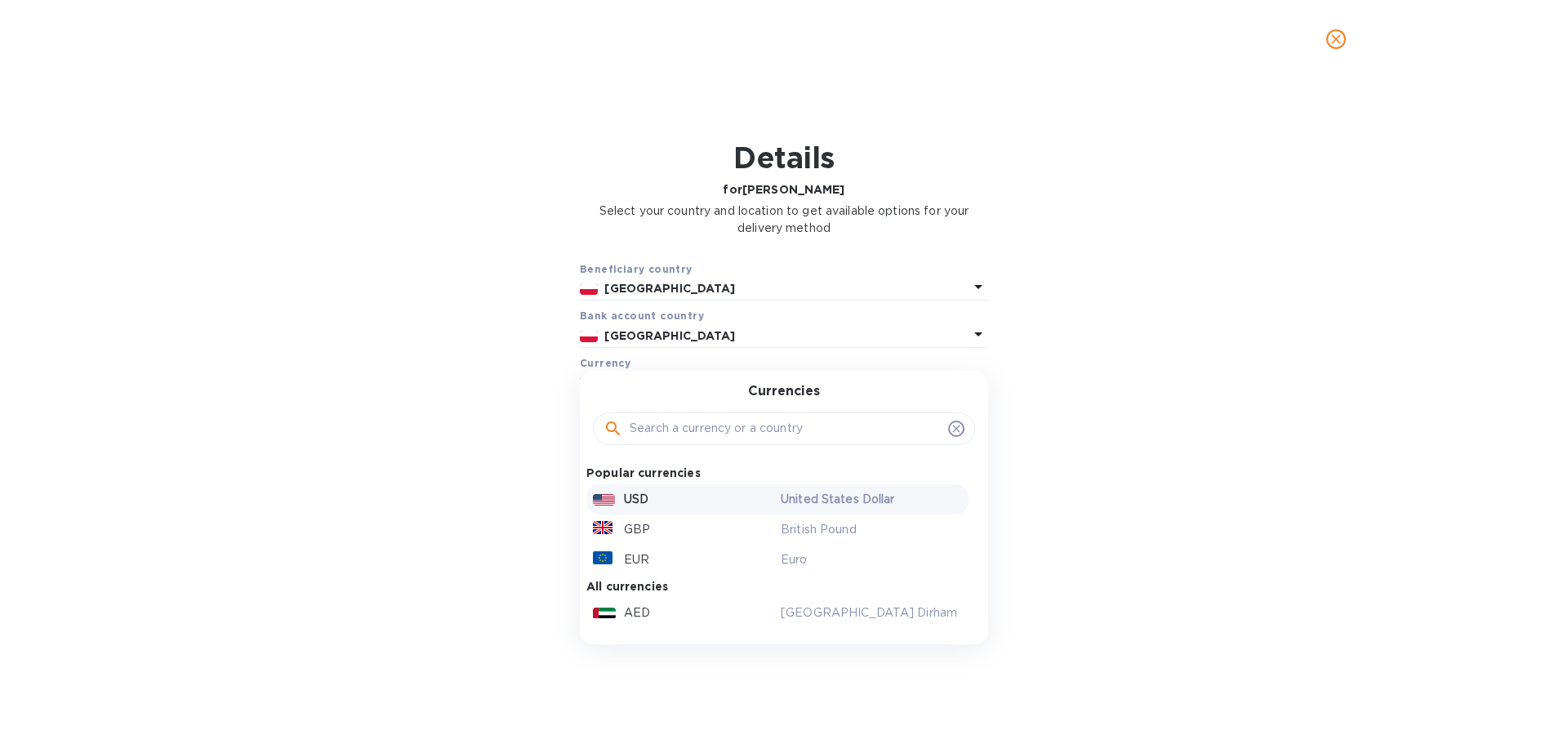
click at [759, 500] on div "USD" at bounding box center [683, 500] width 188 height 24
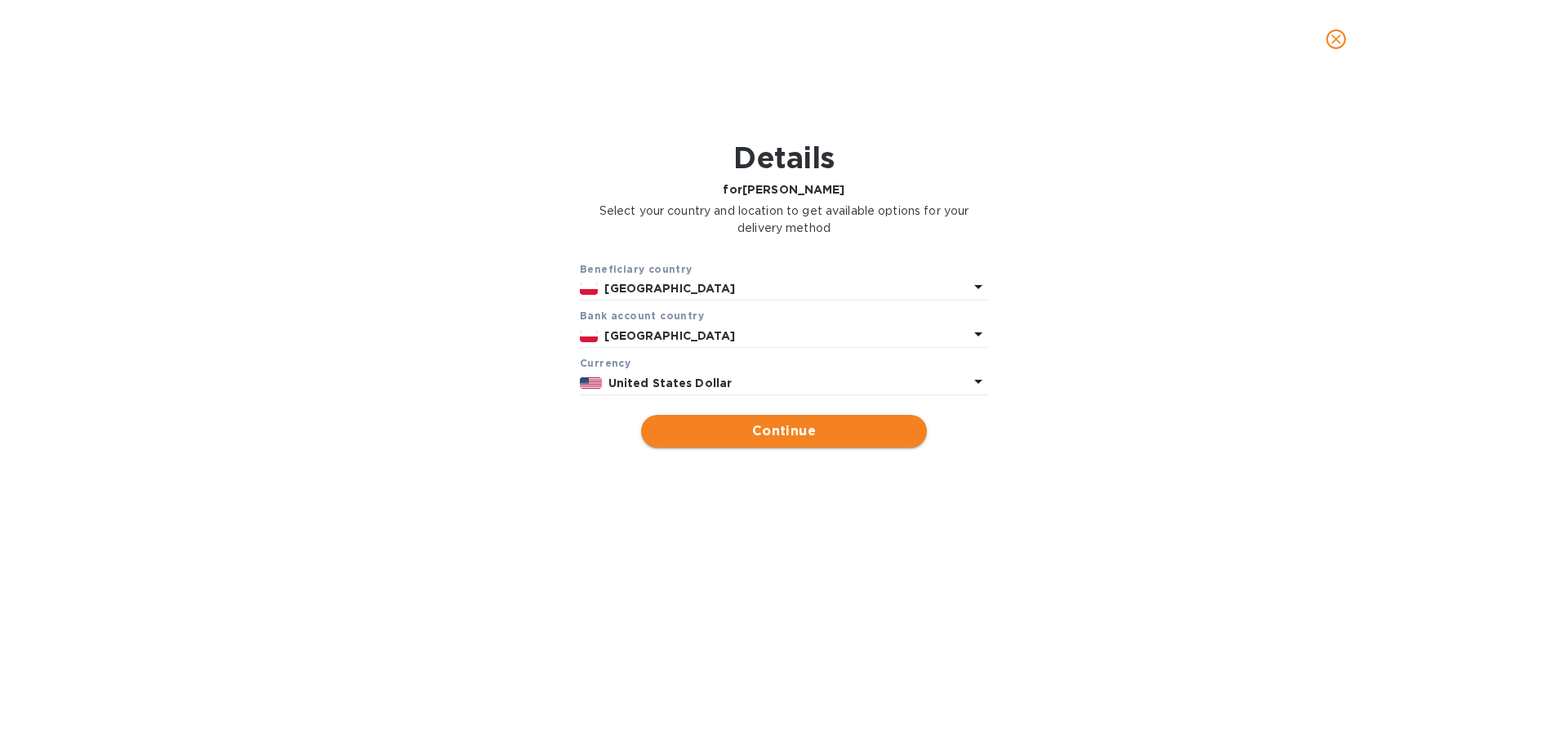
click at [806, 436] on span "Continue" at bounding box center [784, 432] width 260 height 20
type input "[PERSON_NAME]"
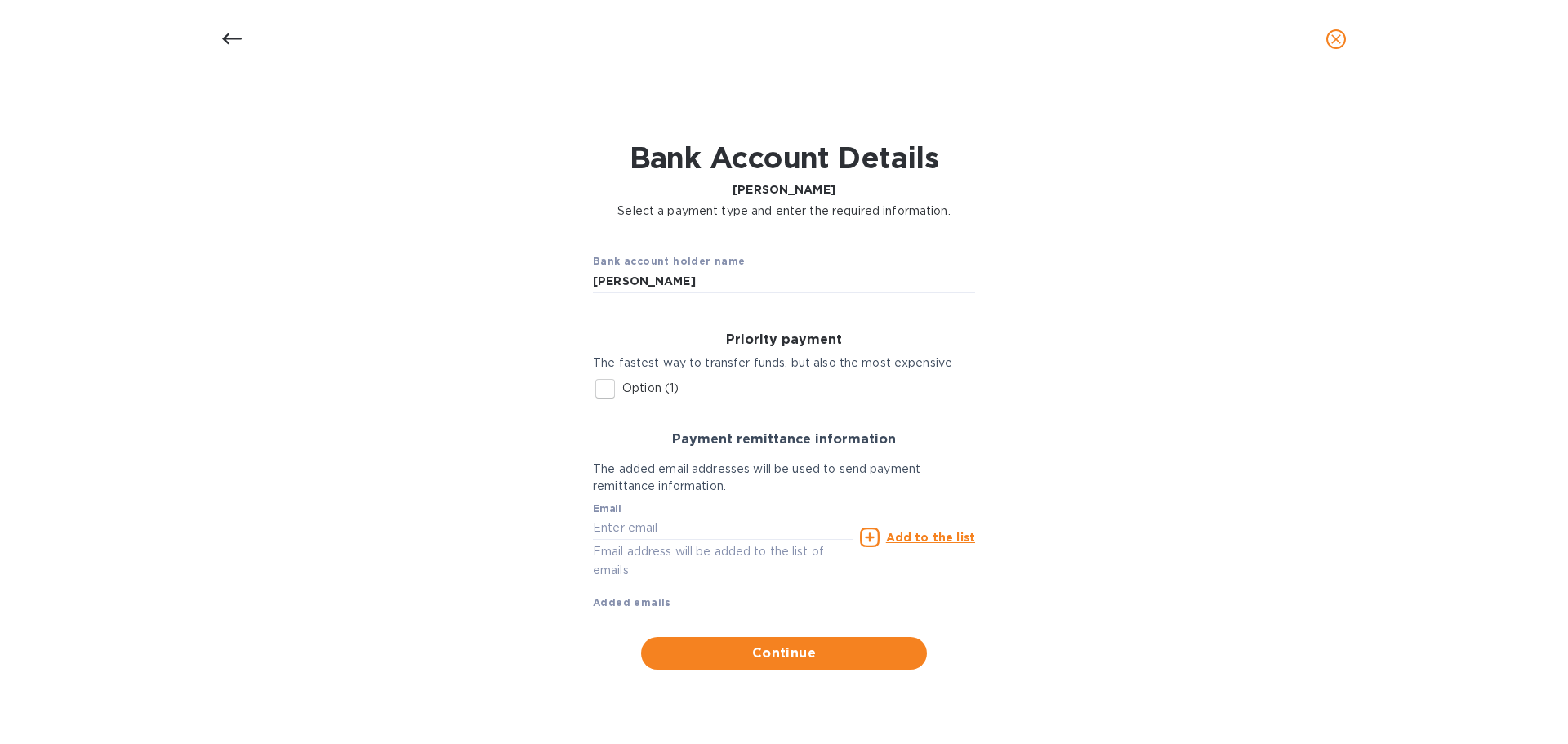
click at [610, 390] on input "Option (1)" at bounding box center [605, 389] width 35 height 35
checkbox input "true"
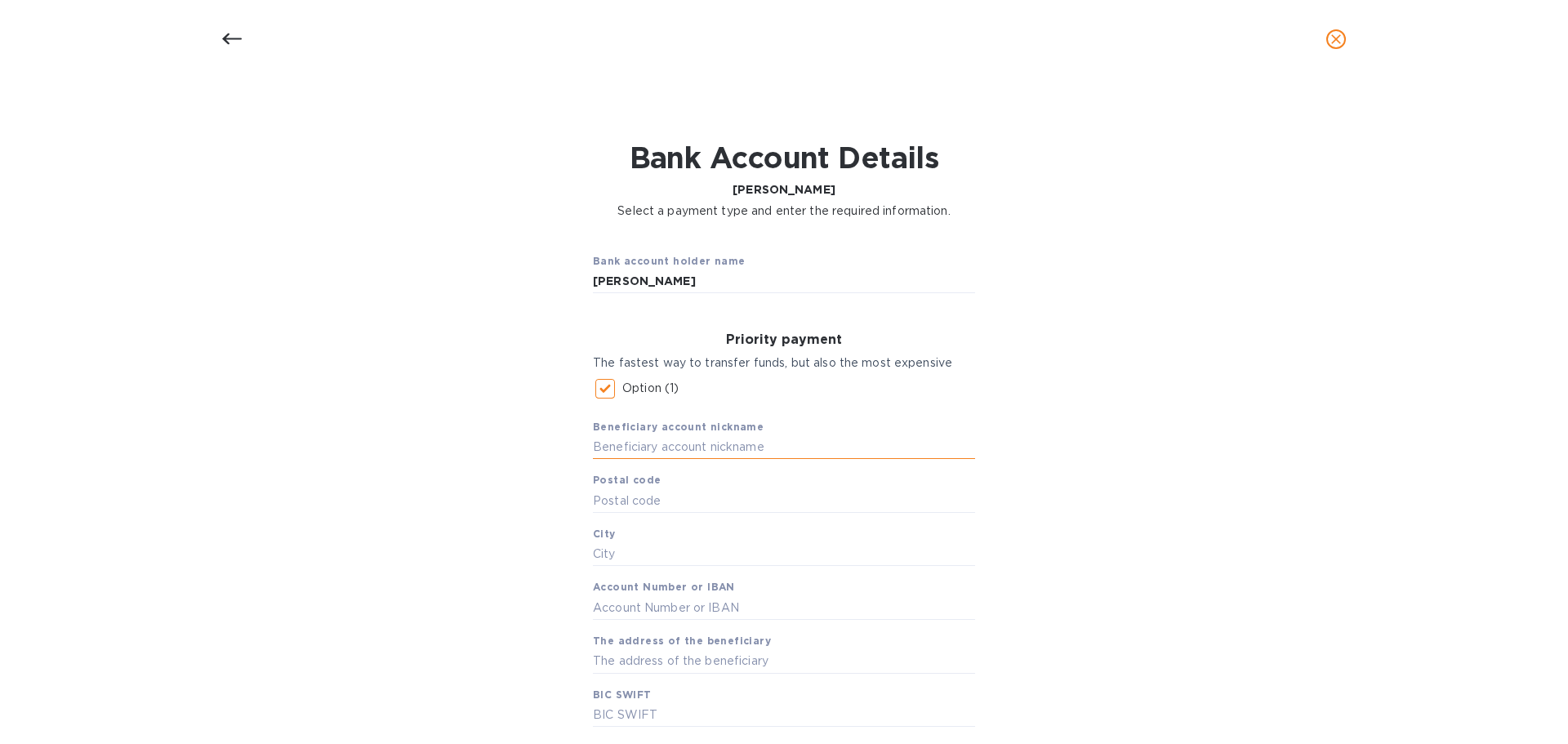
click at [659, 458] on input "text" at bounding box center [784, 447] width 382 height 25
drag, startPoint x: 640, startPoint y: 279, endPoint x: 577, endPoint y: 280, distance: 63.0
click at [580, 280] on div "Bank account holder name [PERSON_NAME]" at bounding box center [783, 273] width 408 height 68
paste input "ŁATWY START SP. Z O. O."
type input "ŁATWY START SP. Z O. O."
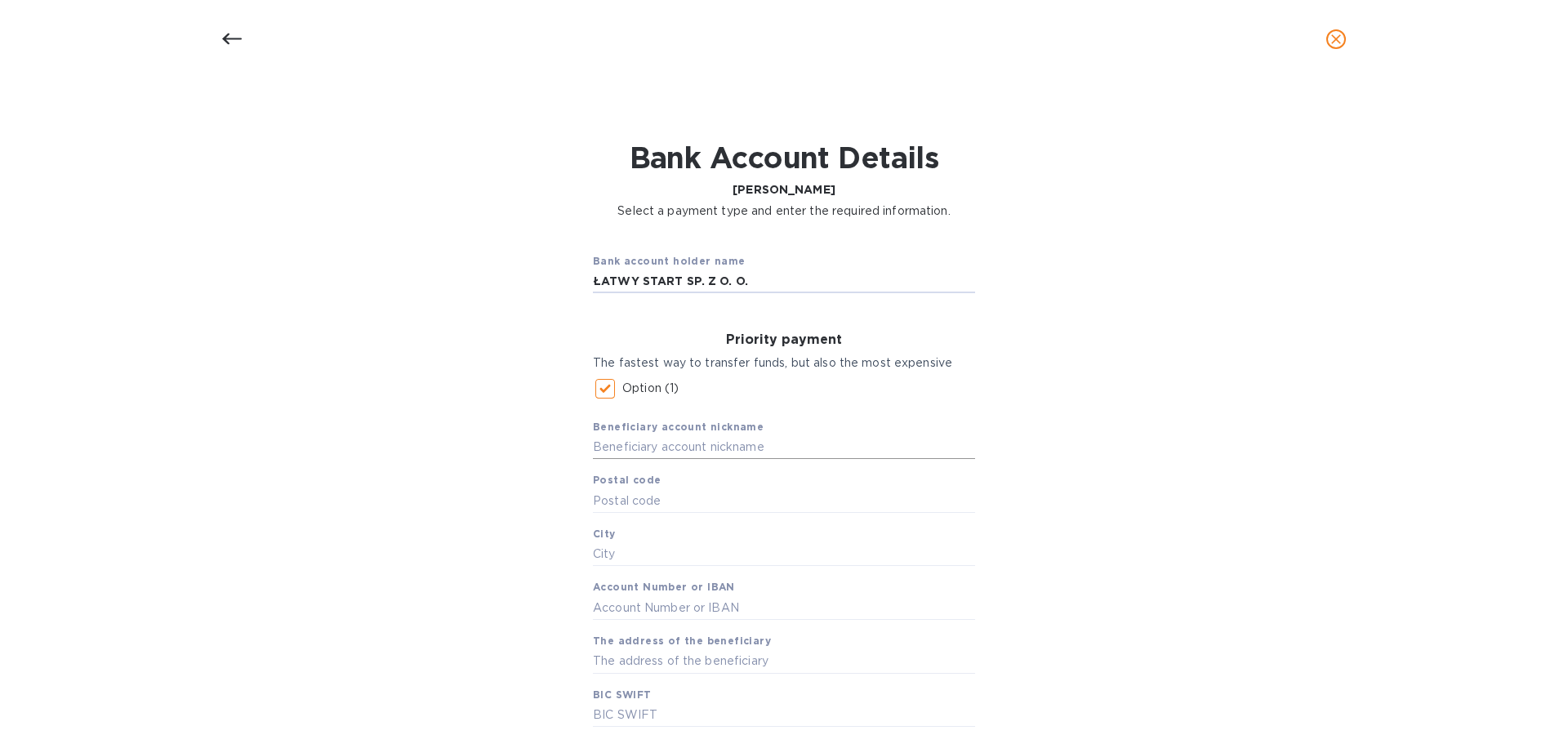
click at [746, 451] on input "text" at bounding box center [784, 447] width 382 height 25
type input "[PERSON_NAME]"
click at [759, 497] on input "text" at bounding box center [784, 501] width 382 height 25
click at [1109, 517] on div "Bank account holder name ŁATWY START SP. Z O. O. Priority payment The fastest w…" at bounding box center [783, 615] width 1525 height 771
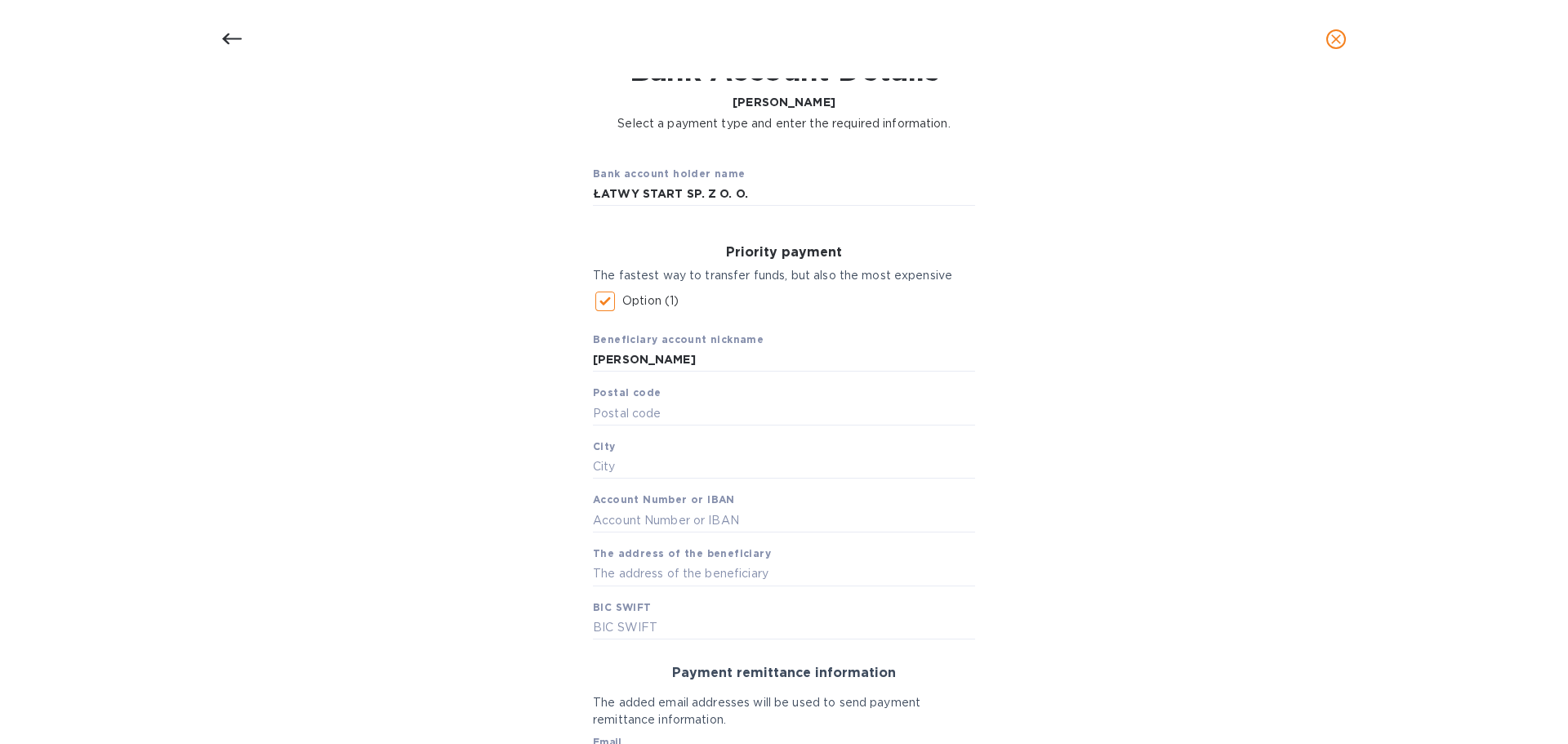
scroll to position [89, 0]
click at [701, 402] on input "text" at bounding box center [784, 412] width 382 height 25
paste input "02-515"
type input "02-515"
click at [611, 465] on input "text" at bounding box center [784, 465] width 382 height 25
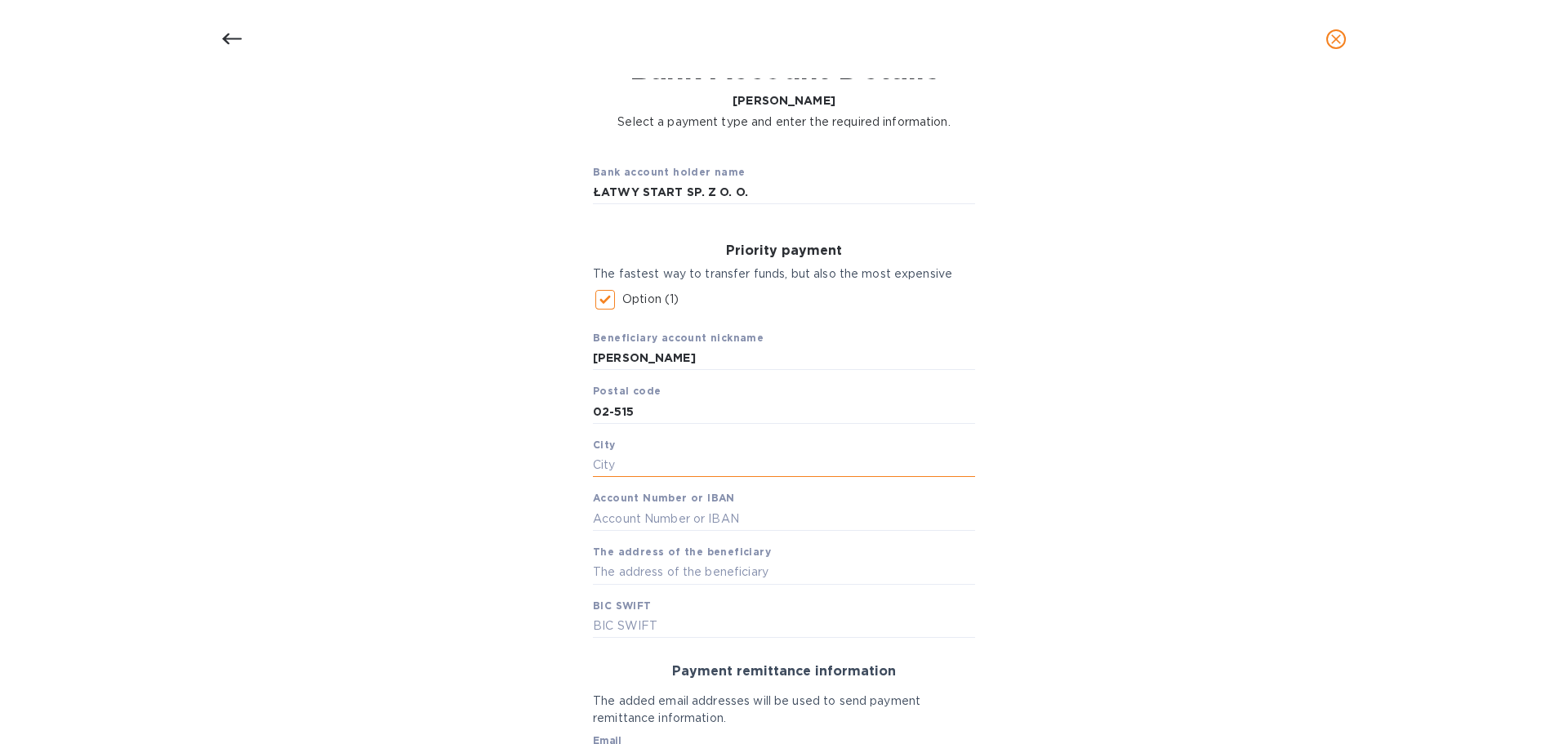
paste input "[GEOGRAPHIC_DATA],"
type input "[GEOGRAPHIC_DATA],"
click at [641, 520] on input "text" at bounding box center [784, 518] width 382 height 25
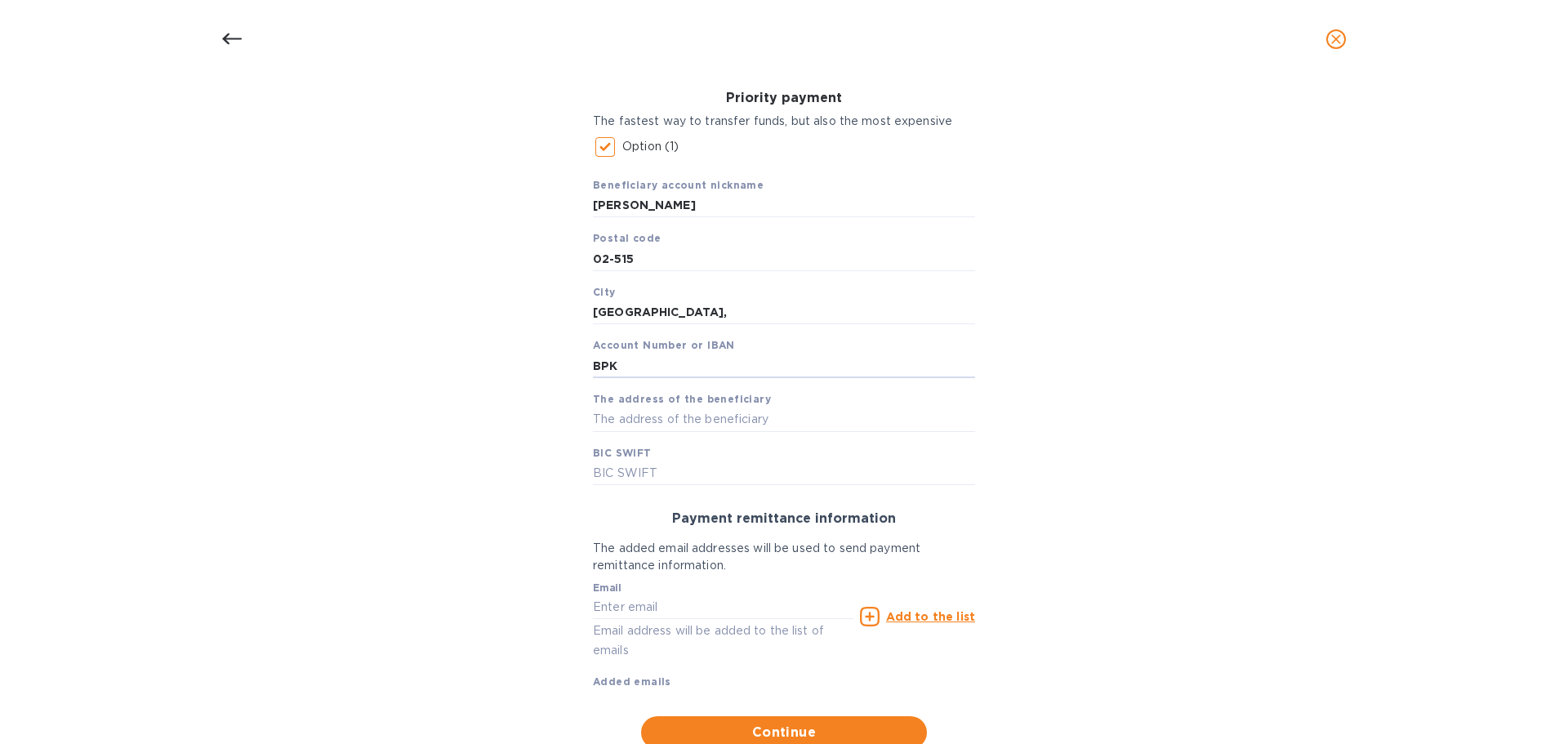
scroll to position [243, 0]
type input "[SWIFT_CODE]"
click at [681, 418] on input "text" at bounding box center [784, 418] width 382 height 25
paste input "Ul. [STREET_ADDRESS]"
type input "Ul. [STREET_ADDRESS]"
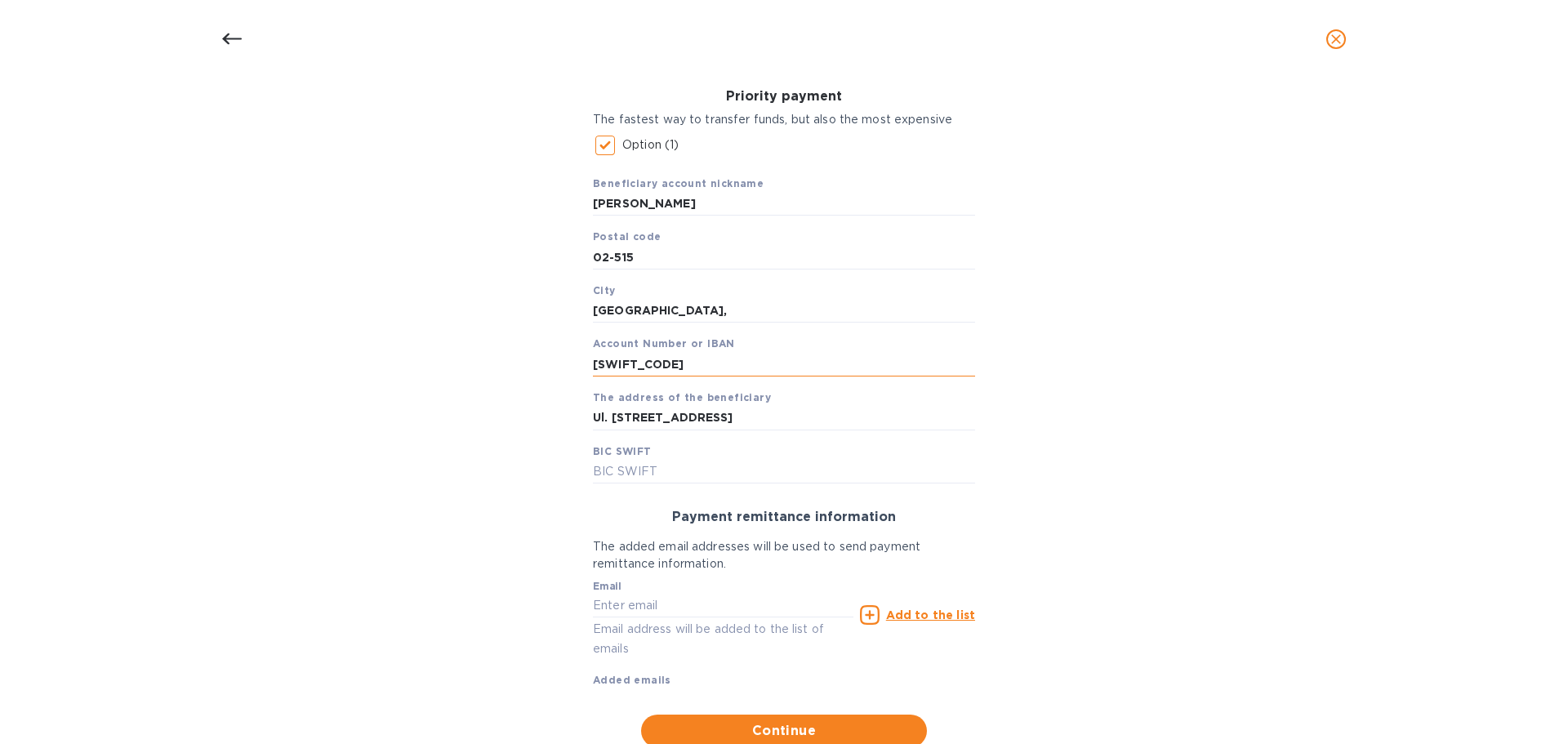
drag, startPoint x: 594, startPoint y: 368, endPoint x: 674, endPoint y: 361, distance: 80.3
click at [674, 361] on input "[SWIFT_CODE]" at bounding box center [784, 363] width 382 height 25
click at [746, 462] on input "text" at bounding box center [784, 471] width 382 height 25
paste input "[SWIFT_CODE]"
type input "[SWIFT_CODE]"
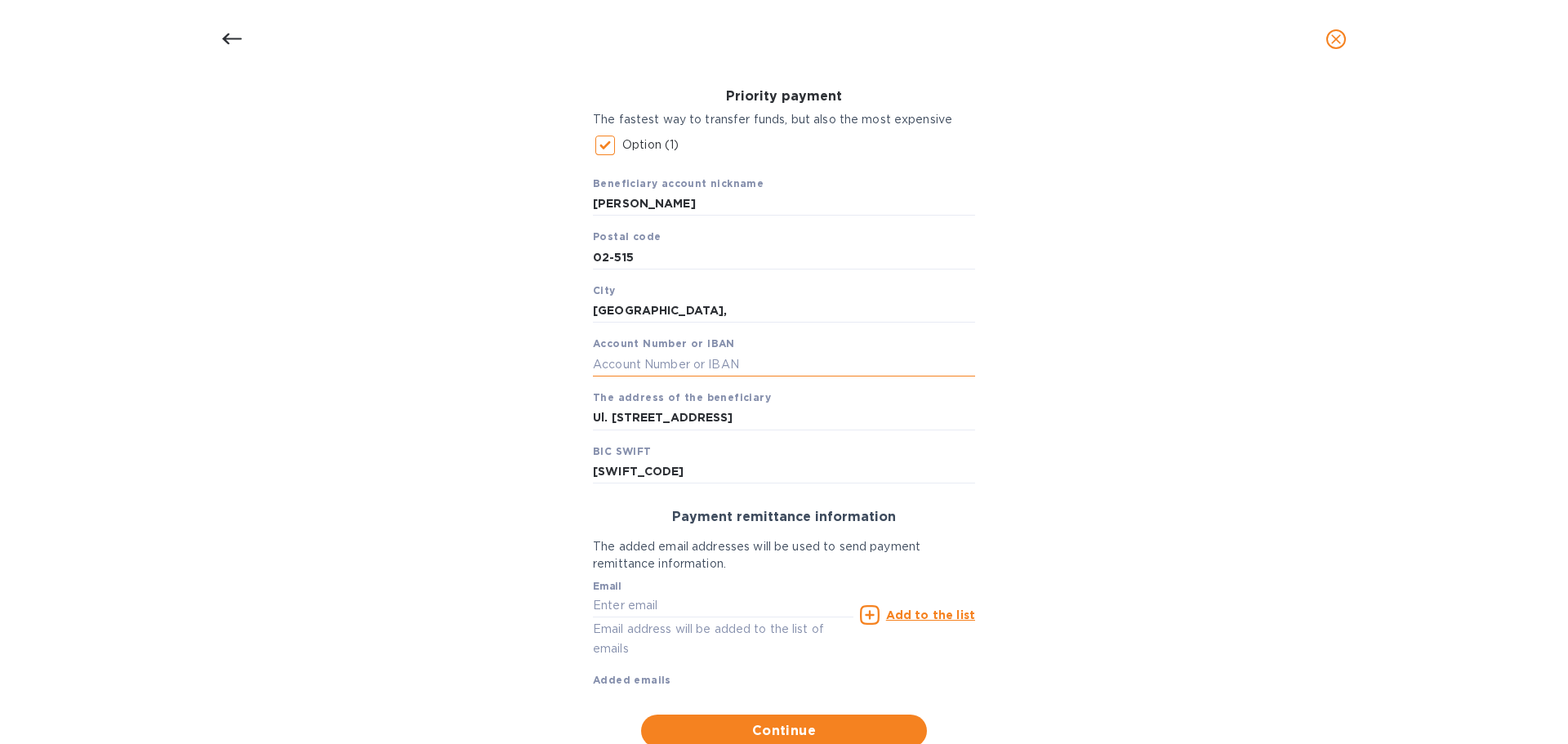
click at [759, 362] on input "text" at bounding box center [784, 363] width 382 height 25
paste input "[FINANCIAL_ID]"
click at [627, 362] on input "[FINANCIAL_ID]" at bounding box center [784, 363] width 382 height 25
click at [651, 360] on input "[FINANCIAL_ID]" at bounding box center [784, 363] width 382 height 25
click at [680, 360] on input "[FINANCIAL_ID]" at bounding box center [784, 363] width 382 height 25
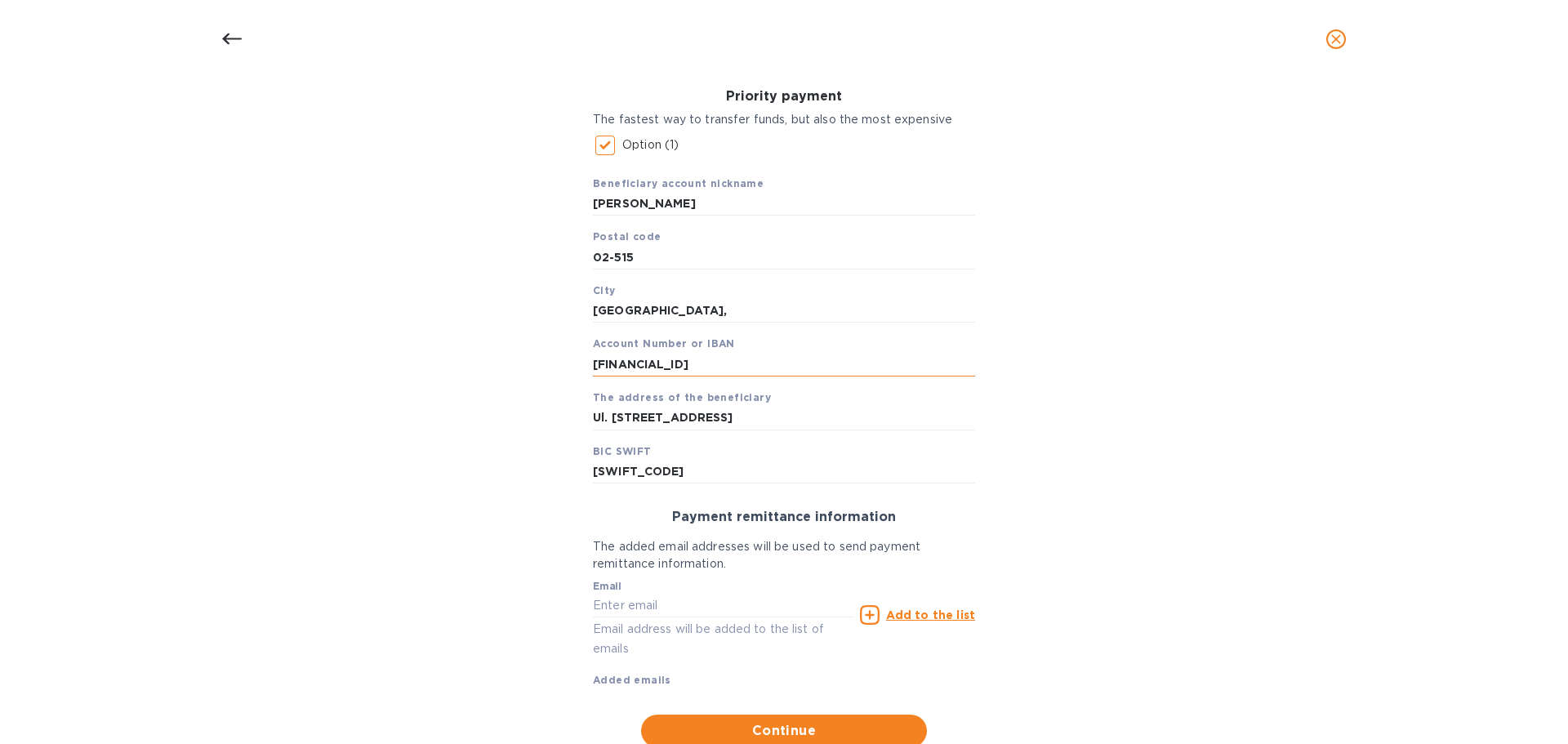
click at [718, 360] on input "[FINANCIAL_ID]" at bounding box center [784, 363] width 382 height 25
drag, startPoint x: 714, startPoint y: 360, endPoint x: 715, endPoint y: 373, distance: 13.0
click at [715, 373] on input "[FINANCIAL_ID]" at bounding box center [784, 363] width 382 height 25
click at [713, 370] on input "[FINANCIAL_ID]" at bounding box center [784, 363] width 382 height 25
click at [744, 360] on input "[FINANCIAL_ID]" at bounding box center [784, 363] width 382 height 25
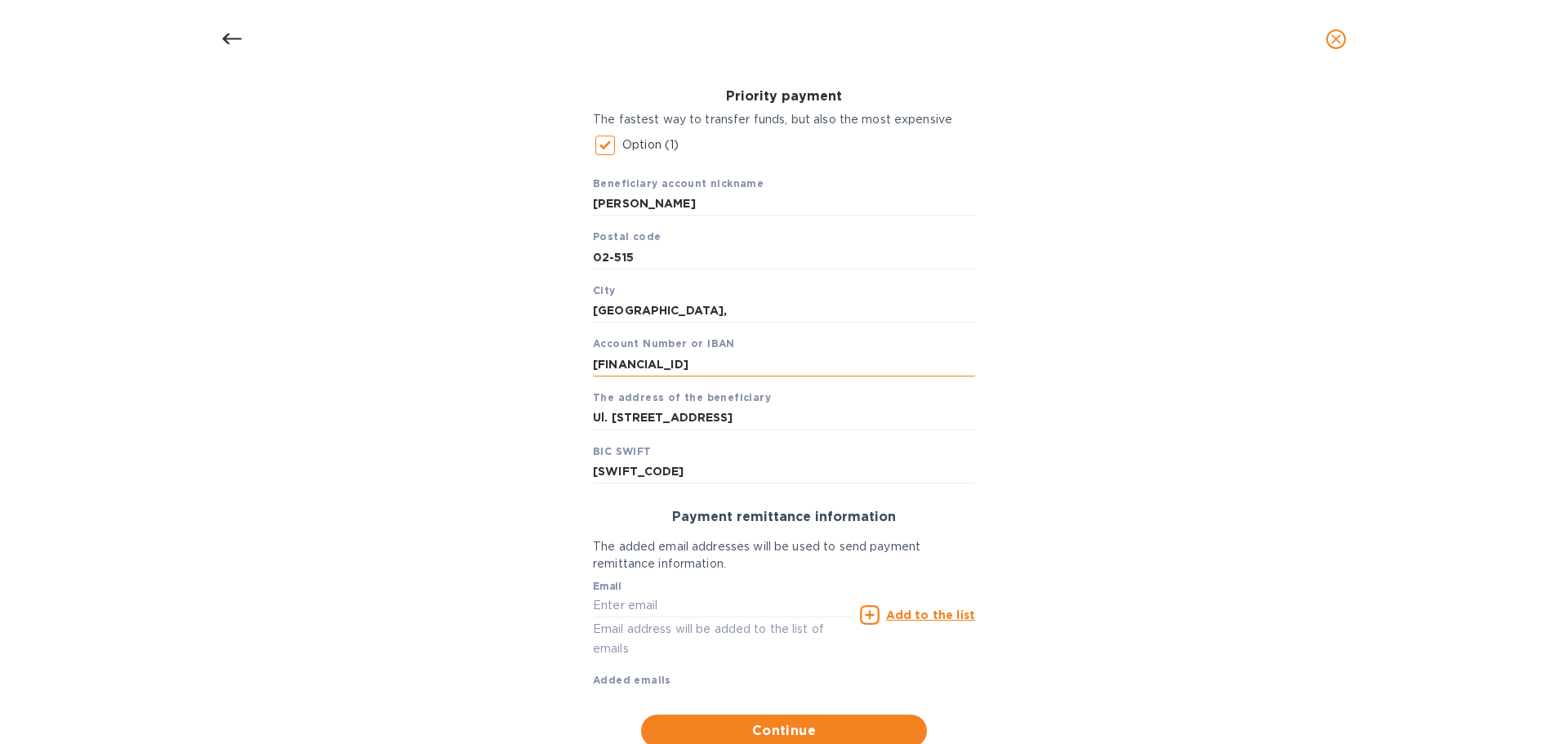
click at [775, 360] on input "[FINANCIAL_ID]" at bounding box center [784, 363] width 382 height 25
type input "[FINANCIAL_ID]"
click at [745, 608] on input "text" at bounding box center [723, 606] width 261 height 25
type input "[PERSON_NAME][EMAIL_ADDRESS][DOMAIN_NAME]"
click at [873, 615] on icon at bounding box center [870, 615] width 20 height 20
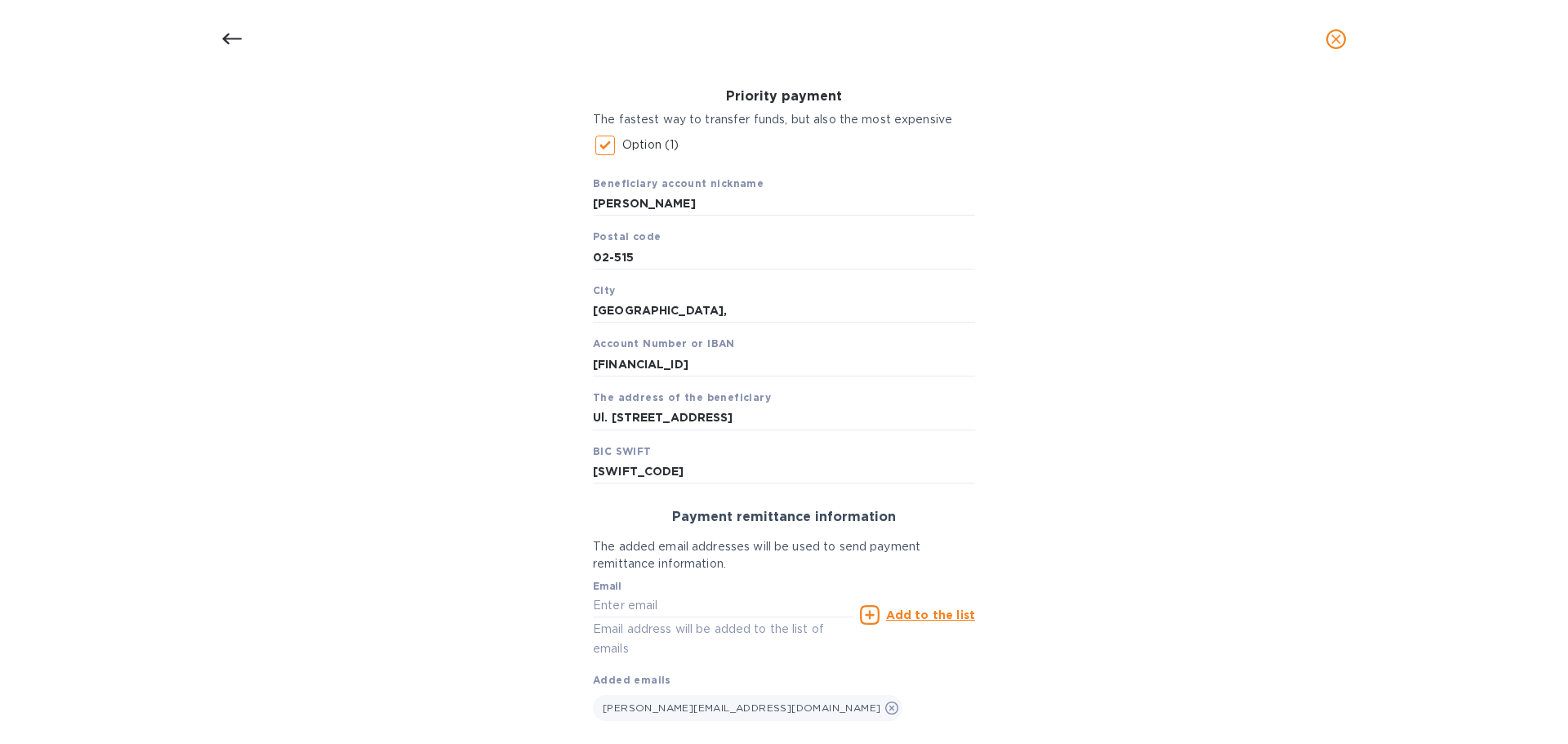
scroll to position [330, 0]
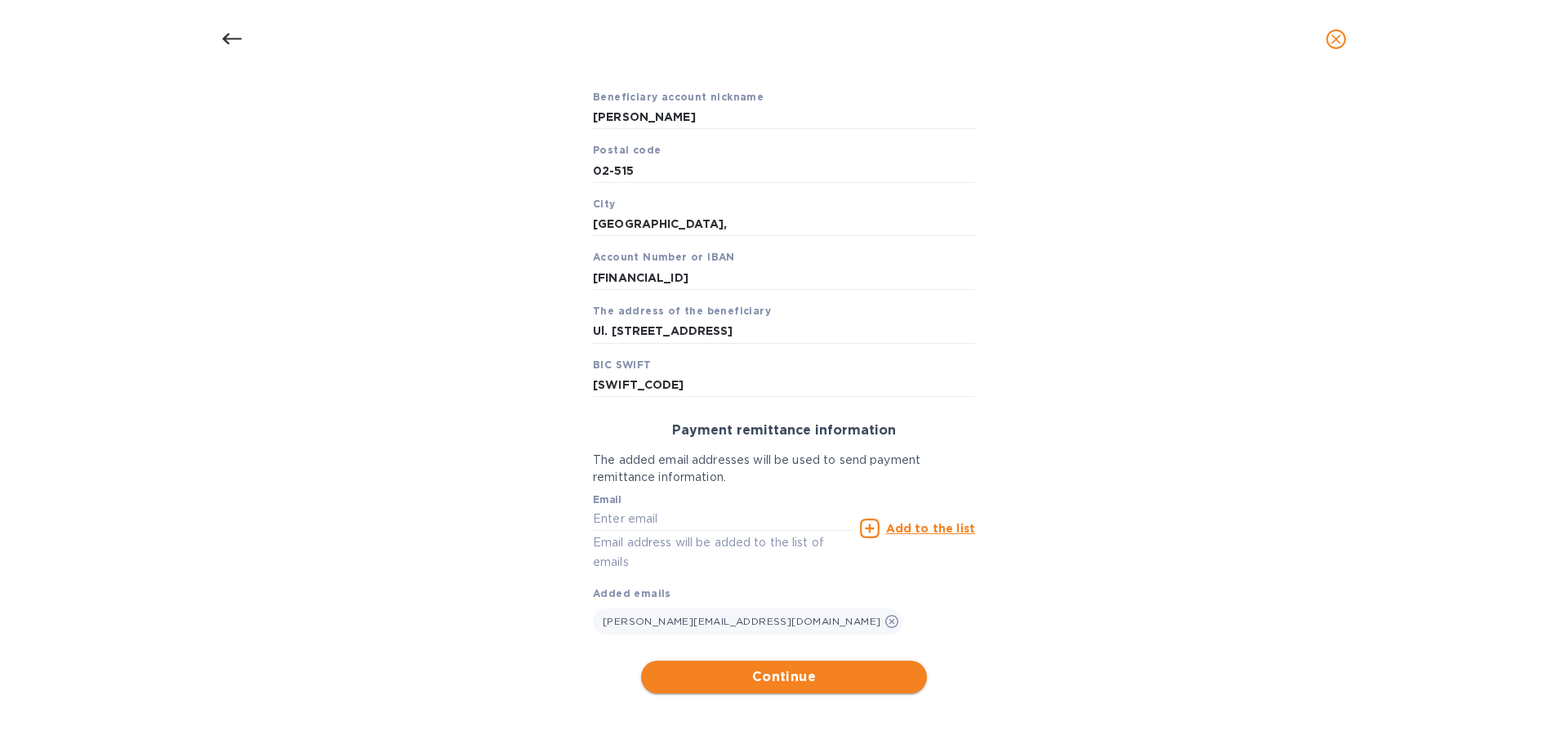
click at [843, 673] on span "Continue" at bounding box center [784, 677] width 260 height 20
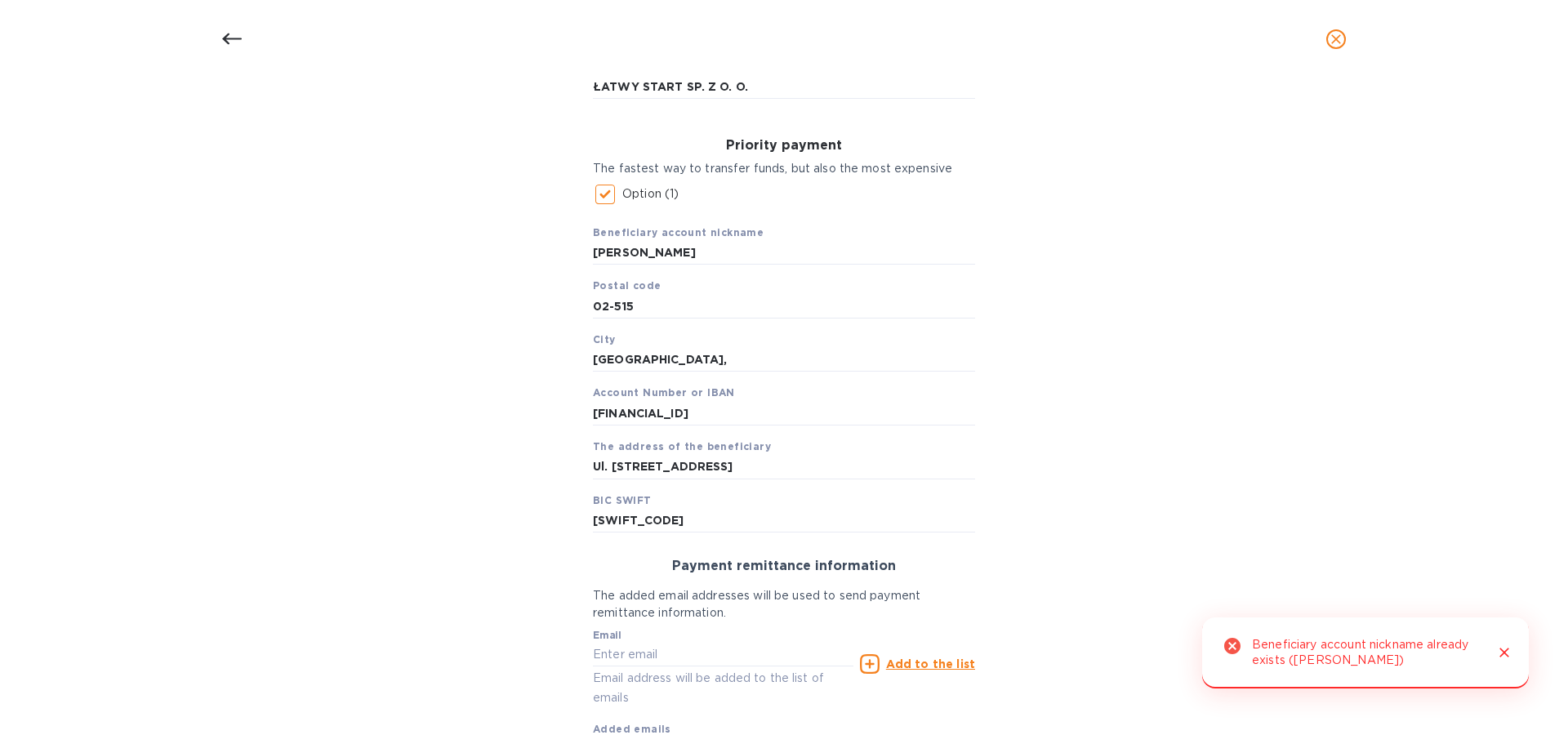
scroll to position [192, 0]
drag, startPoint x: 625, startPoint y: 260, endPoint x: 586, endPoint y: 265, distance: 39.3
click at [586, 265] on div "Priority payment The fastest way to transfer funds, but also the most expensive…" at bounding box center [783, 337] width 408 height 421
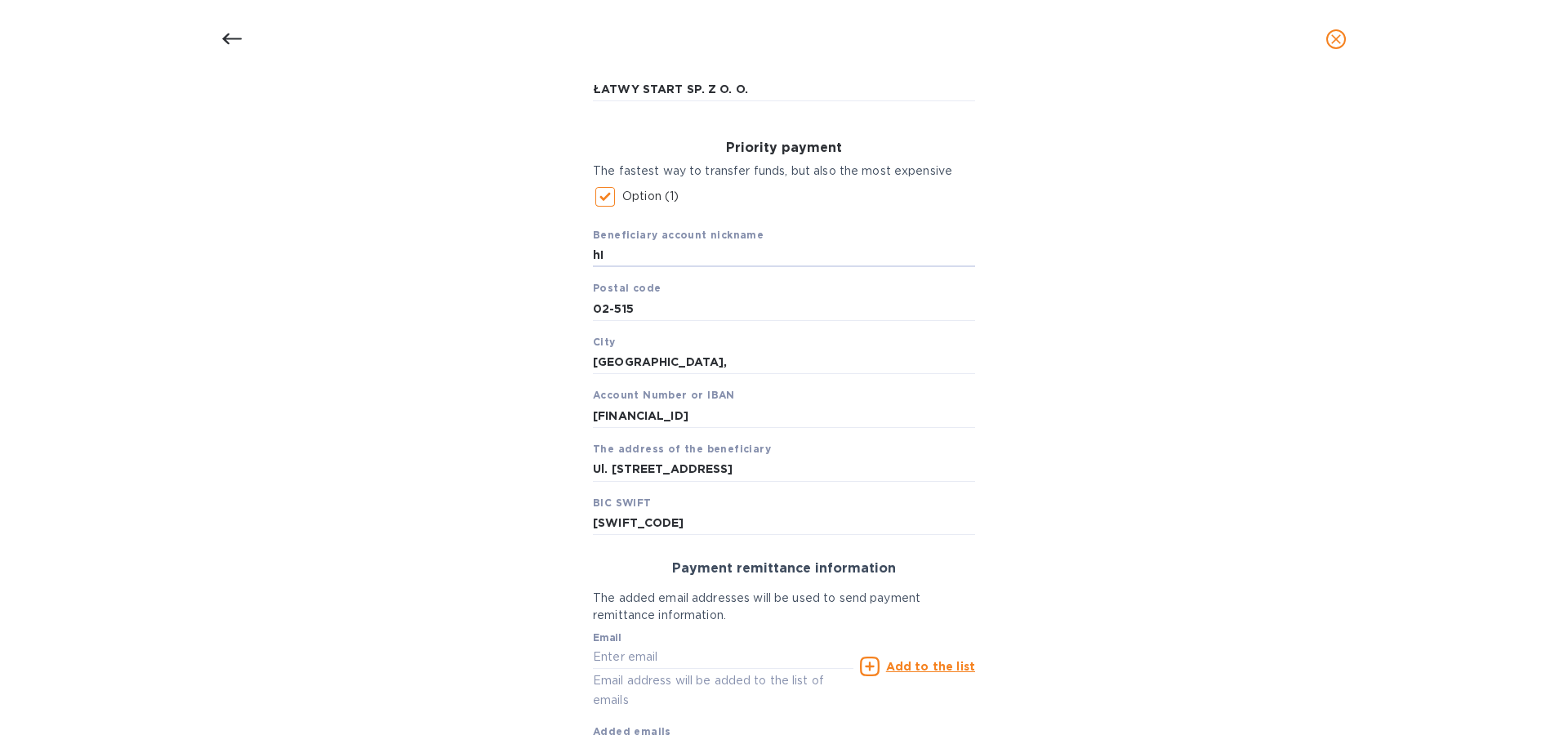
type input "h"
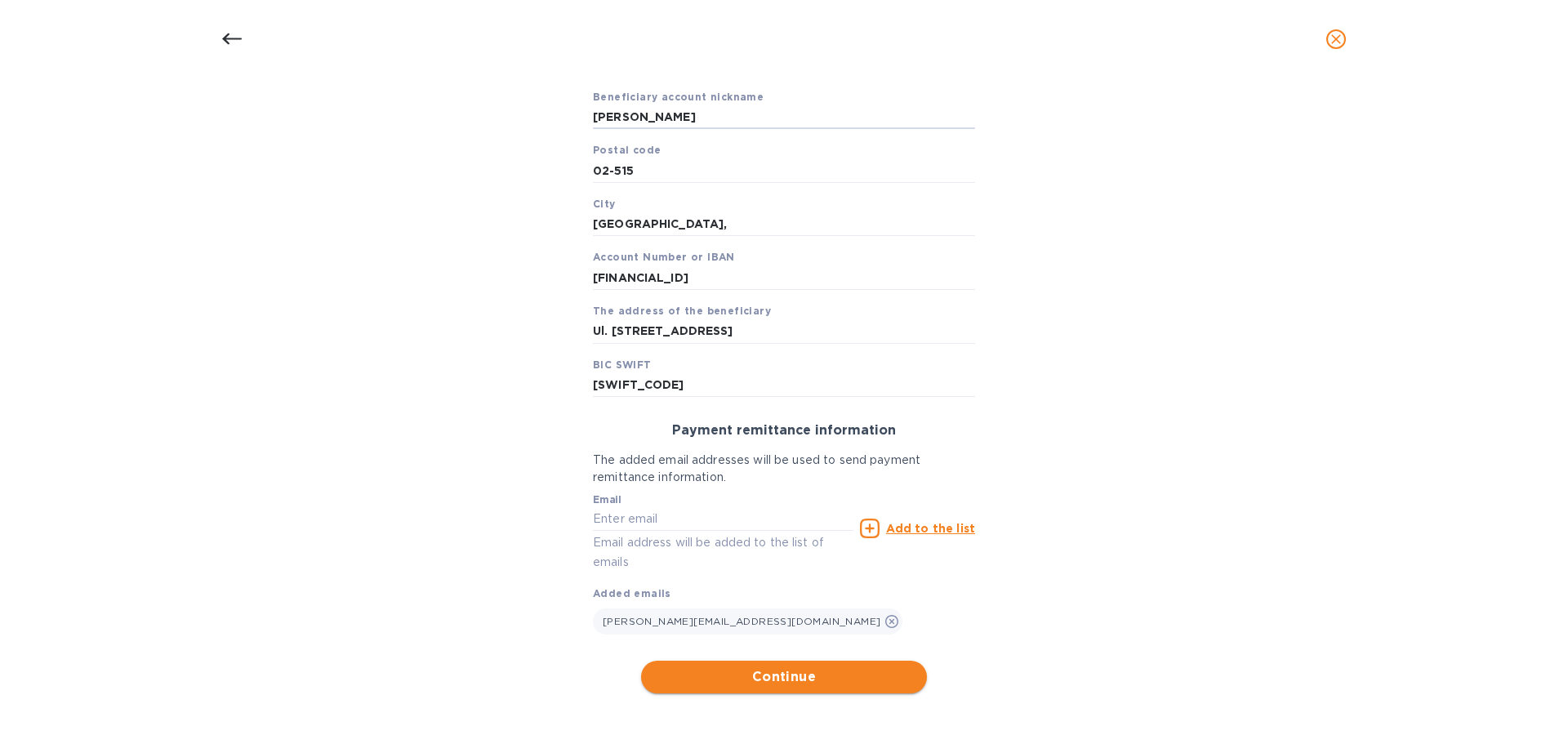
type input "[PERSON_NAME]"
click at [800, 681] on span "Continue" at bounding box center [784, 677] width 260 height 20
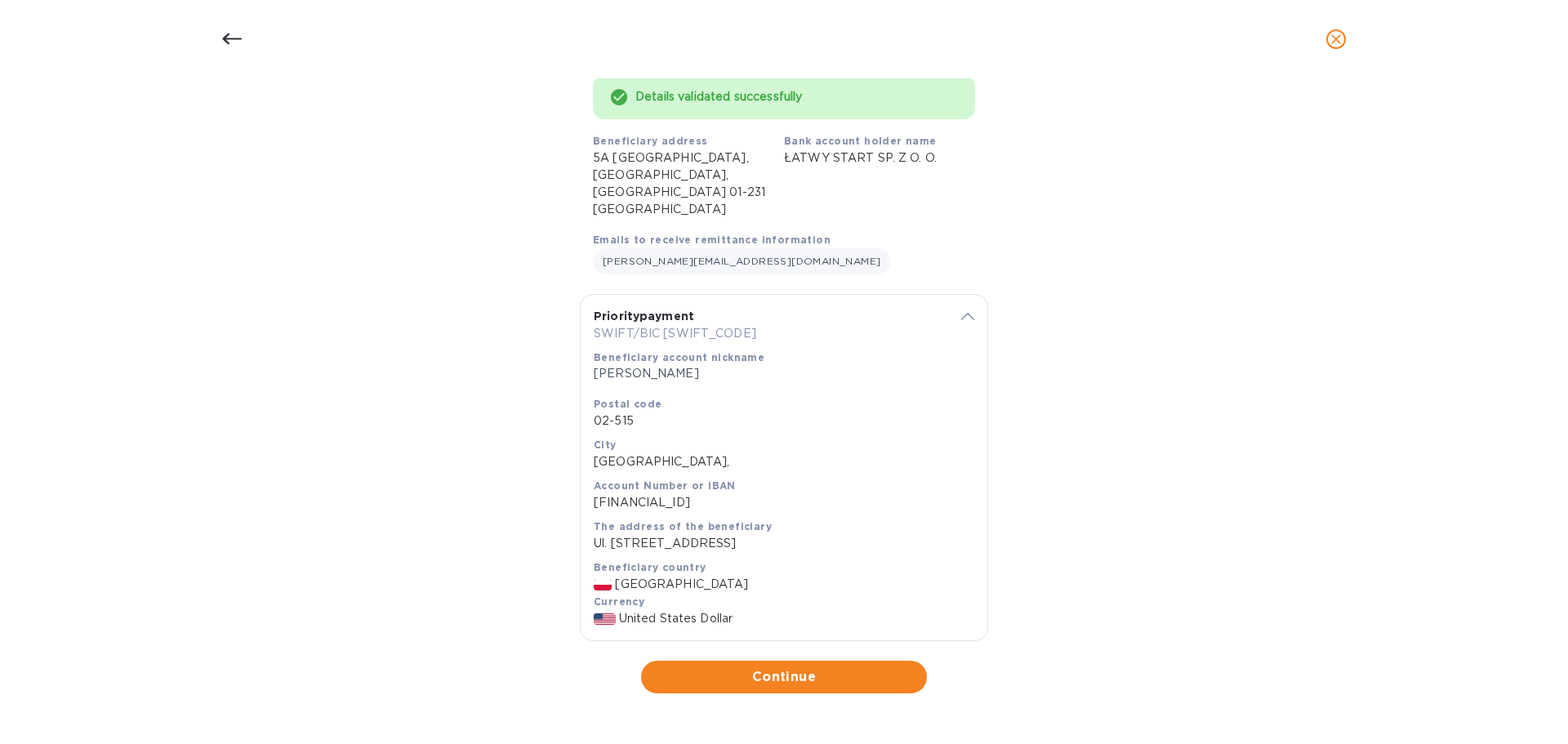
scroll to position [117, 0]
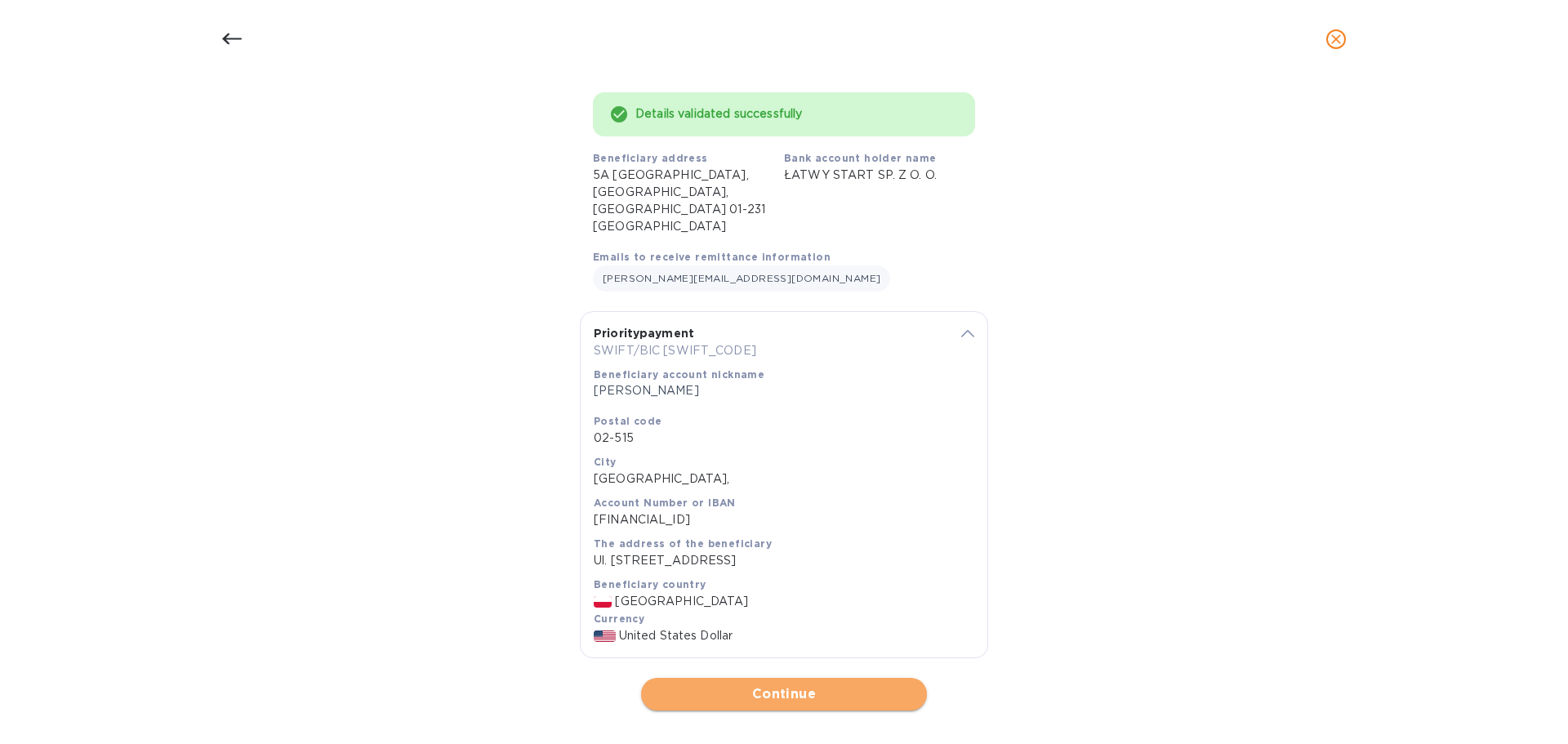
click at [849, 684] on span "Continue" at bounding box center [784, 694] width 260 height 20
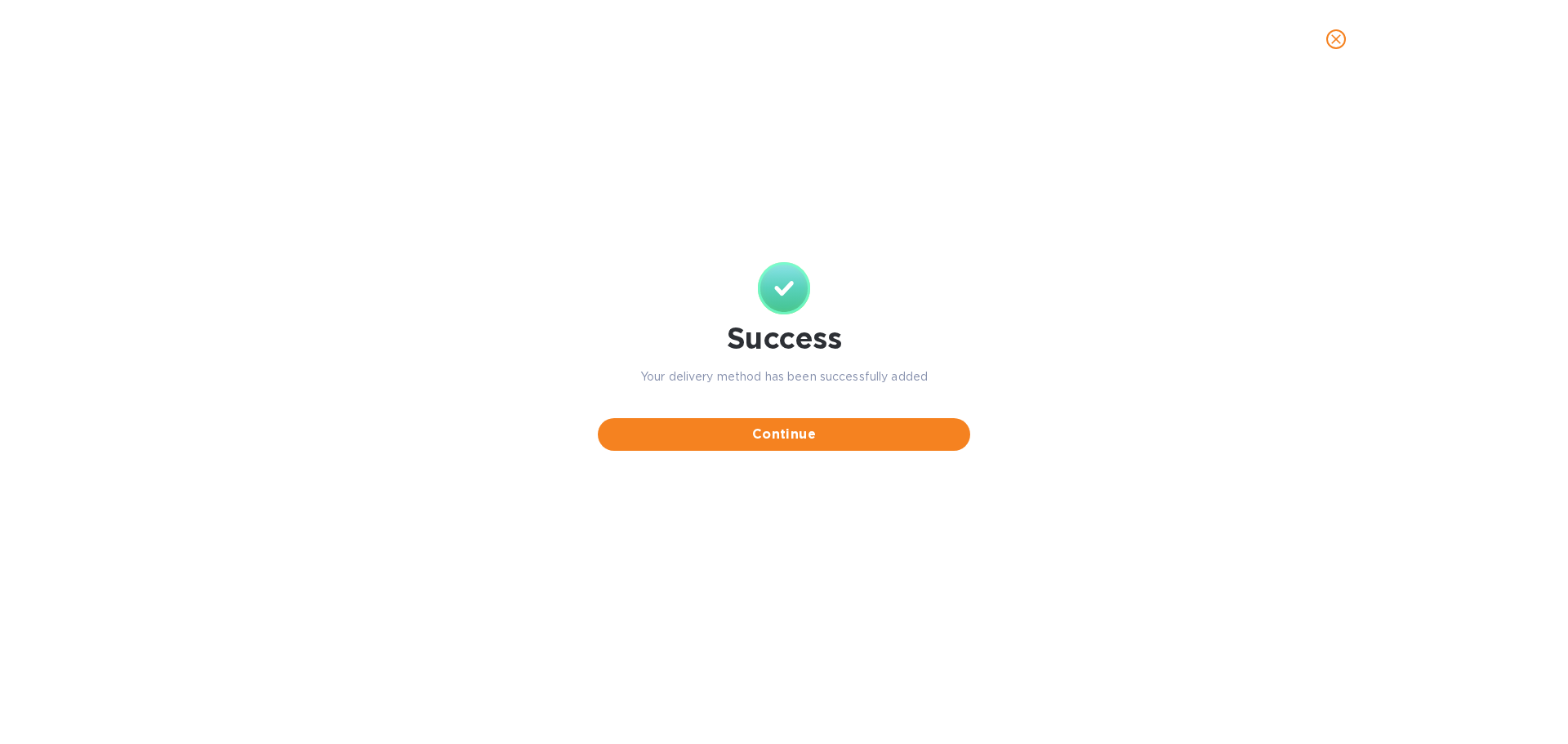
scroll to position [0, 0]
click at [804, 437] on span "Continue" at bounding box center [783, 434] width 346 height 20
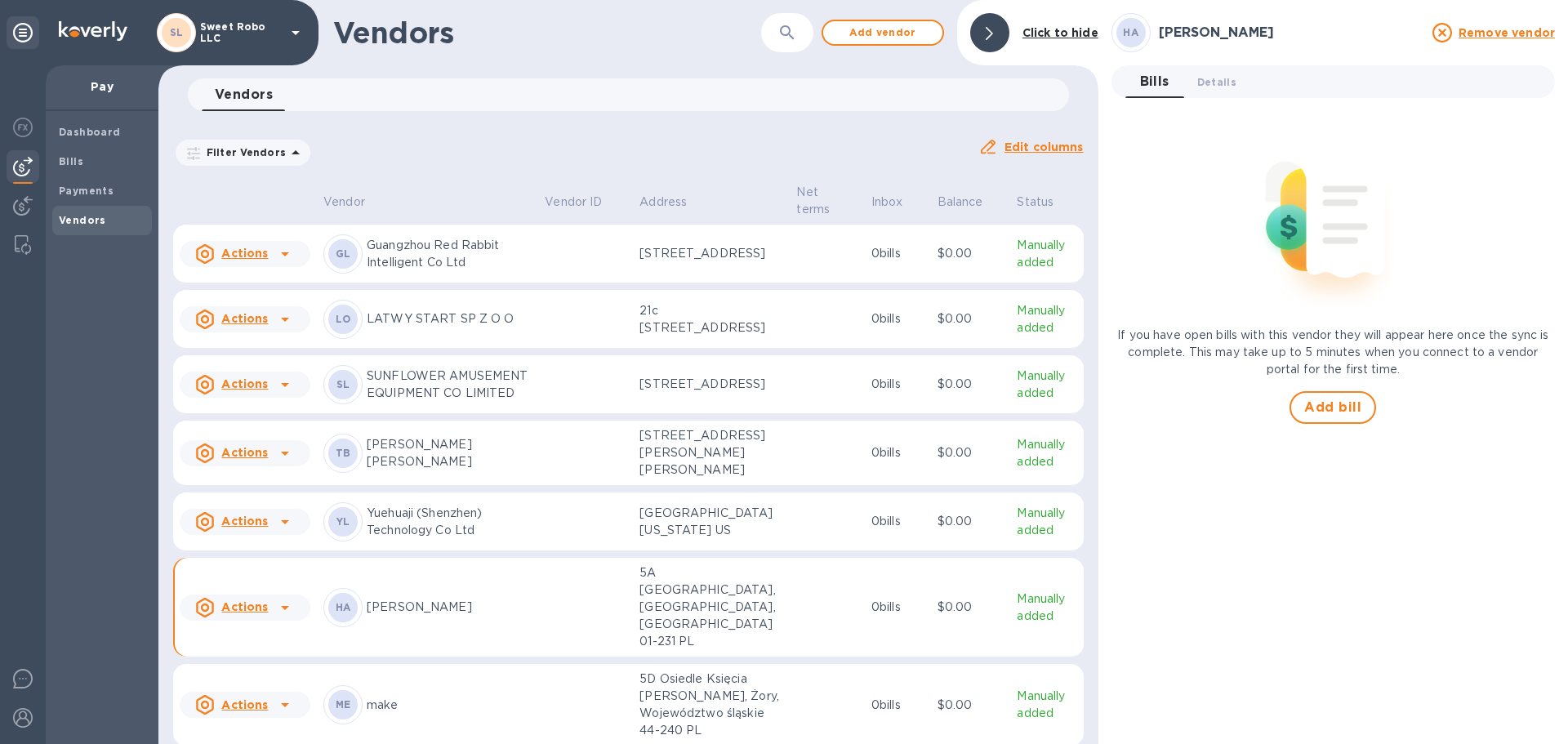
scroll to position [165, 0]
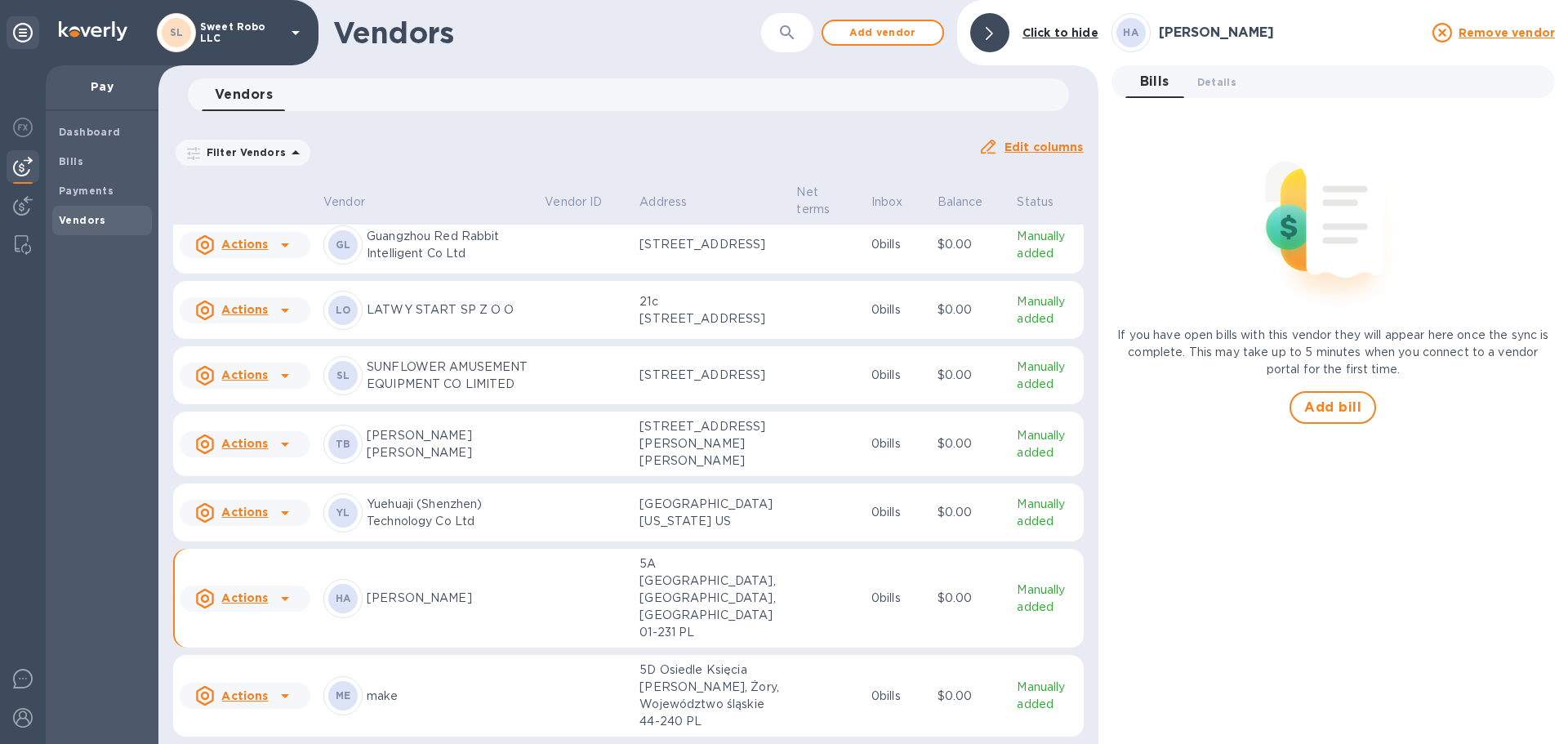
click at [277, 601] on icon at bounding box center [285, 599] width 20 height 20
click at [278, 659] on b "Add new bill" at bounding box center [263, 665] width 76 height 13
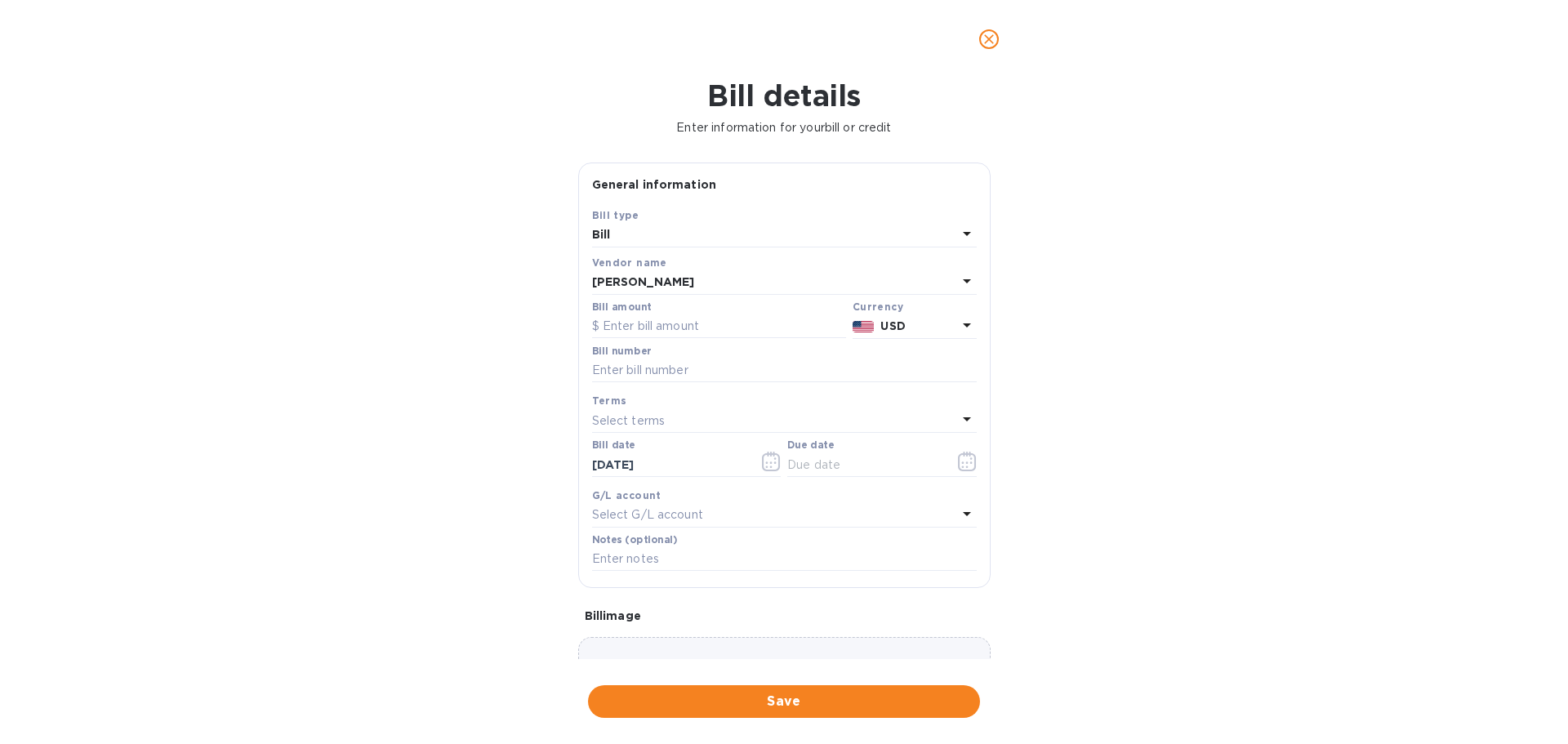
click at [693, 283] on div "[PERSON_NAME]" at bounding box center [775, 282] width 365 height 23
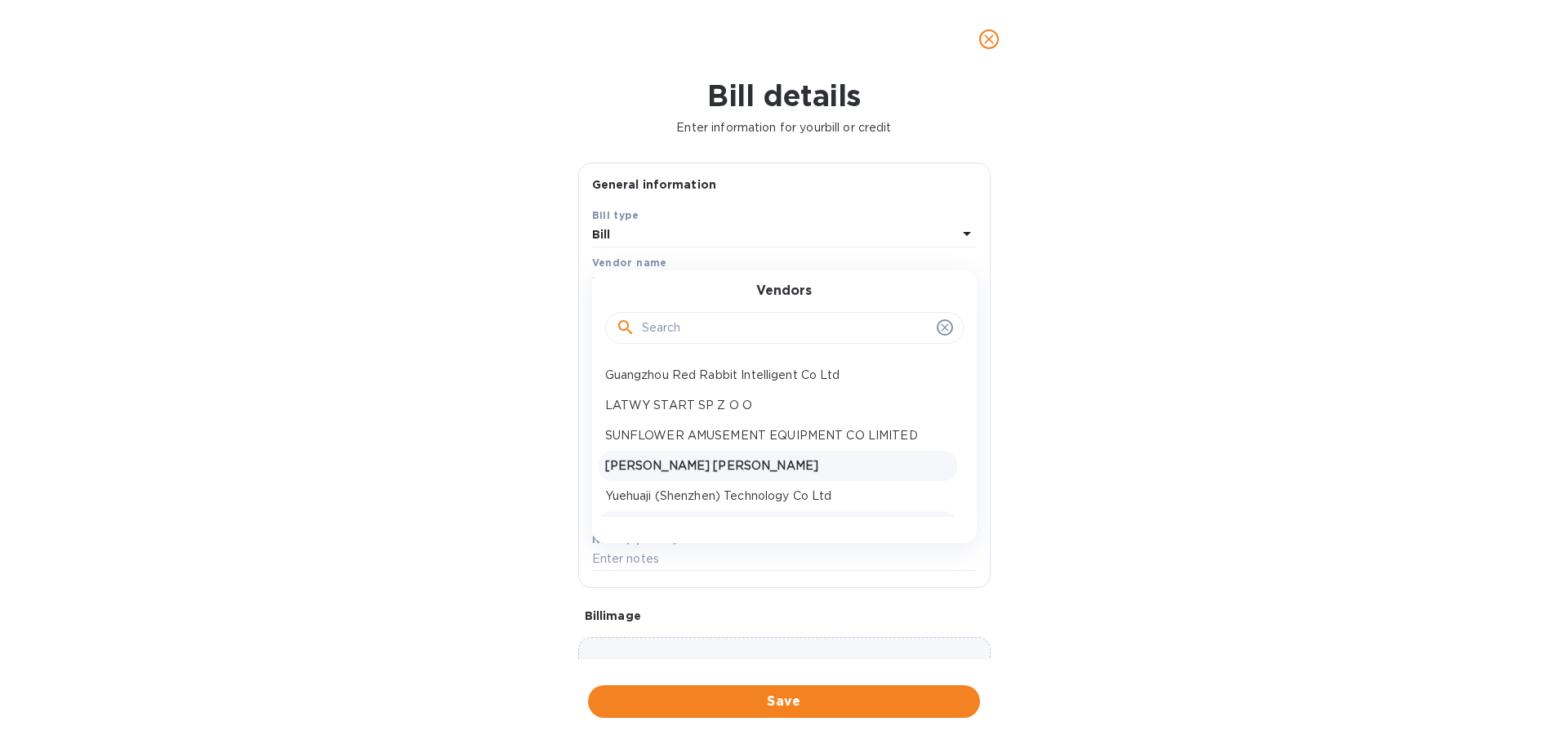
scroll to position [55, 0]
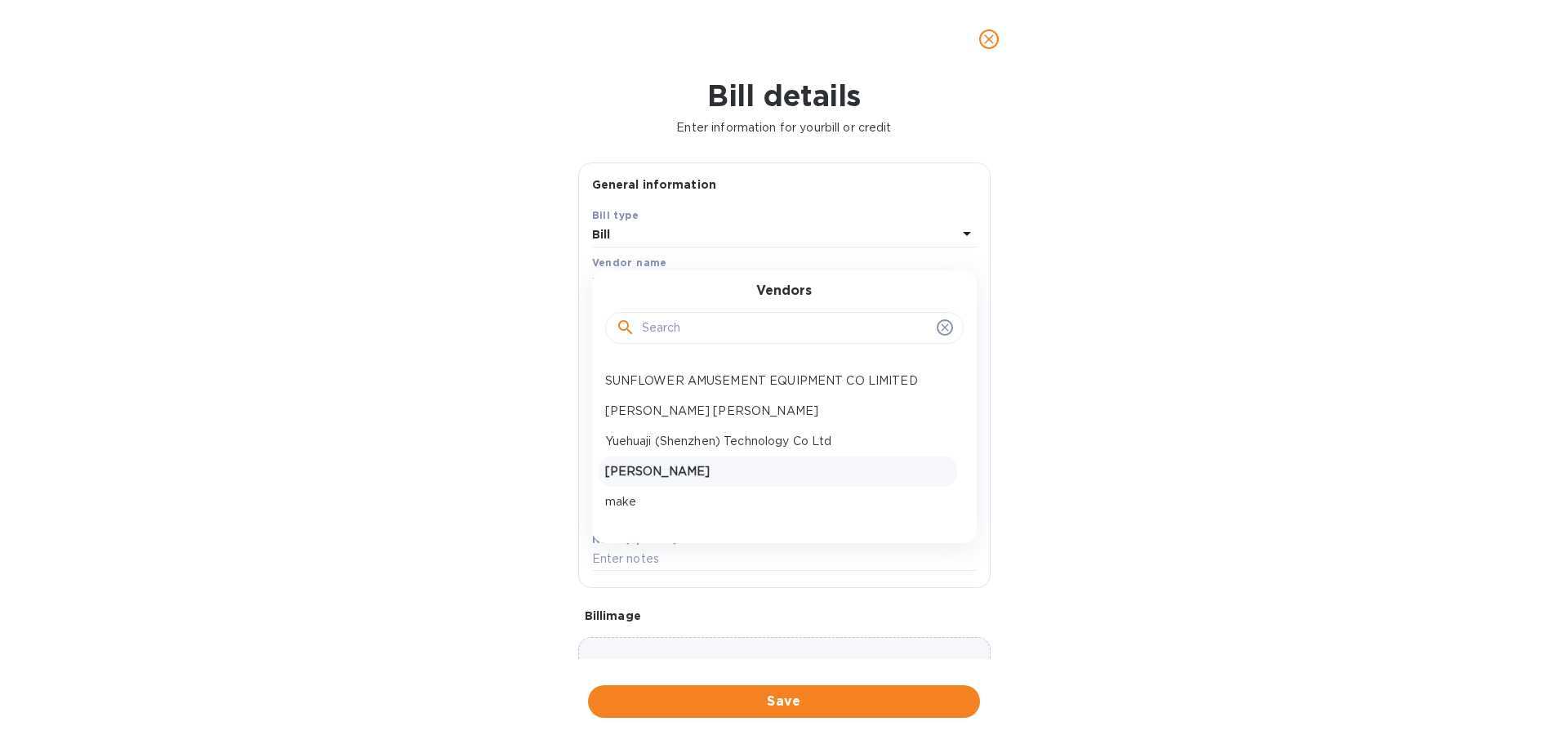
click at [686, 470] on p "[PERSON_NAME]" at bounding box center [778, 471] width 345 height 17
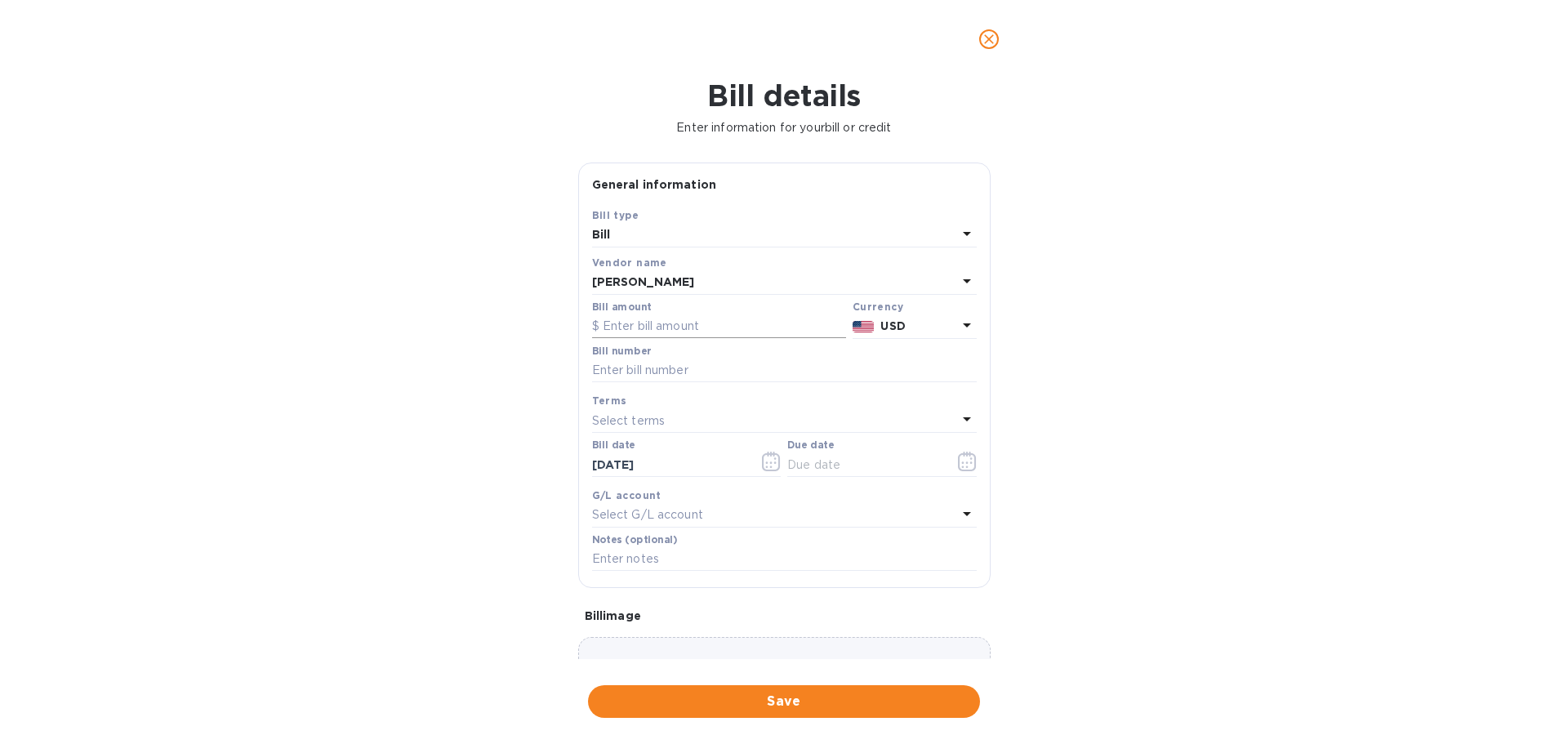
click at [639, 327] on input "text" at bounding box center [719, 326] width 254 height 25
type input "2,625"
click at [651, 372] on input "text" at bounding box center [784, 371] width 384 height 25
type input "1"
click at [690, 423] on div "Select terms" at bounding box center [775, 420] width 365 height 23
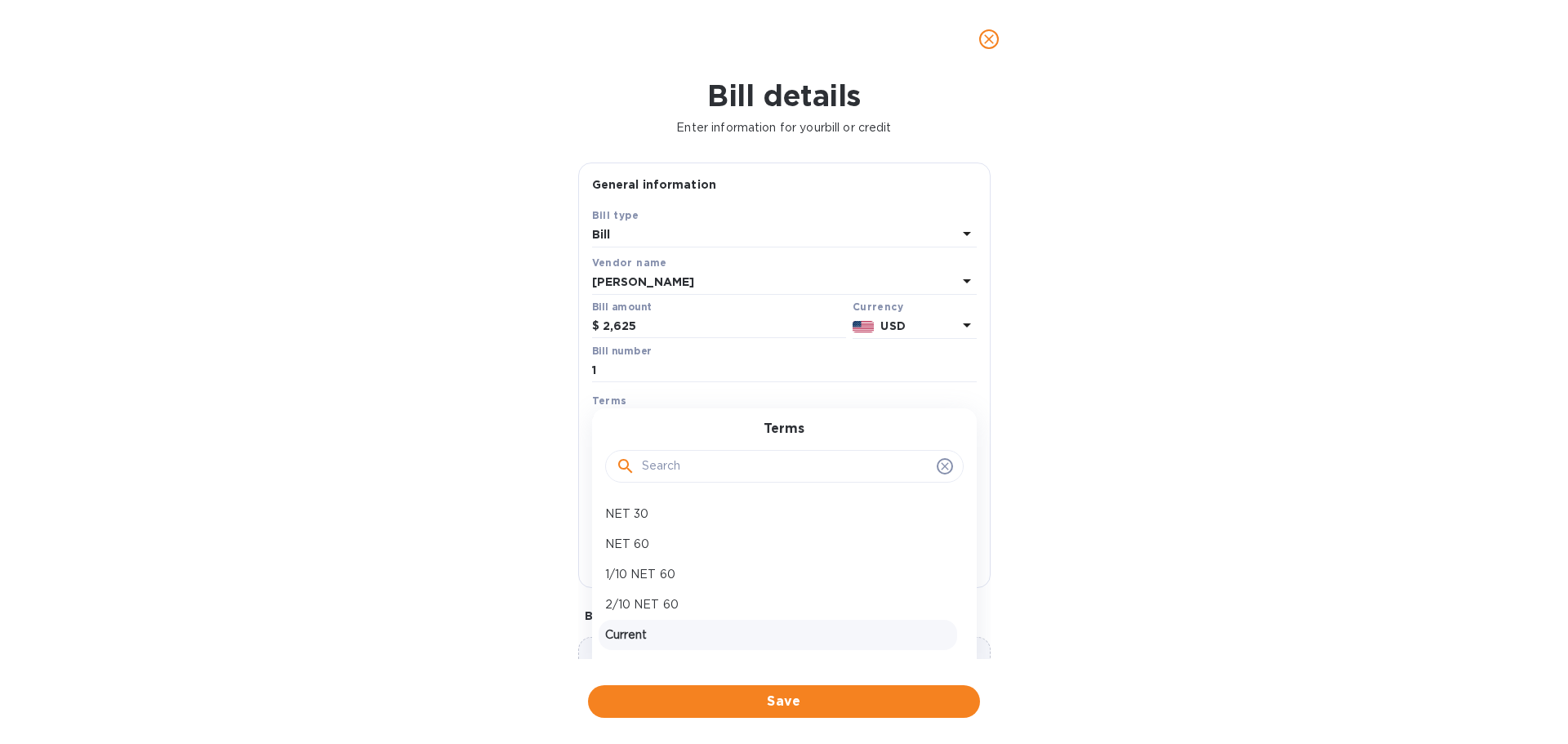
click at [668, 631] on p "Current" at bounding box center [778, 635] width 345 height 17
click at [958, 465] on icon "button" at bounding box center [968, 461] width 19 height 20
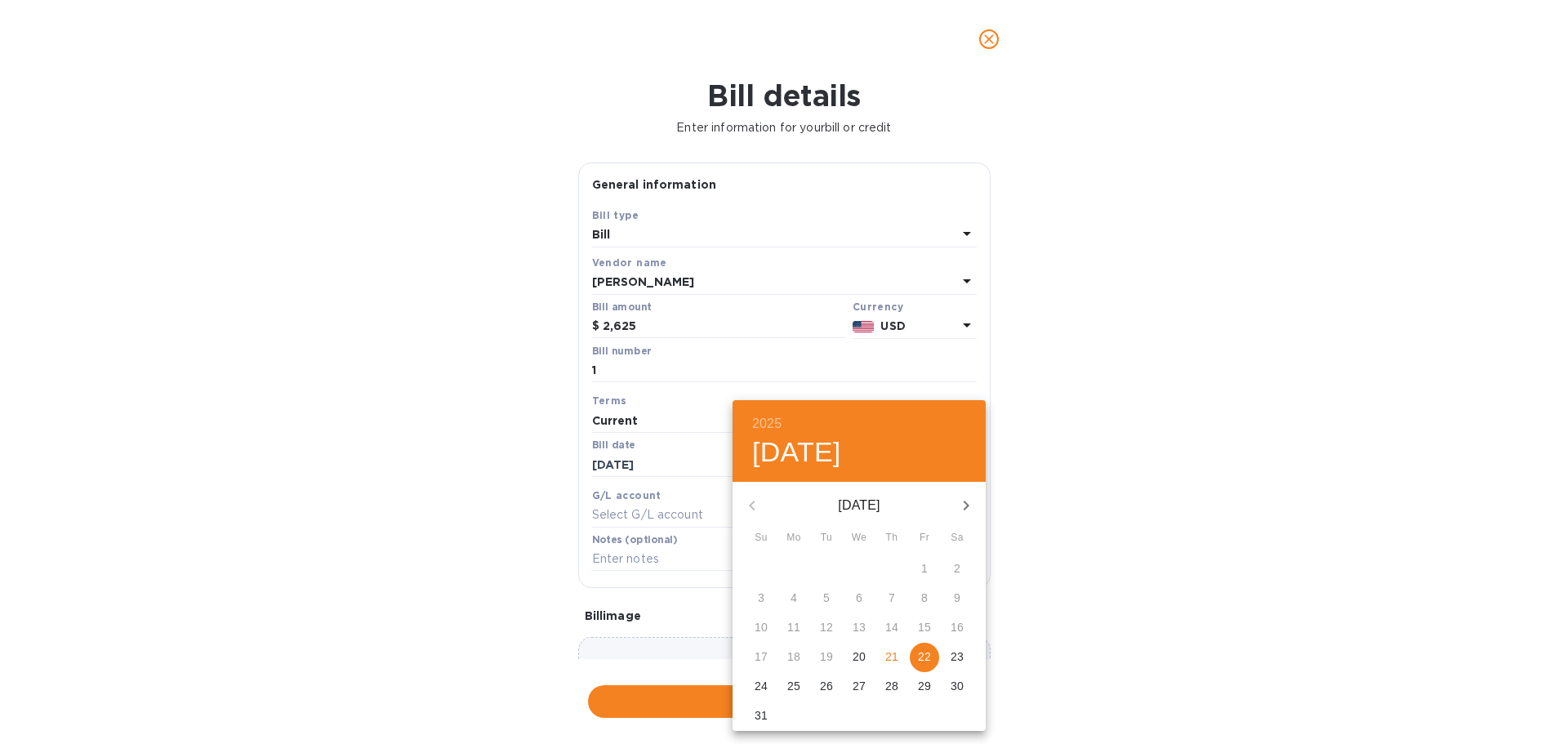
click at [889, 659] on p "21" at bounding box center [892, 657] width 13 height 16
type input "[DATE]"
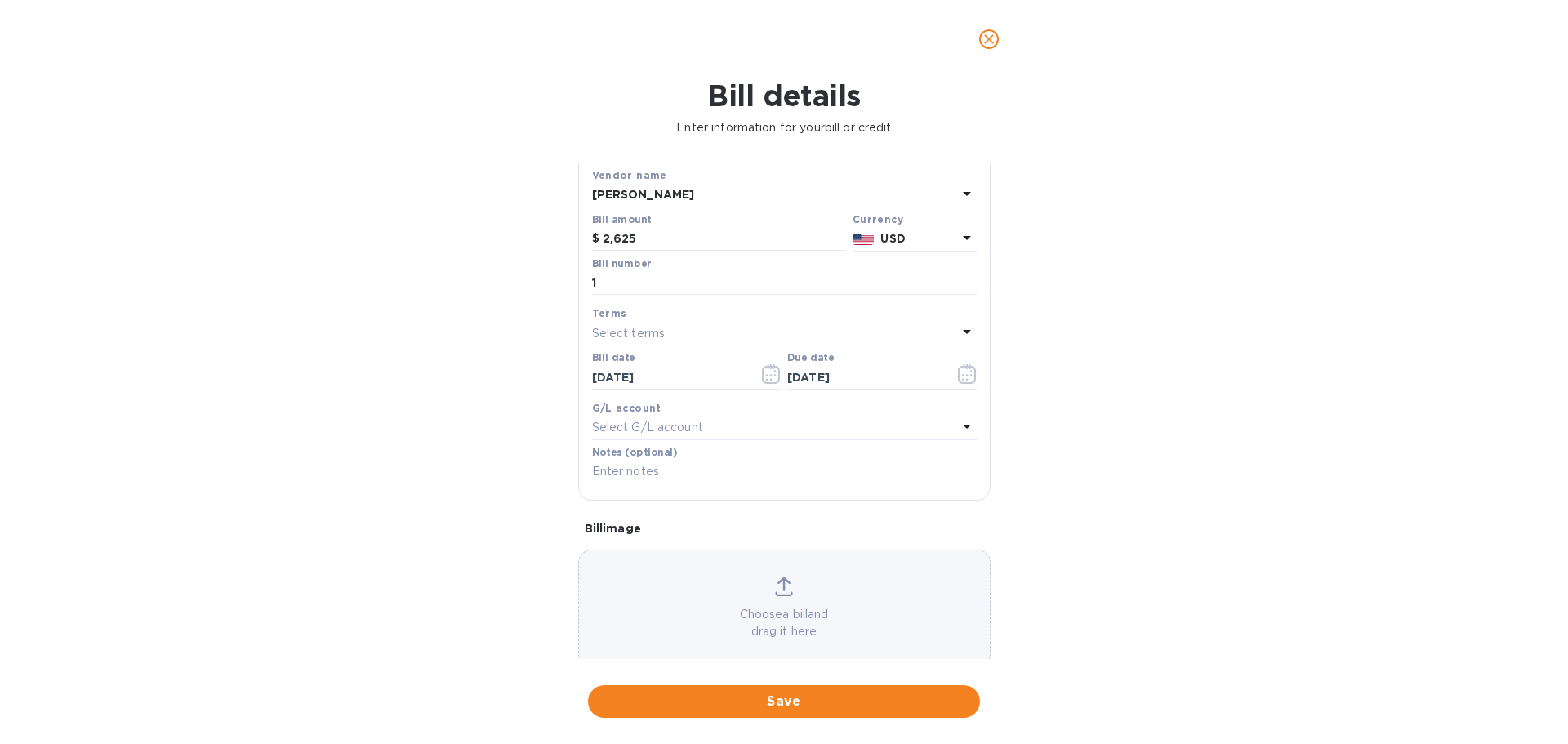
scroll to position [115, 0]
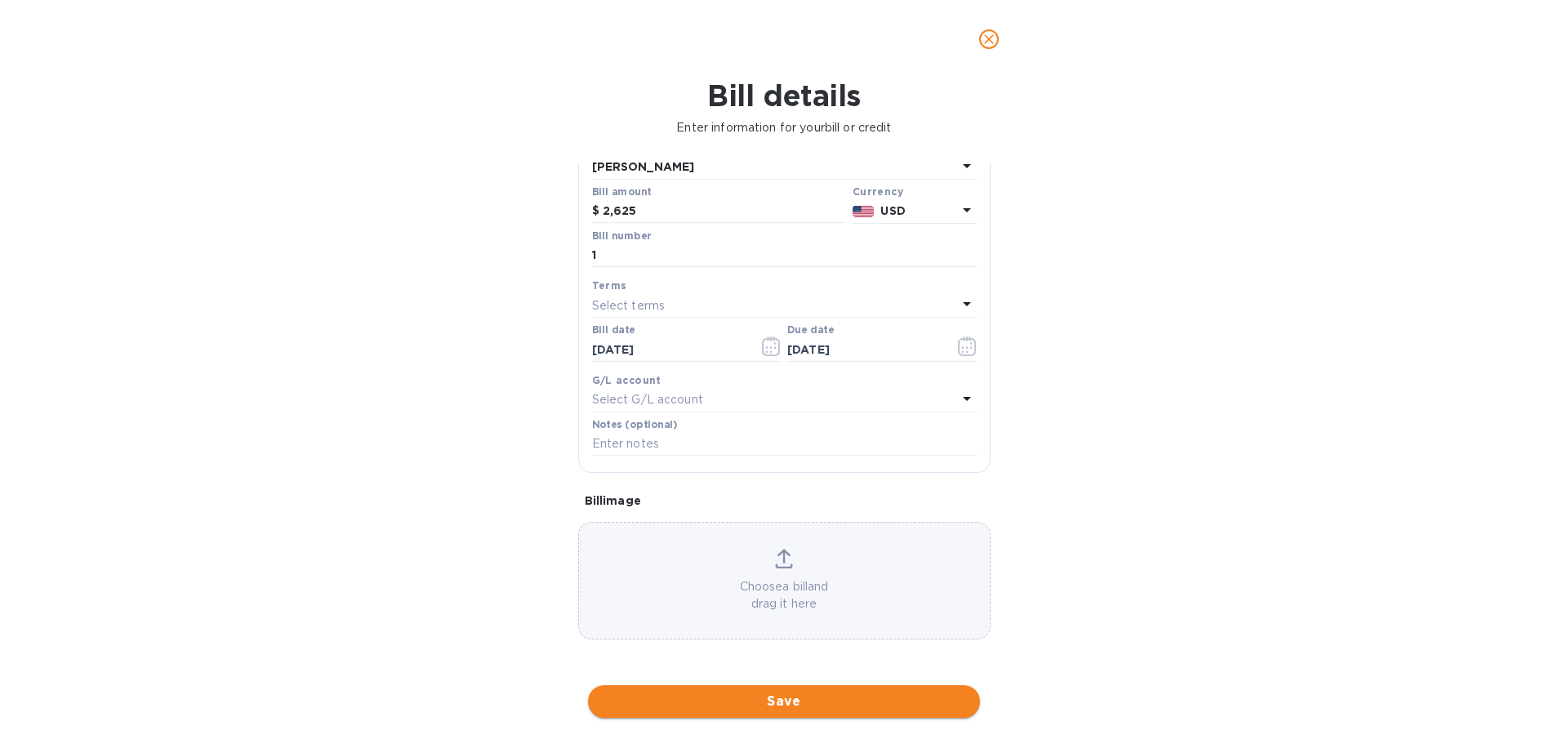
click at [830, 704] on span "Save" at bounding box center [784, 701] width 366 height 20
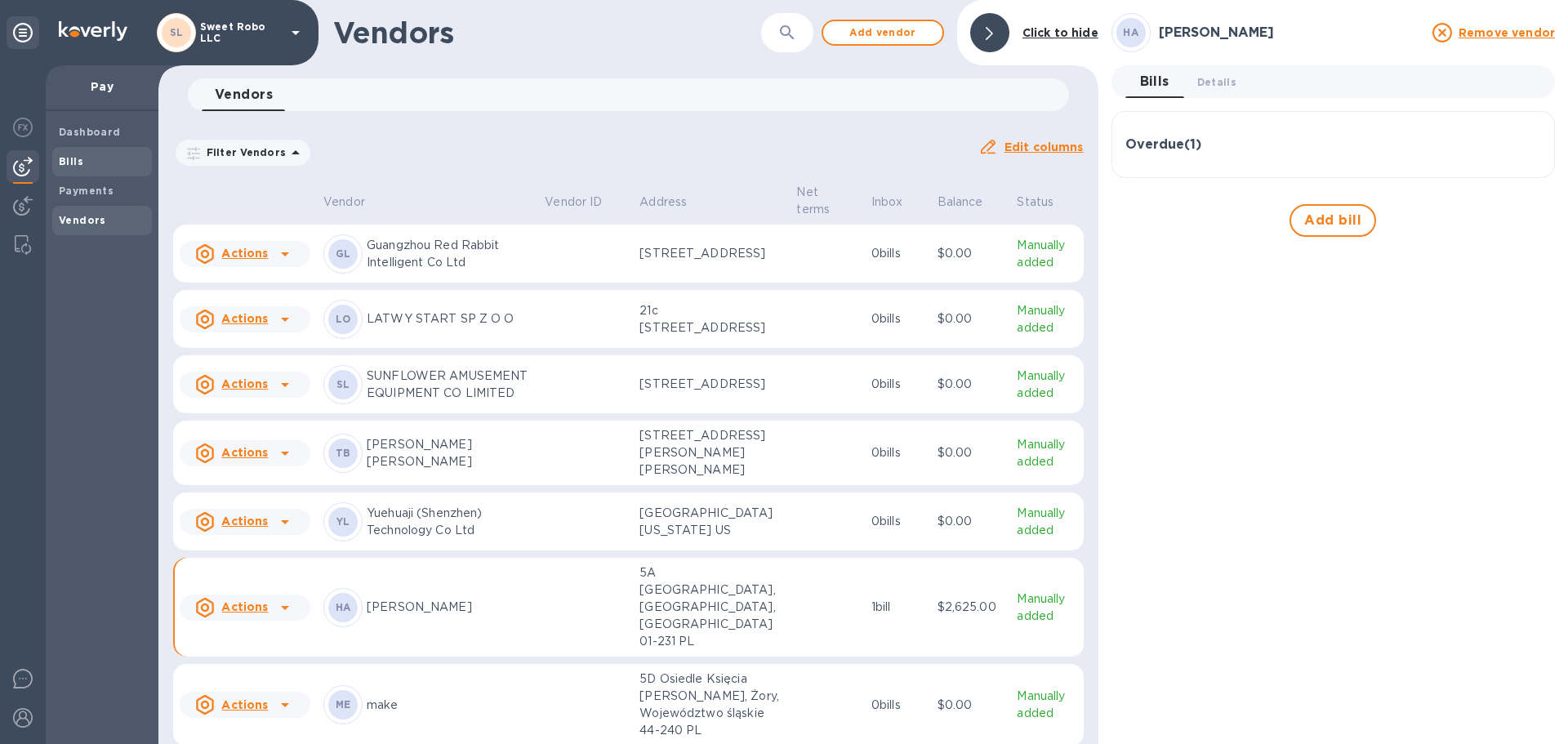
click at [84, 161] on span "Bills" at bounding box center [102, 162] width 86 height 16
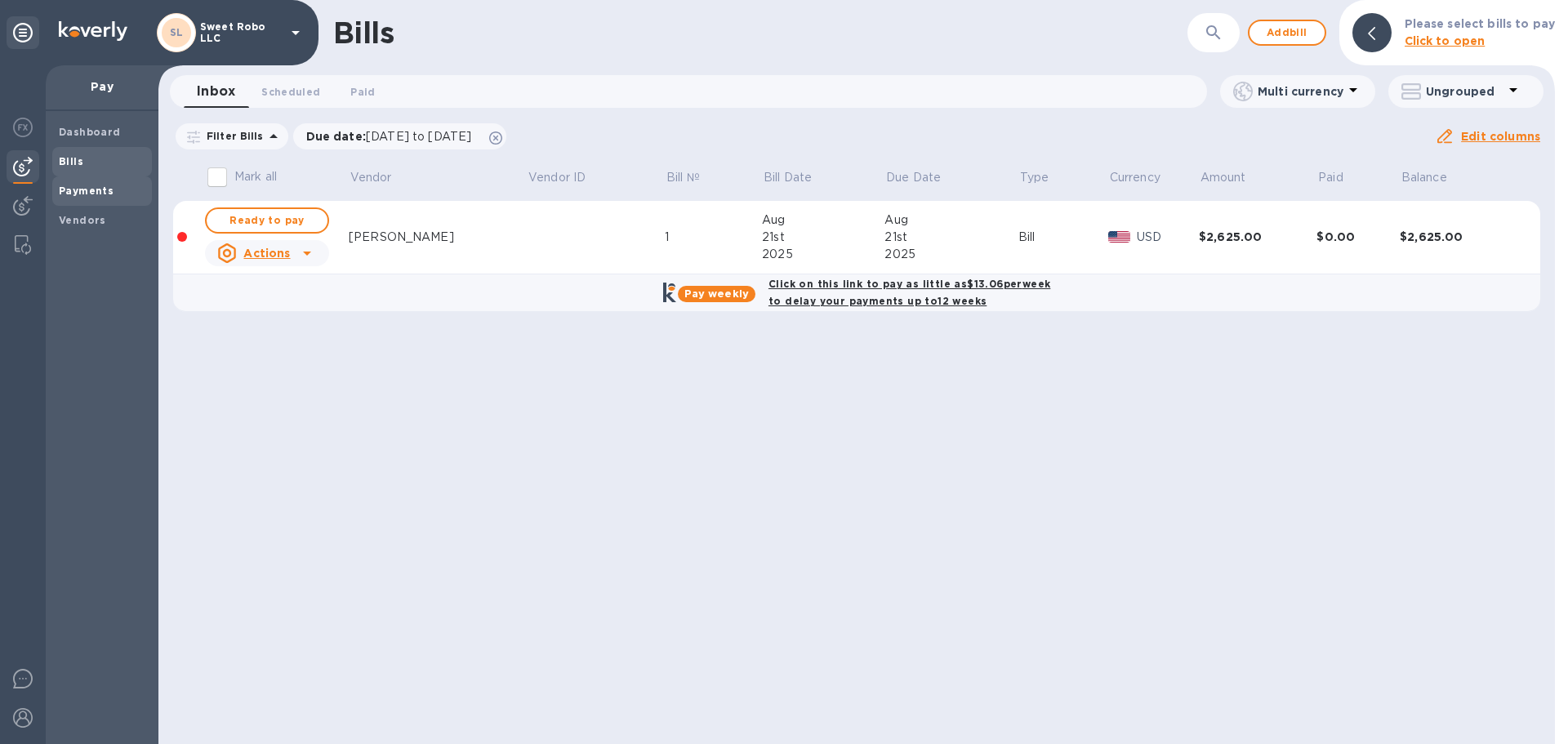
click at [95, 193] on b "Payments" at bounding box center [86, 190] width 55 height 12
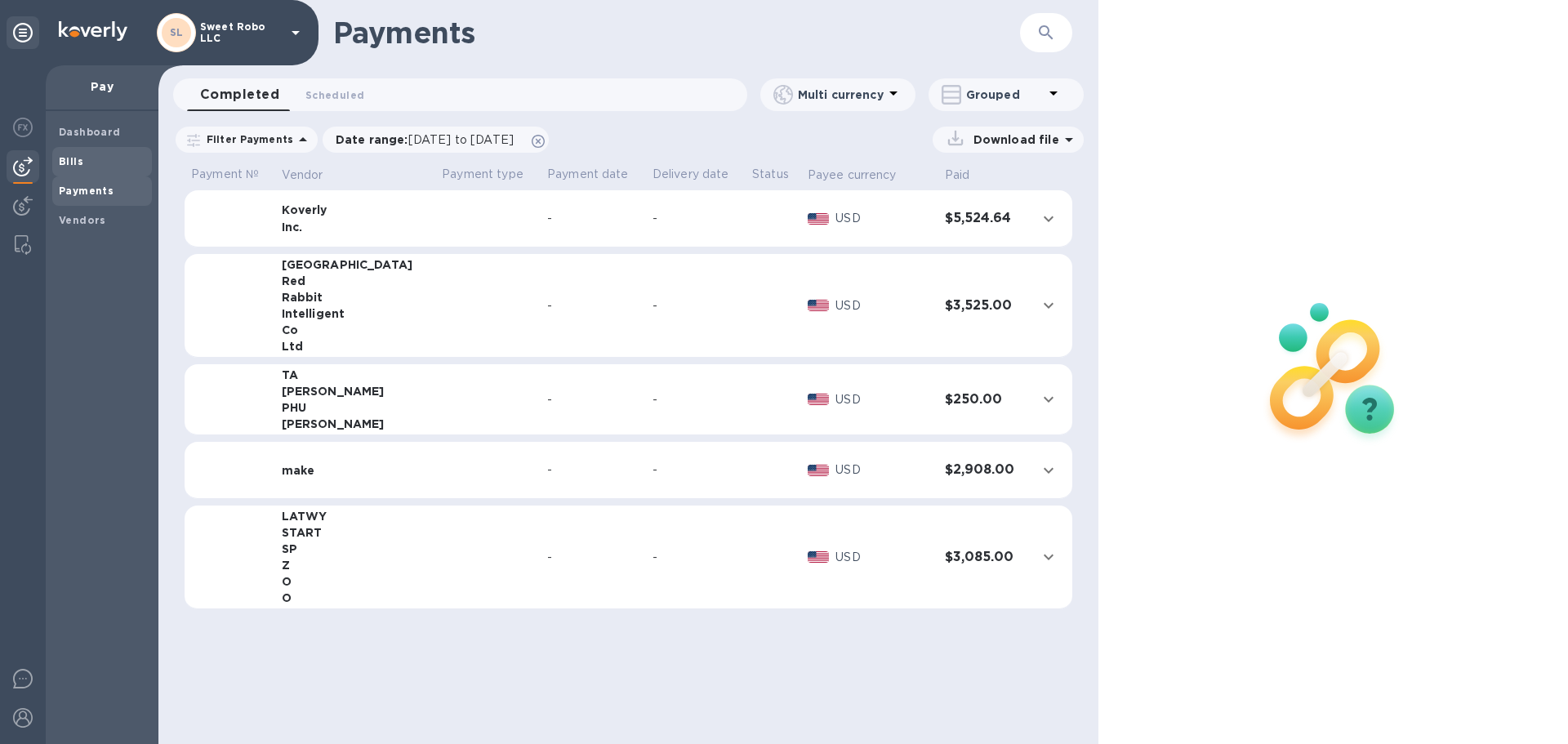
click at [101, 167] on span "Bills" at bounding box center [102, 162] width 86 height 16
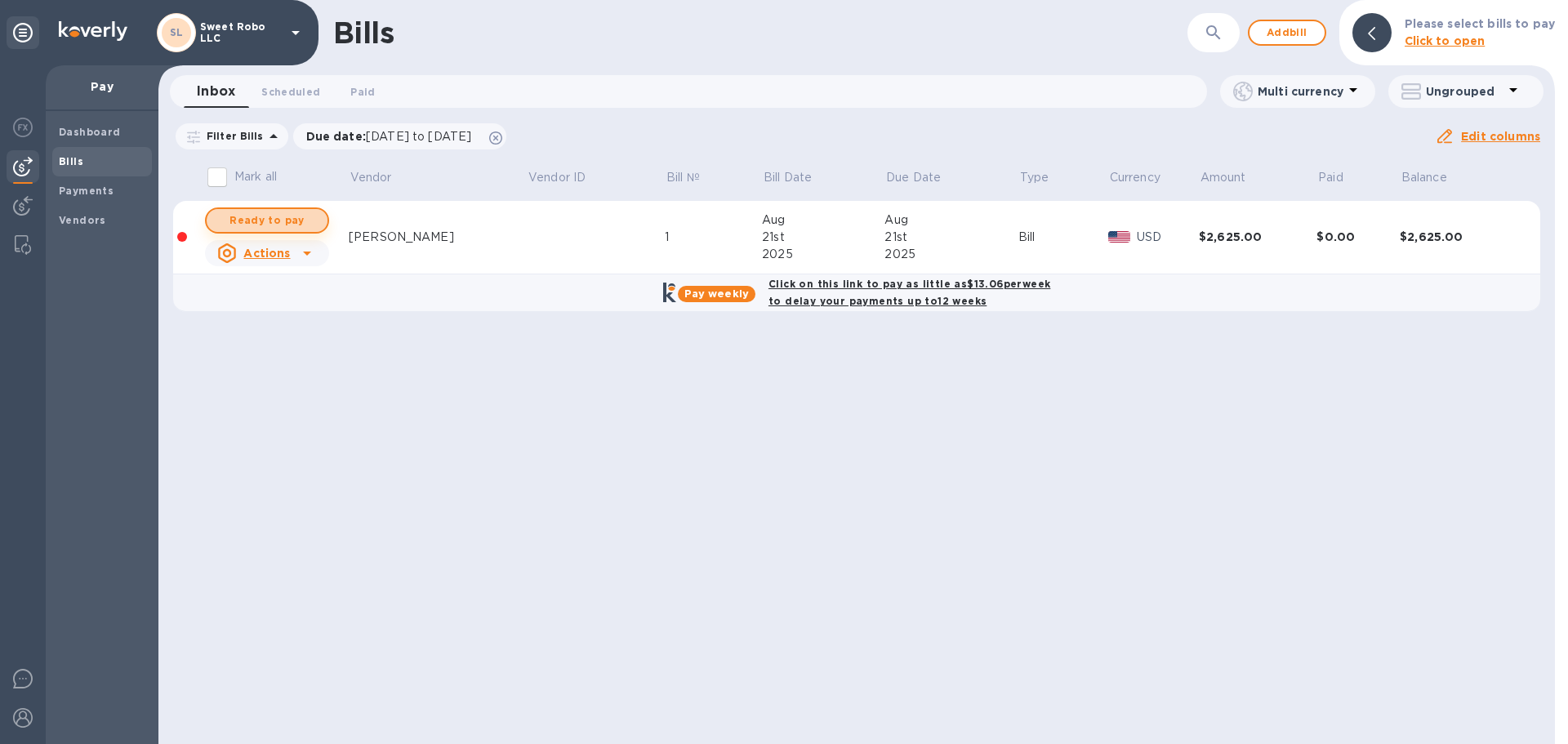
click at [284, 223] on span "Ready to pay" at bounding box center [267, 221] width 94 height 20
checkbox input "true"
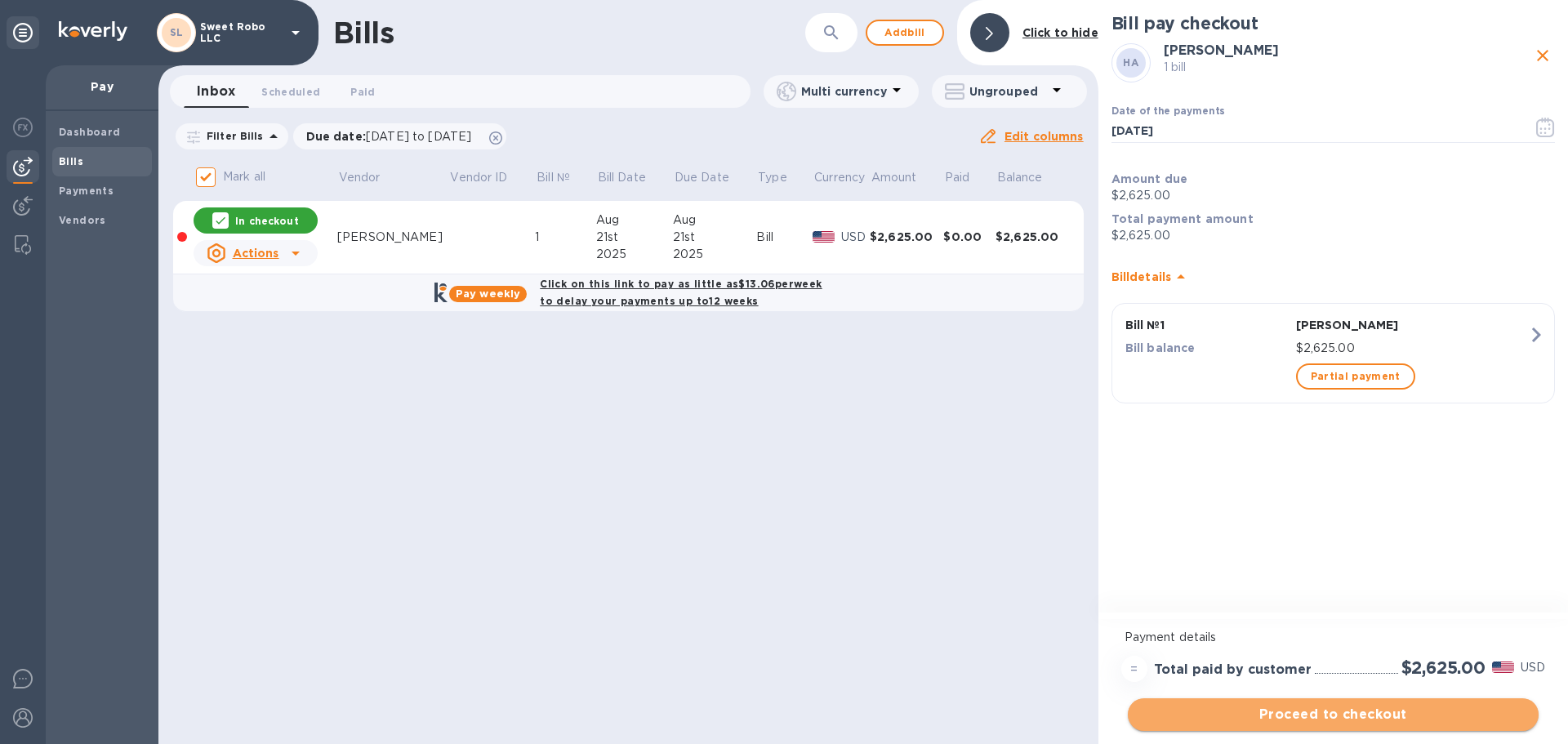
click at [1352, 720] on span "Proceed to checkout" at bounding box center [1333, 715] width 384 height 20
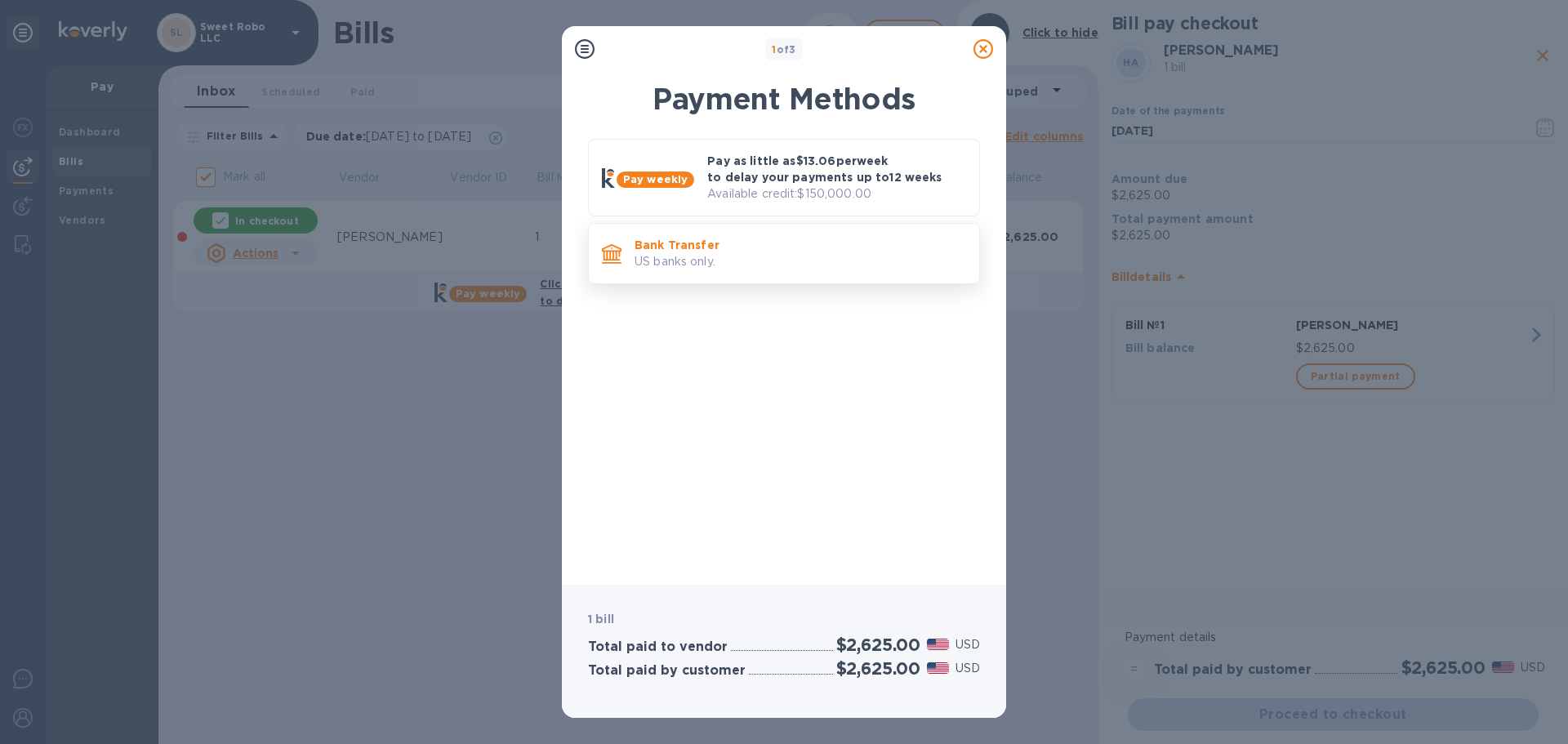
click at [746, 263] on p "US banks only." at bounding box center [800, 262] width 332 height 17
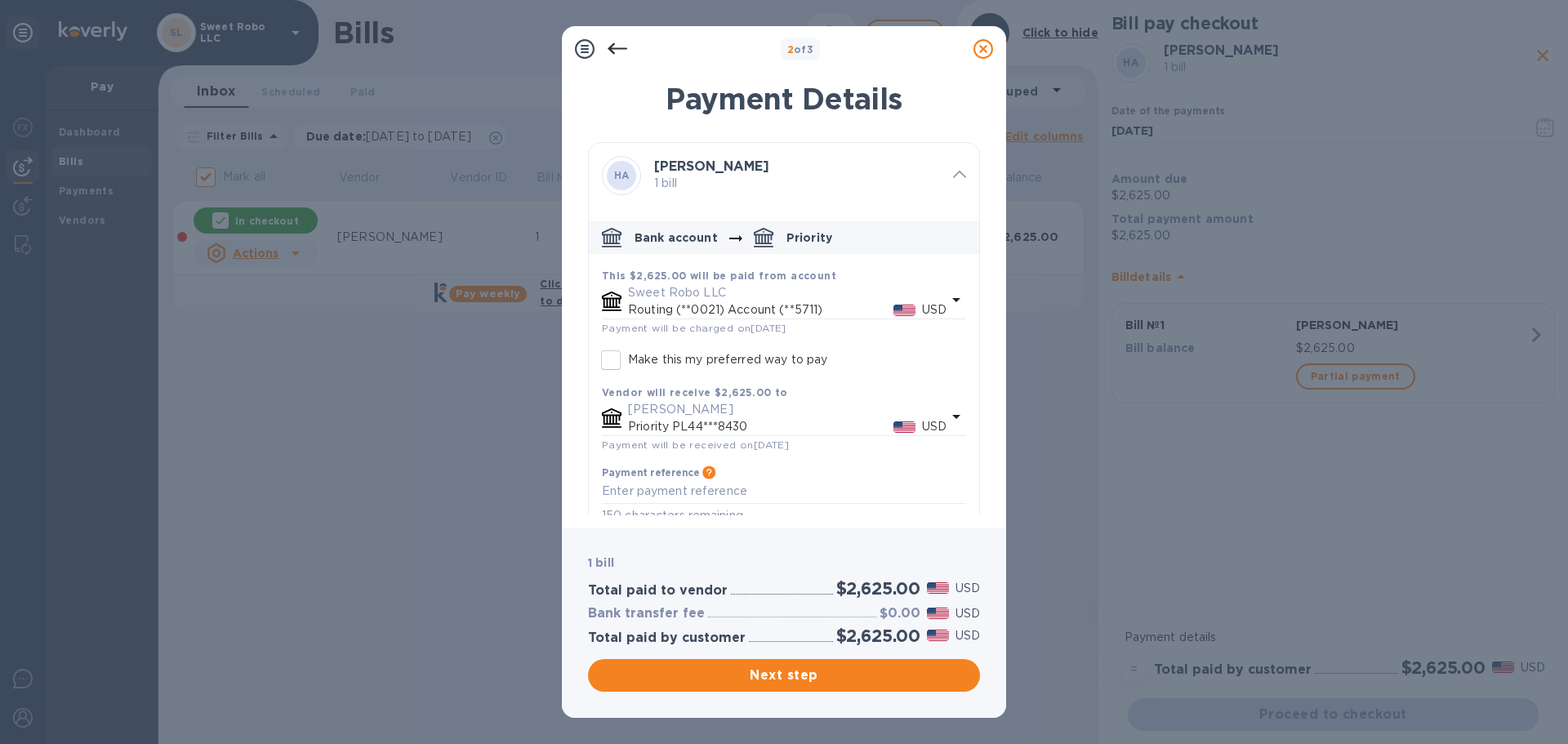
scroll to position [24, 0]
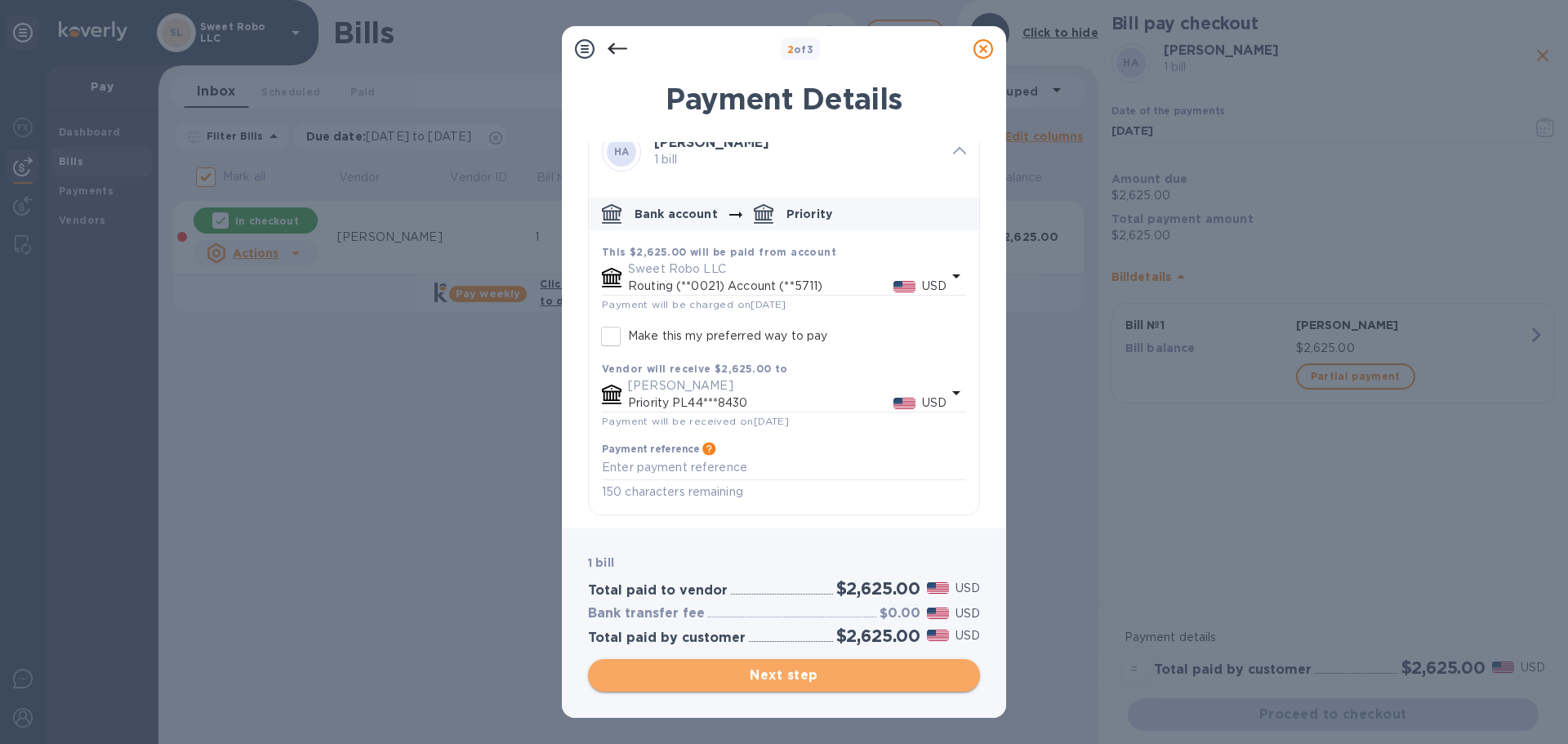
click at [797, 682] on span "Next step" at bounding box center [784, 676] width 366 height 20
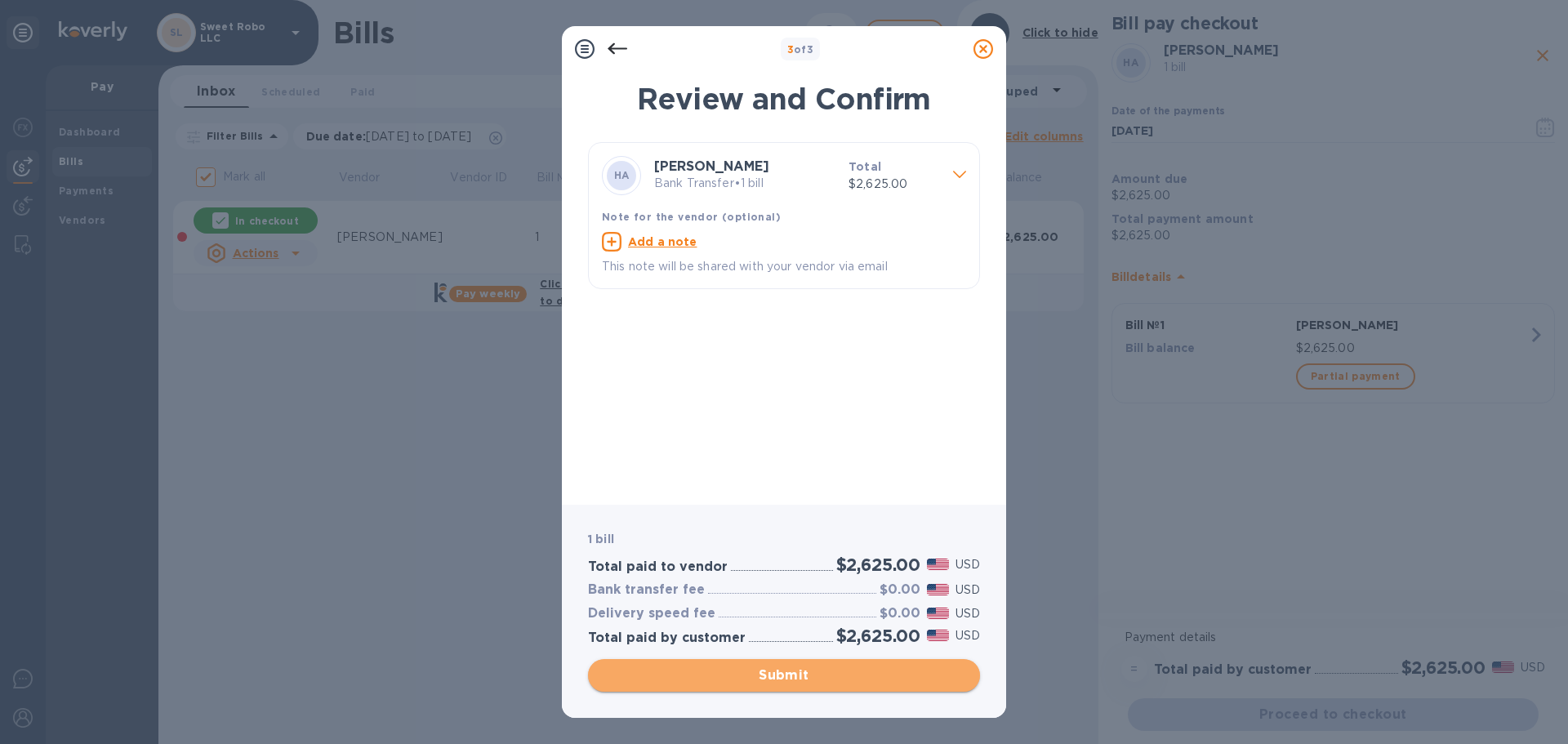
click at [819, 682] on span "Submit" at bounding box center [784, 676] width 366 height 20
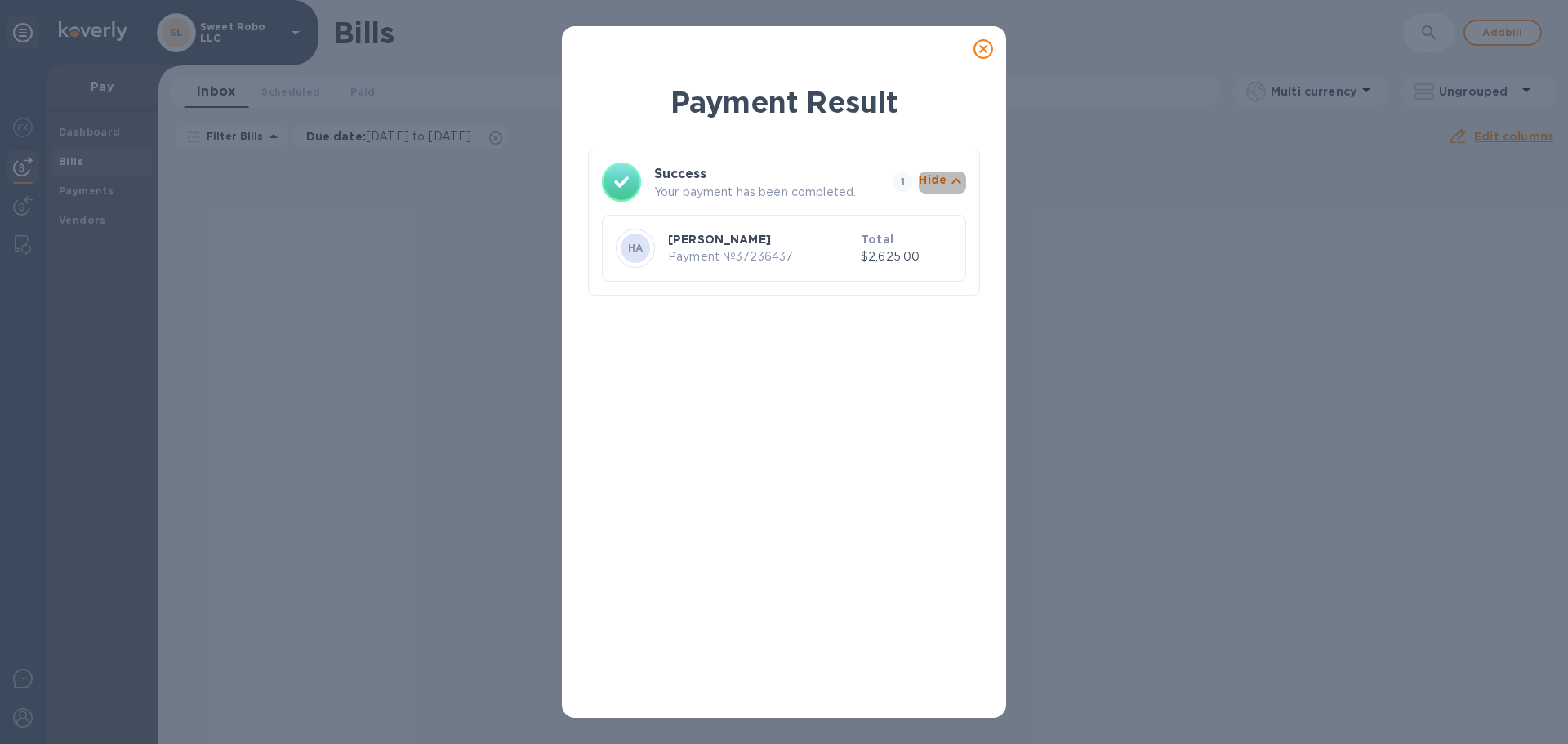
click at [944, 187] on p "Hide" at bounding box center [932, 180] width 28 height 16
click at [991, 53] on icon at bounding box center [984, 49] width 20 height 20
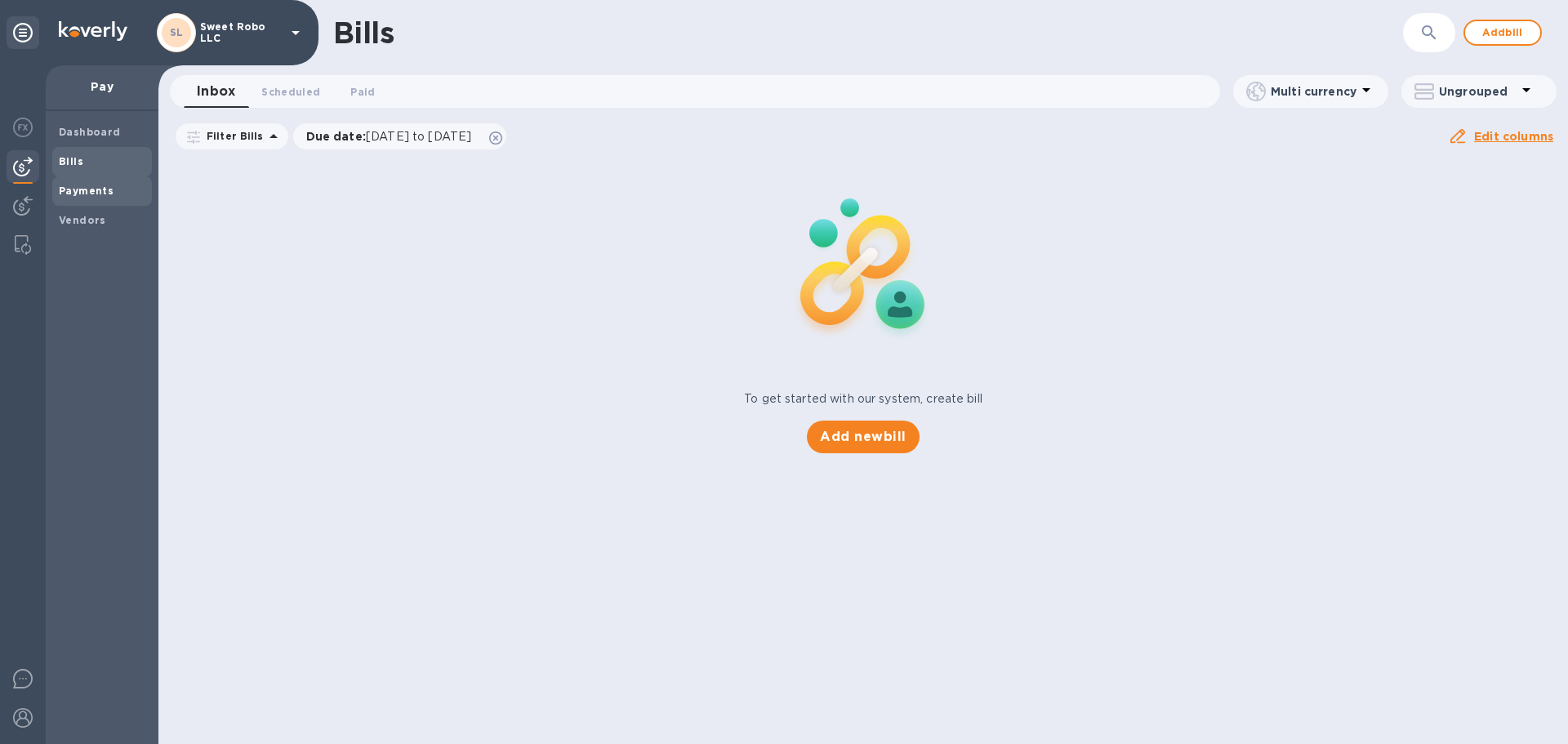
click at [94, 187] on b "Payments" at bounding box center [86, 190] width 55 height 12
